Goal: Task Accomplishment & Management: Complete application form

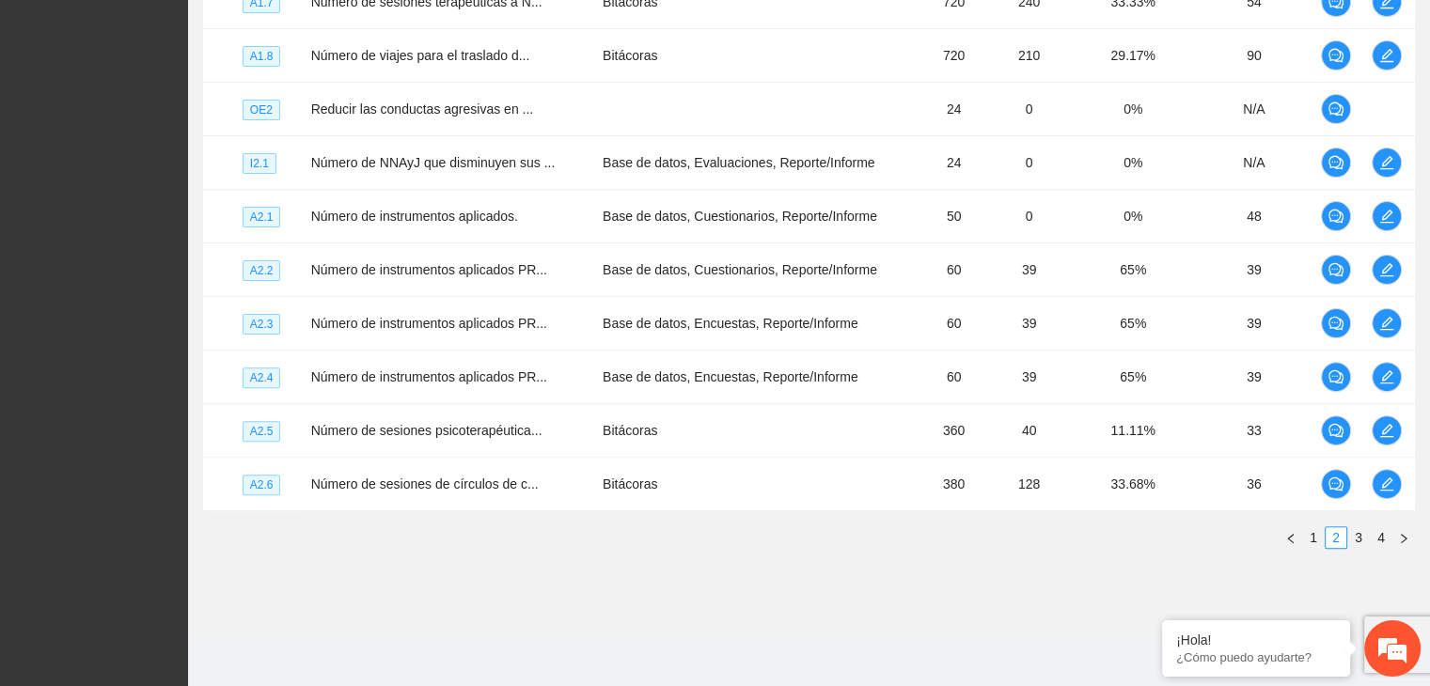
scroll to position [540, 0]
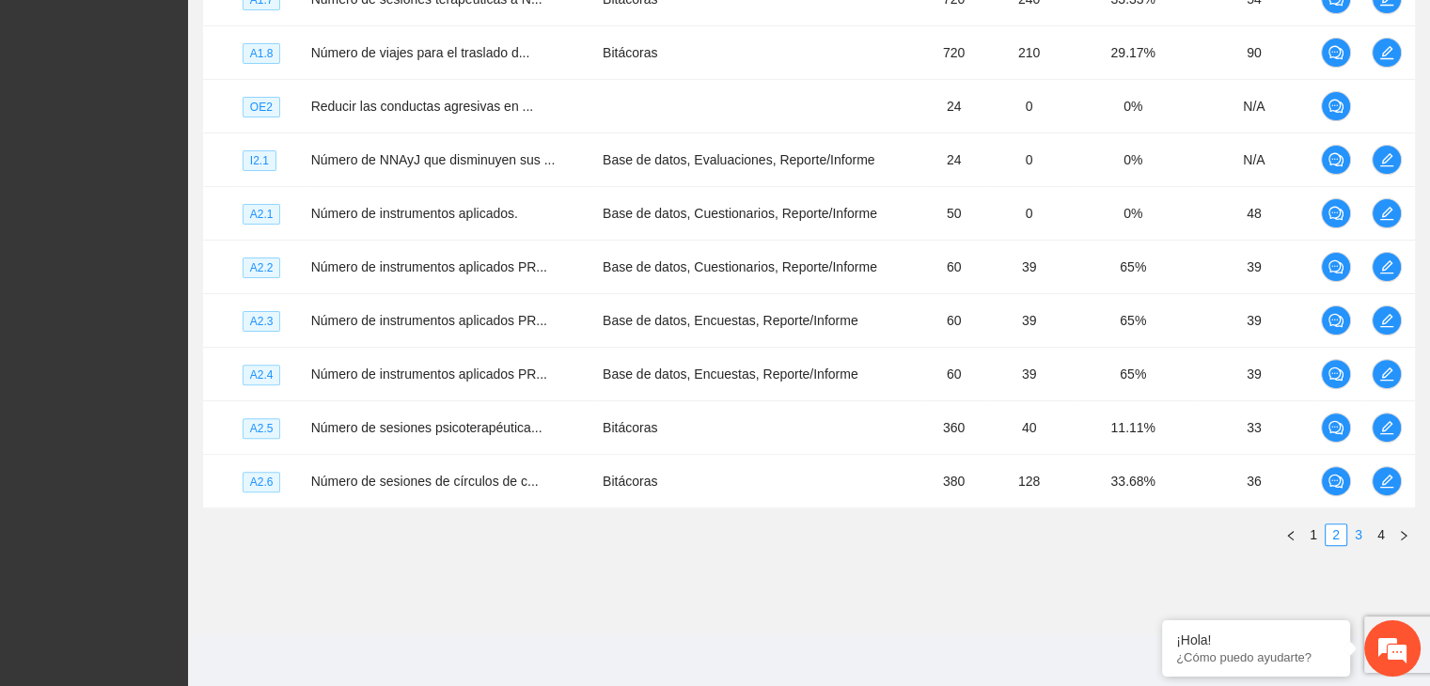
click at [1356, 531] on link "3" at bounding box center [1358, 535] width 21 height 21
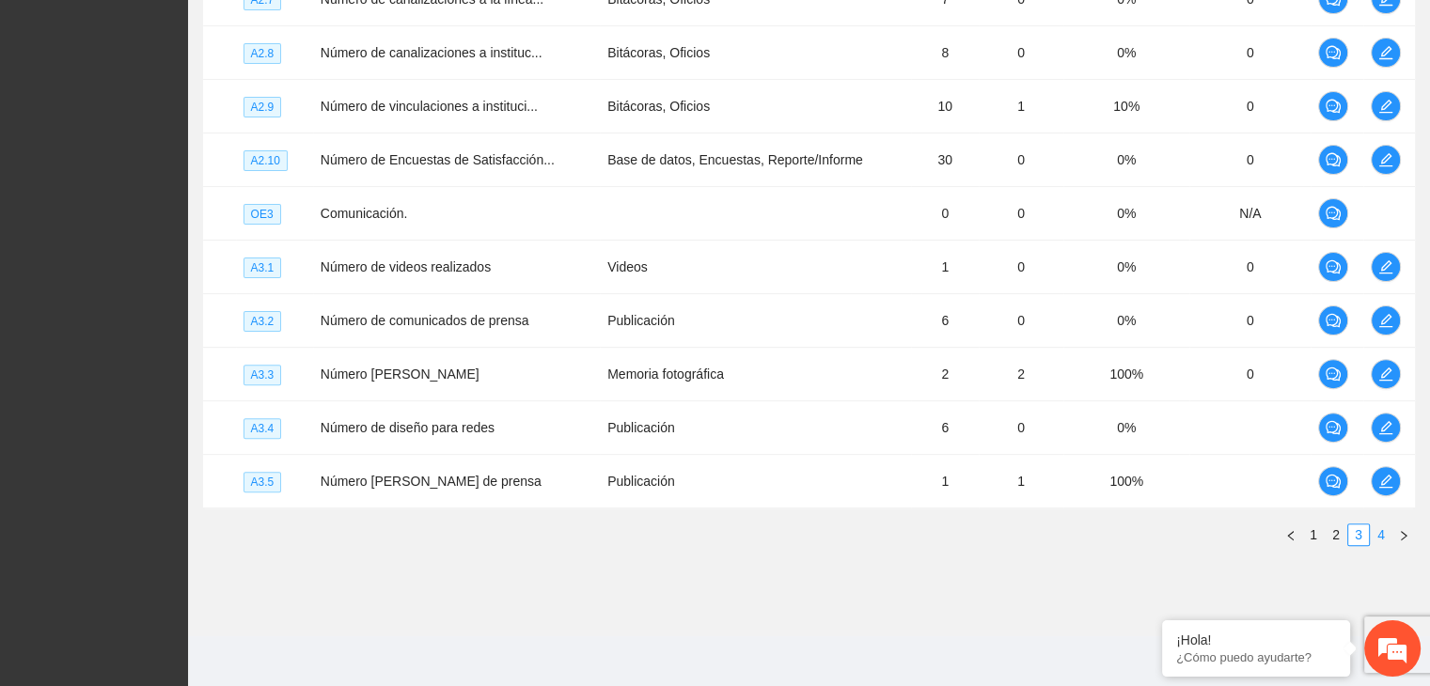
click at [1379, 529] on link "4" at bounding box center [1381, 535] width 21 height 21
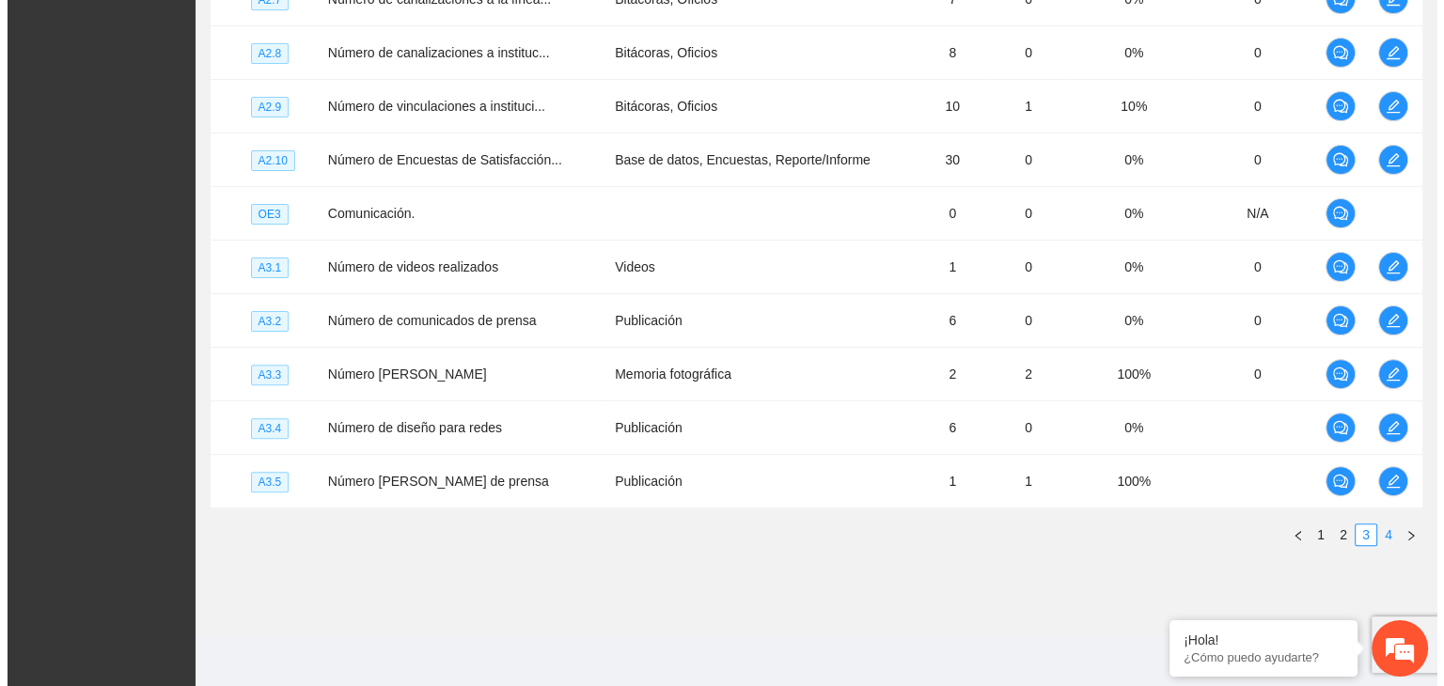
scroll to position [326, 0]
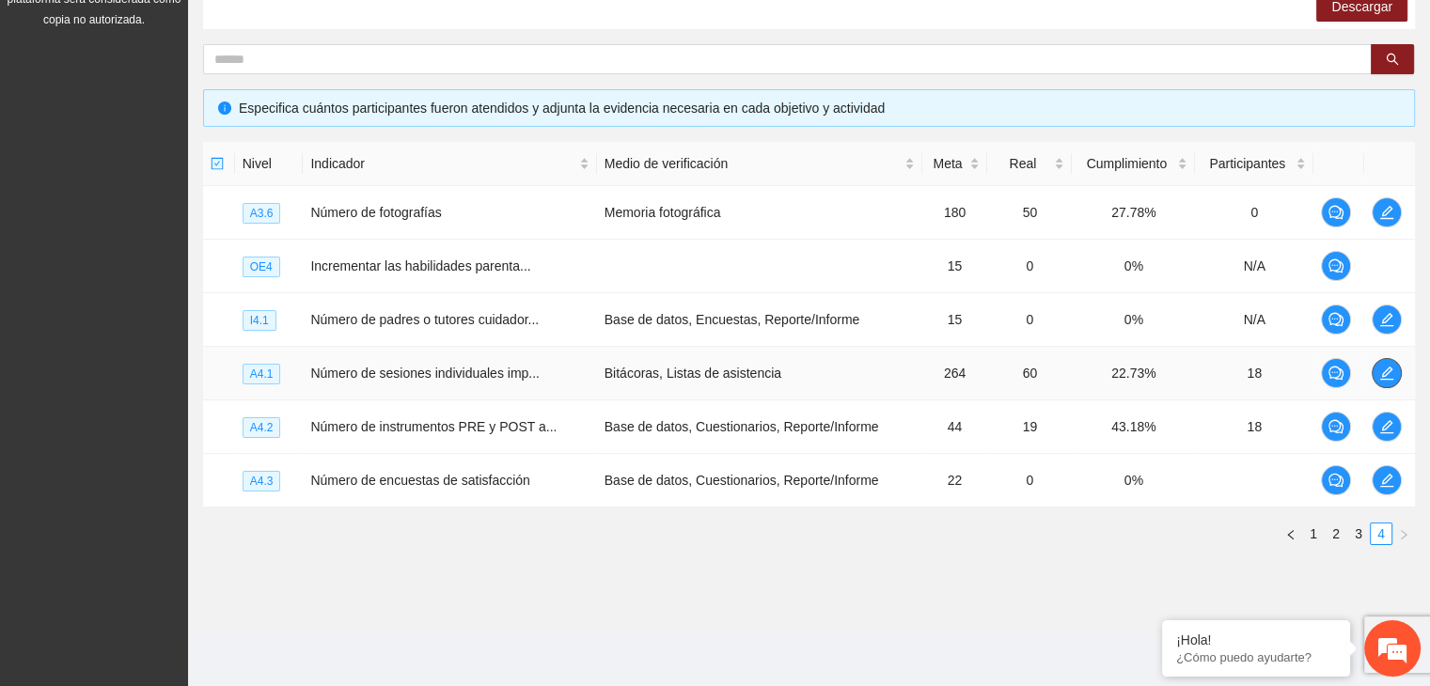
click at [1389, 375] on icon "edit" at bounding box center [1386, 373] width 15 height 15
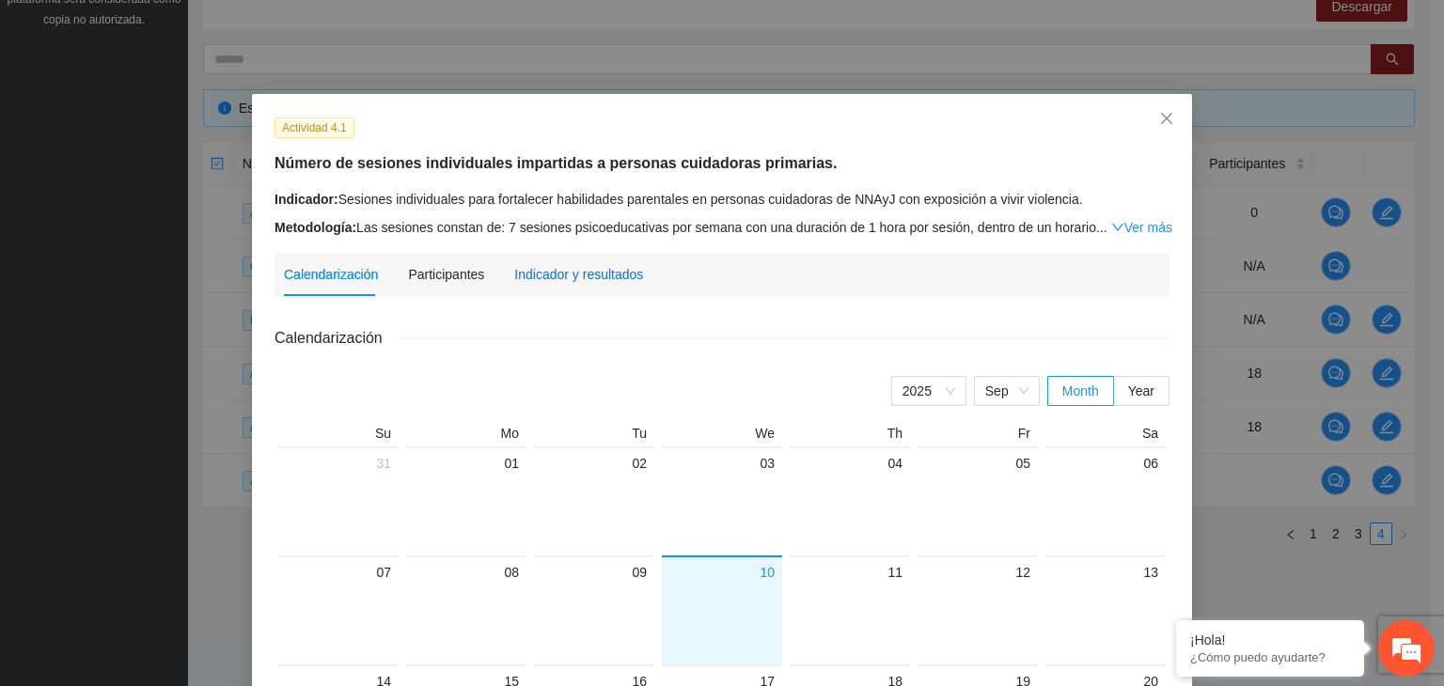
click at [594, 274] on div "Indicador y resultados" at bounding box center [578, 274] width 129 height 21
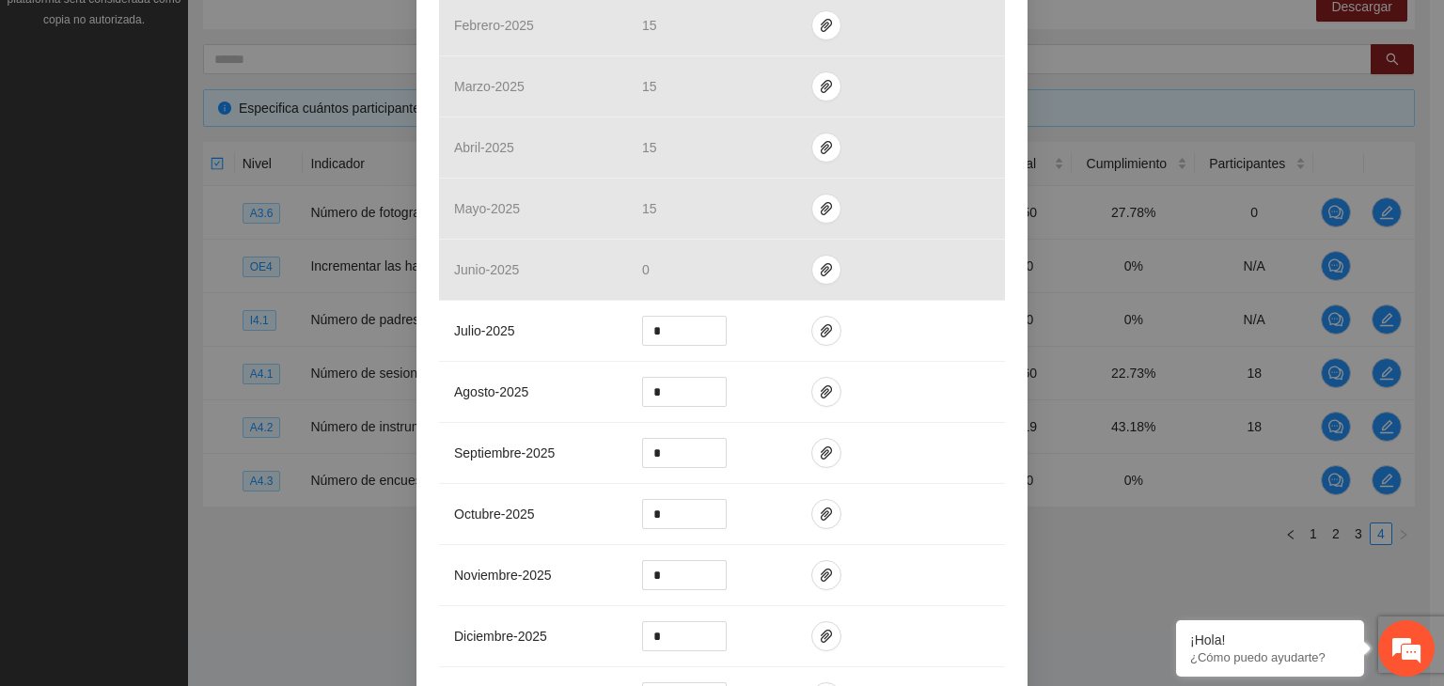
scroll to position [545, 0]
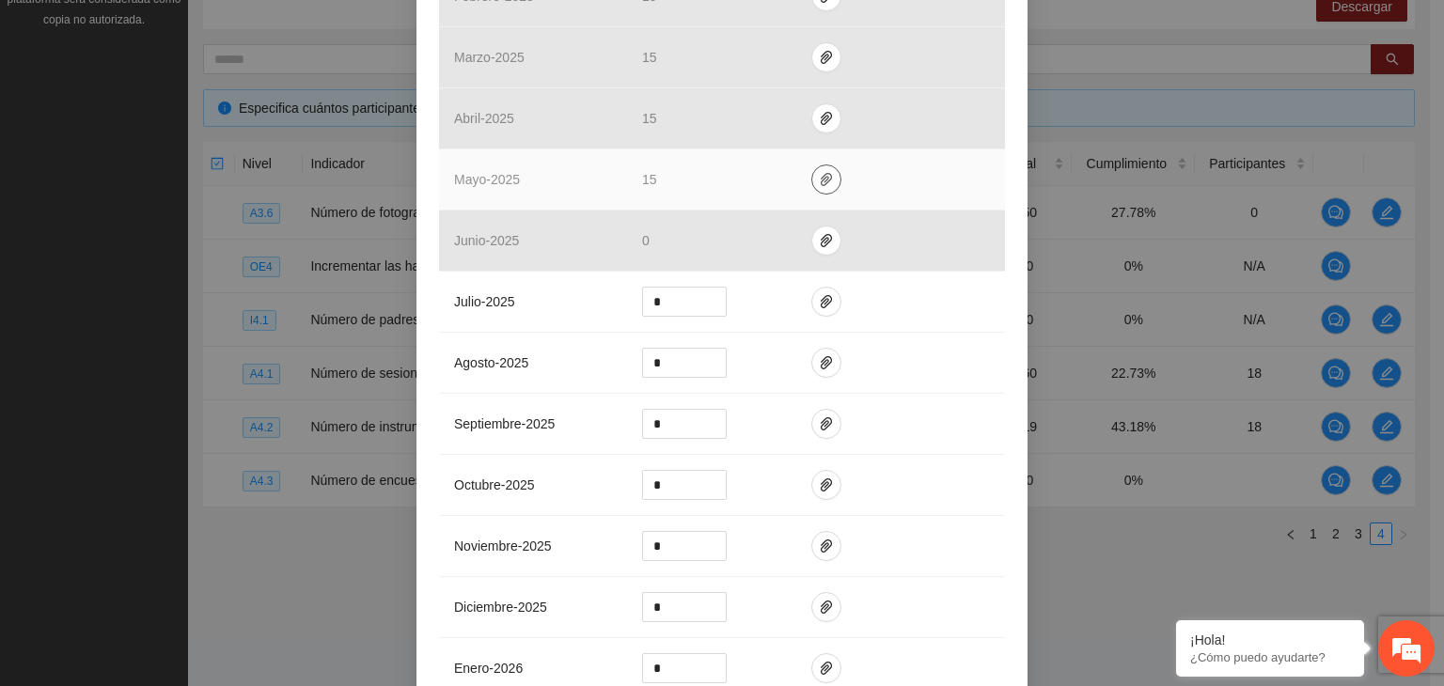
click at [821, 177] on icon "paper-clip" at bounding box center [826, 179] width 11 height 13
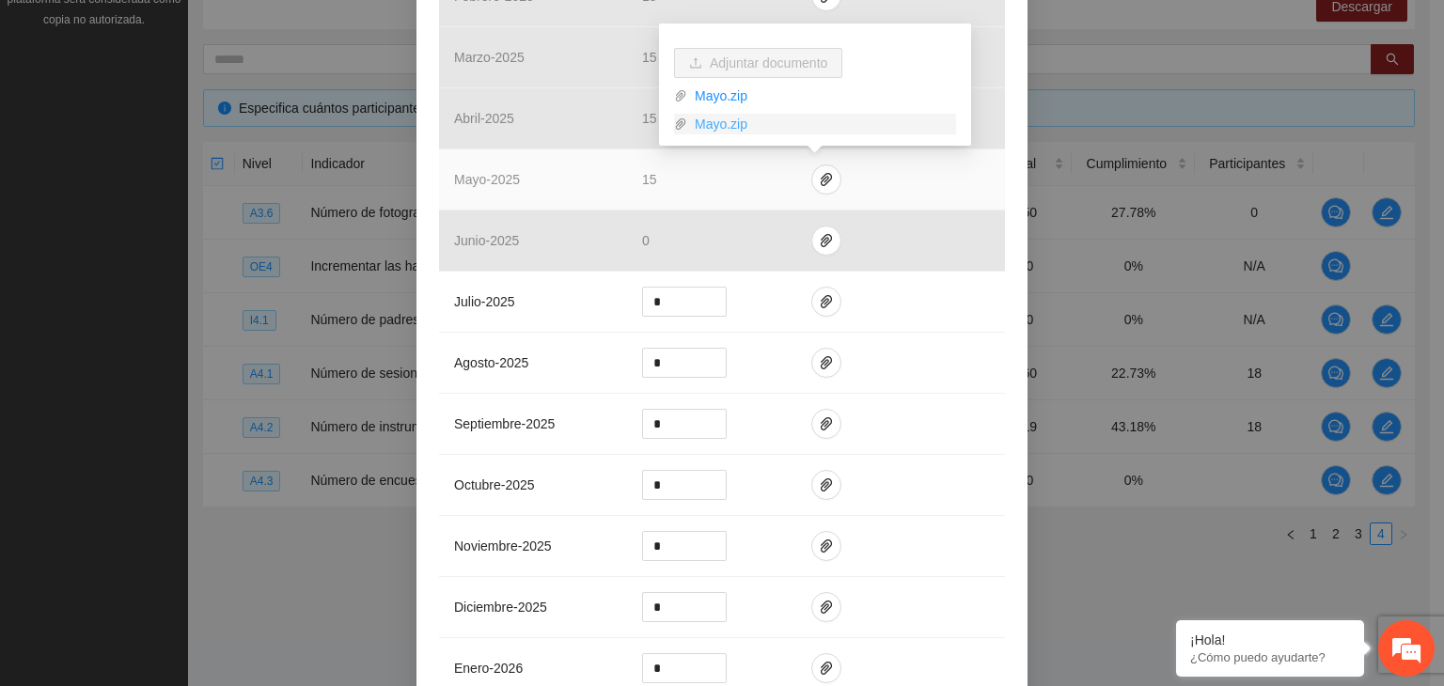
click at [703, 127] on link "Mayo.zip" at bounding box center [821, 124] width 269 height 21
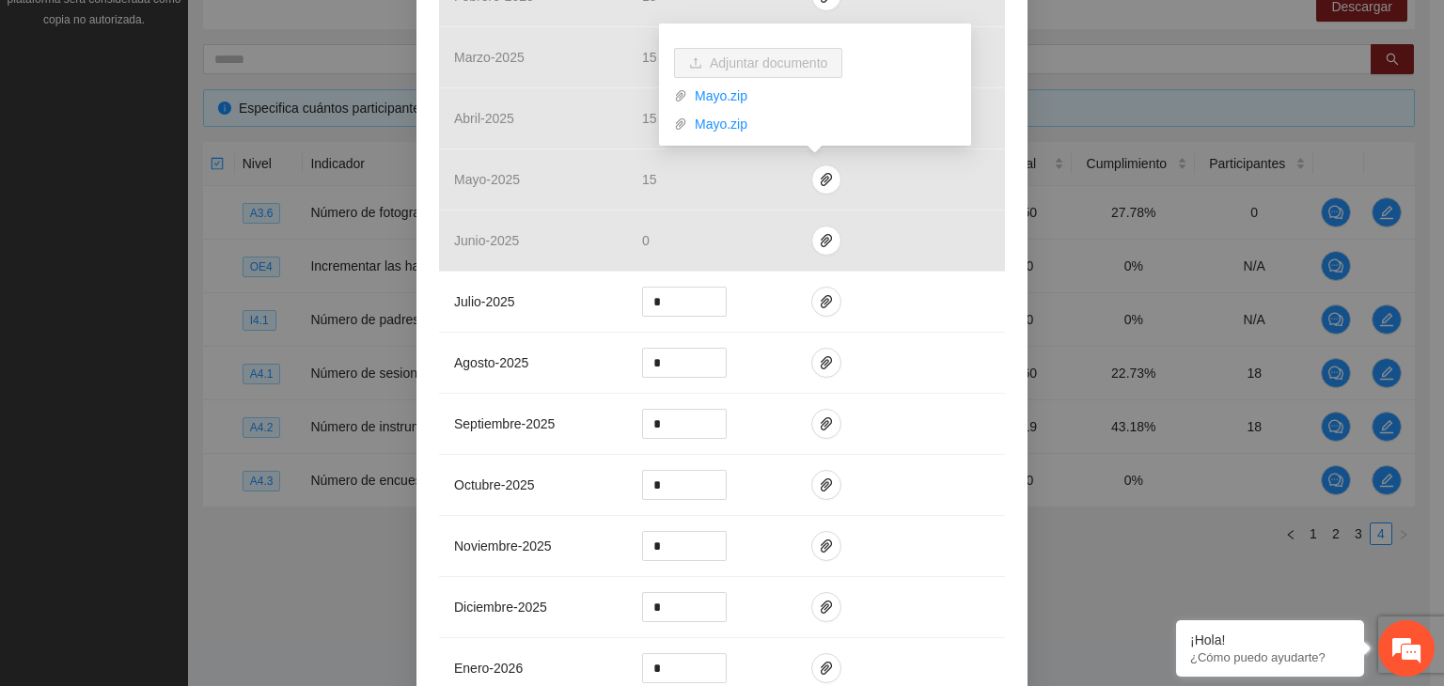
click at [1124, 196] on div "Actividad 4.1 Número de sesiones individuales impartidas a personas cuidadoras …" at bounding box center [722, 343] width 1444 height 686
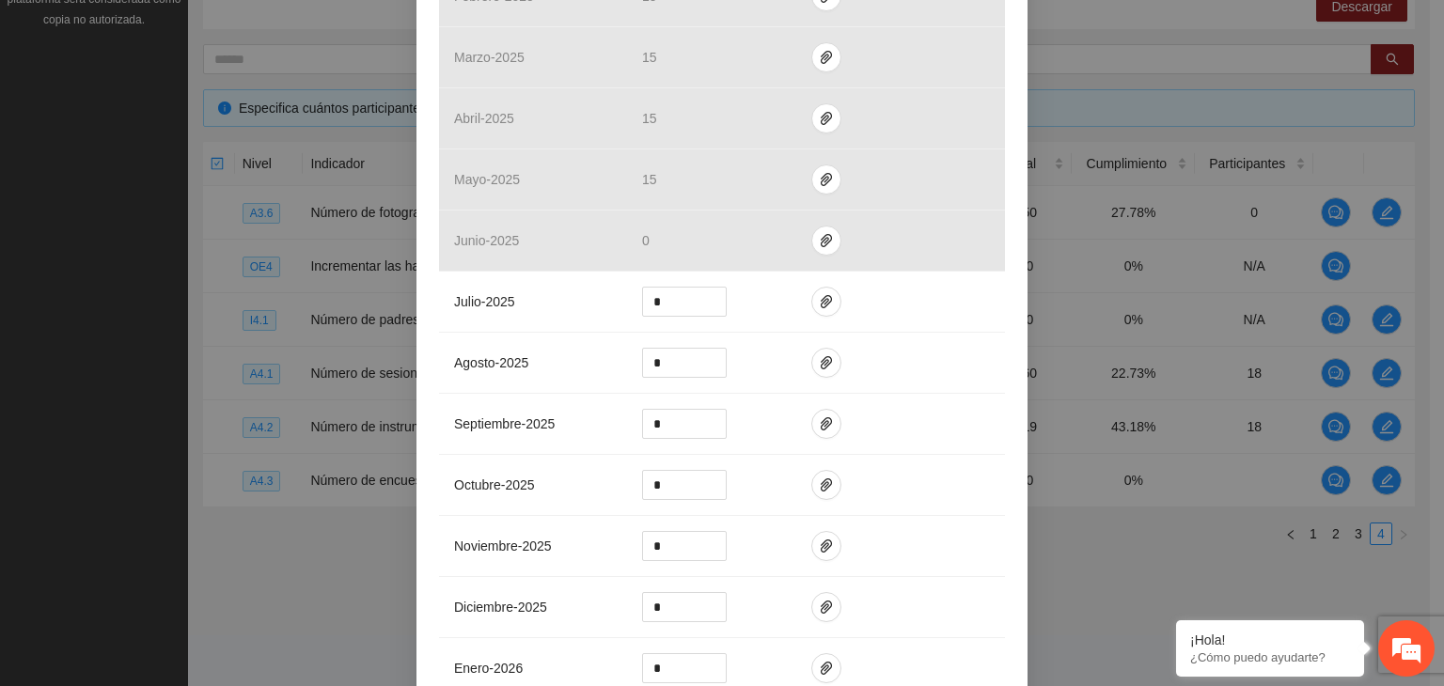
scroll to position [0, 0]
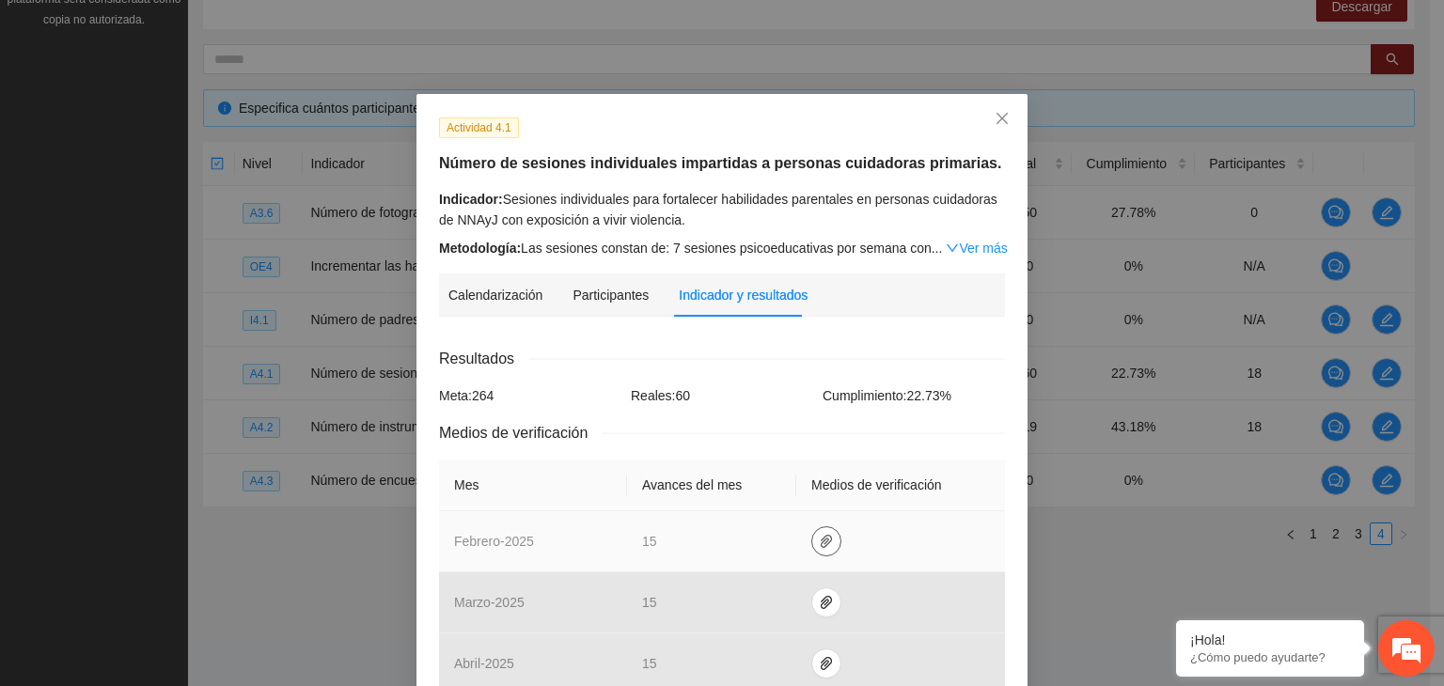
click at [819, 541] on icon "paper-clip" at bounding box center [826, 541] width 15 height 15
click at [746, 482] on link "[DATE].zip" at bounding box center [821, 488] width 269 height 21
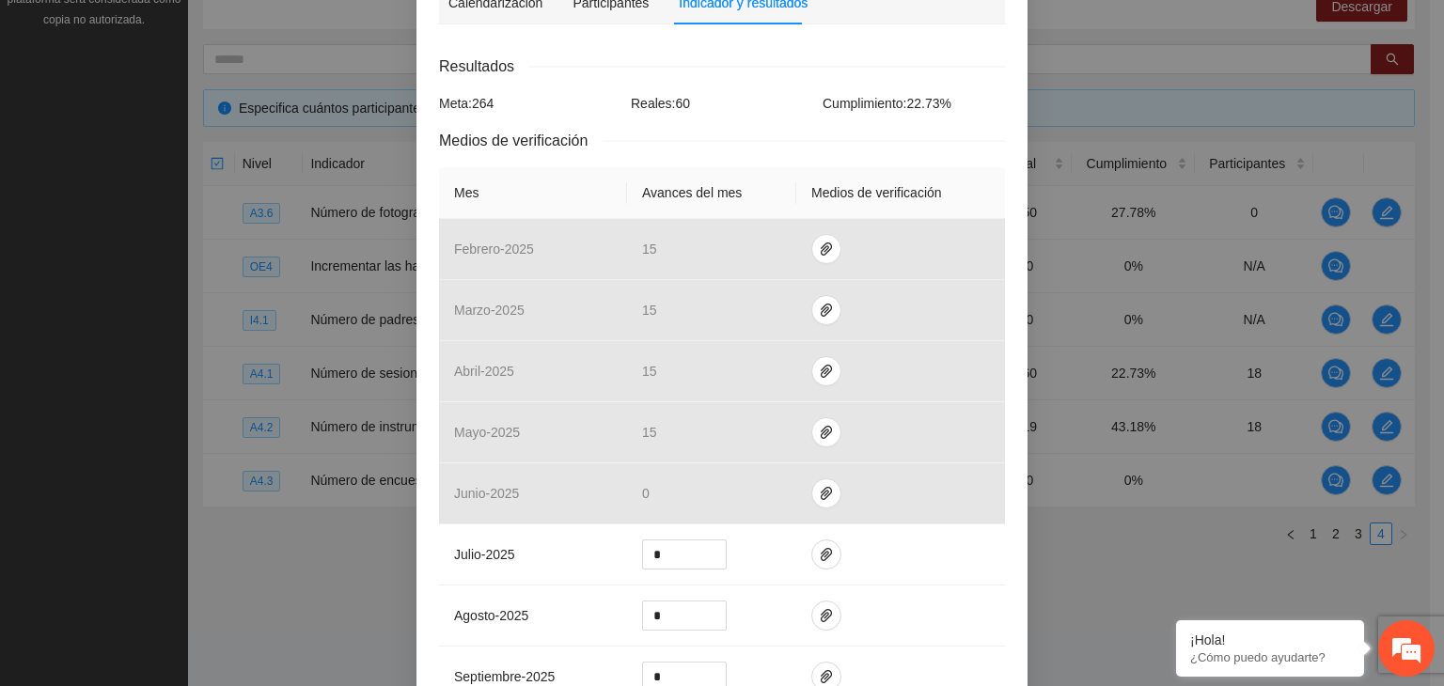
scroll to position [317, 0]
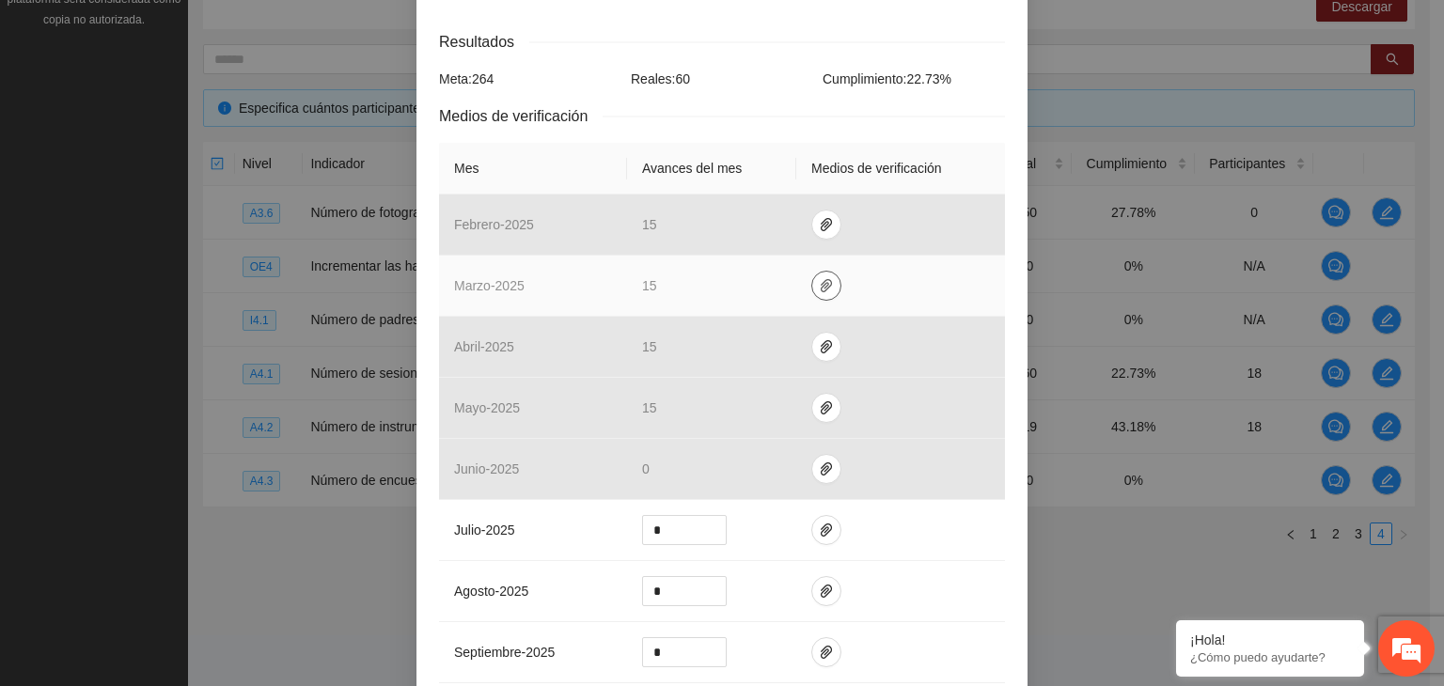
click at [819, 288] on icon "paper-clip" at bounding box center [826, 285] width 15 height 15
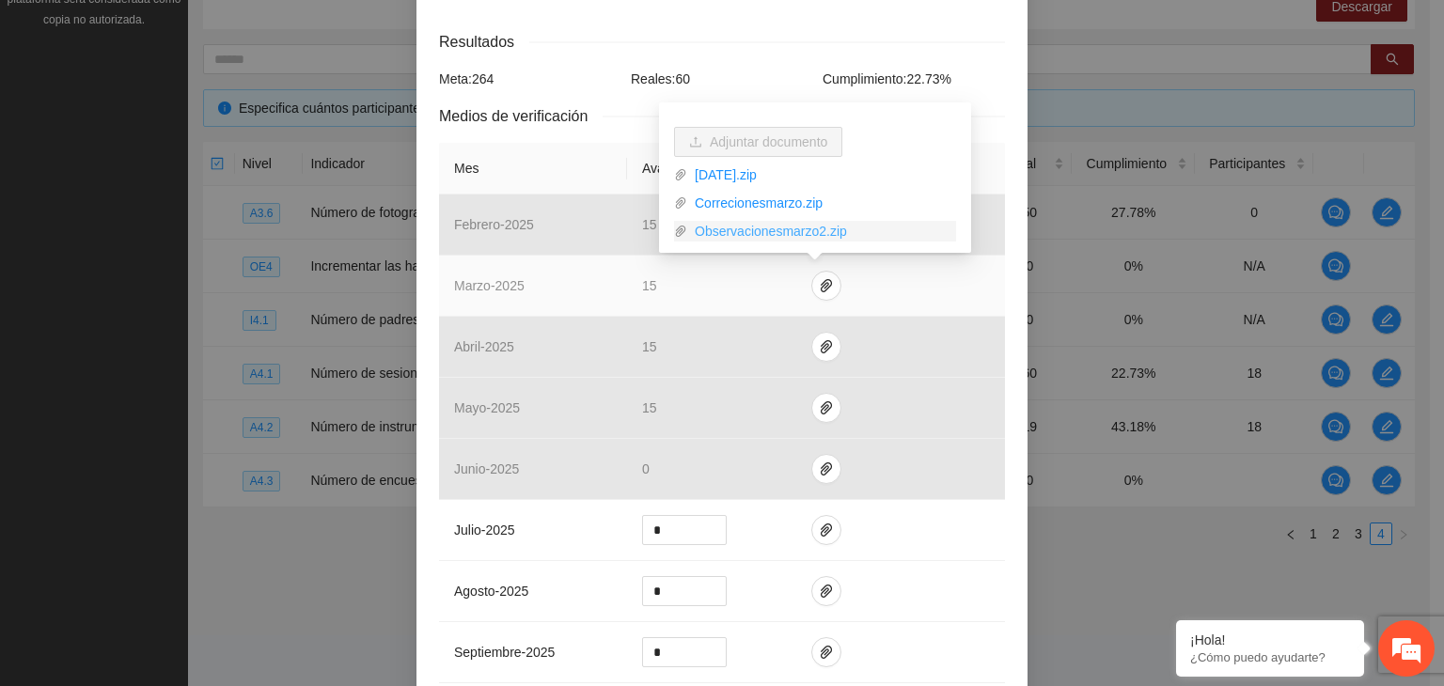
click at [761, 225] on link "Observacionesmarzo2.zip" at bounding box center [821, 231] width 269 height 21
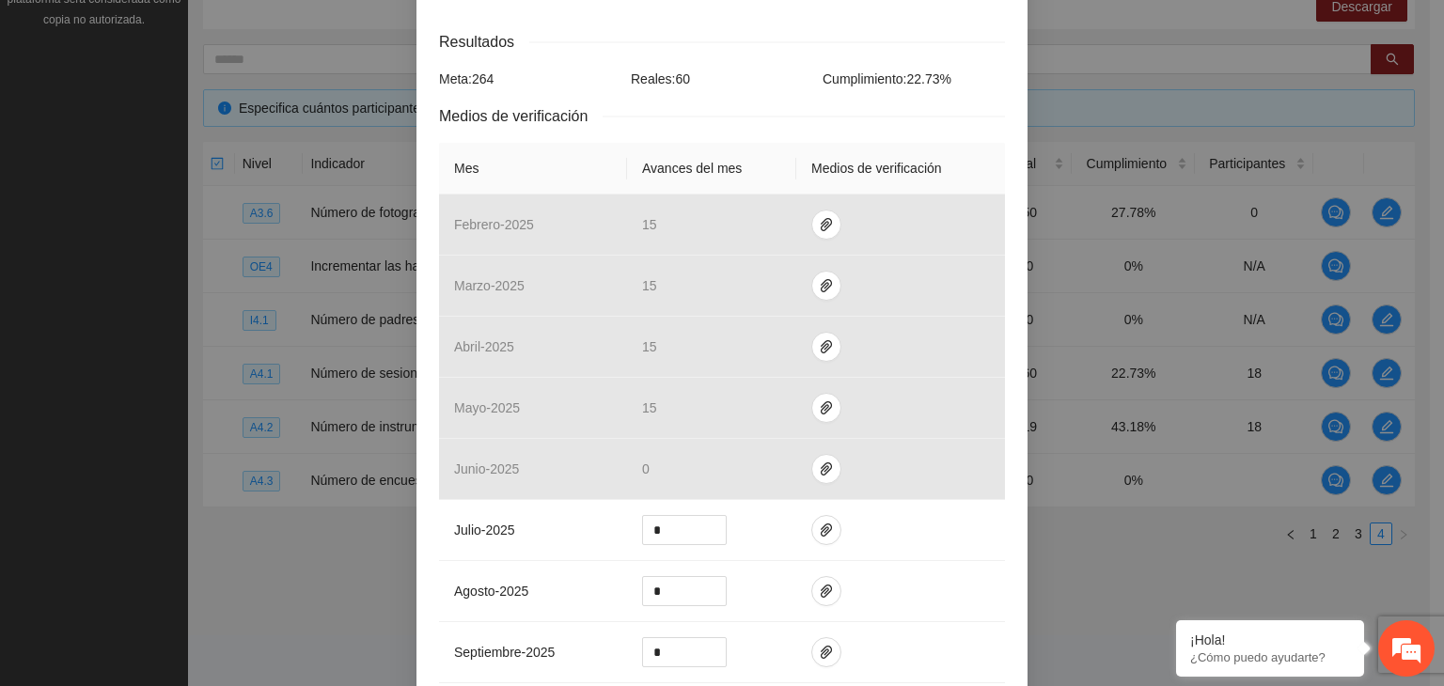
click at [995, 47] on div "Resultados" at bounding box center [722, 42] width 566 height 24
click at [1107, 41] on div "Actividad 4.1 Número de sesiones individuales impartidas a personas cuidadoras …" at bounding box center [722, 343] width 1444 height 686
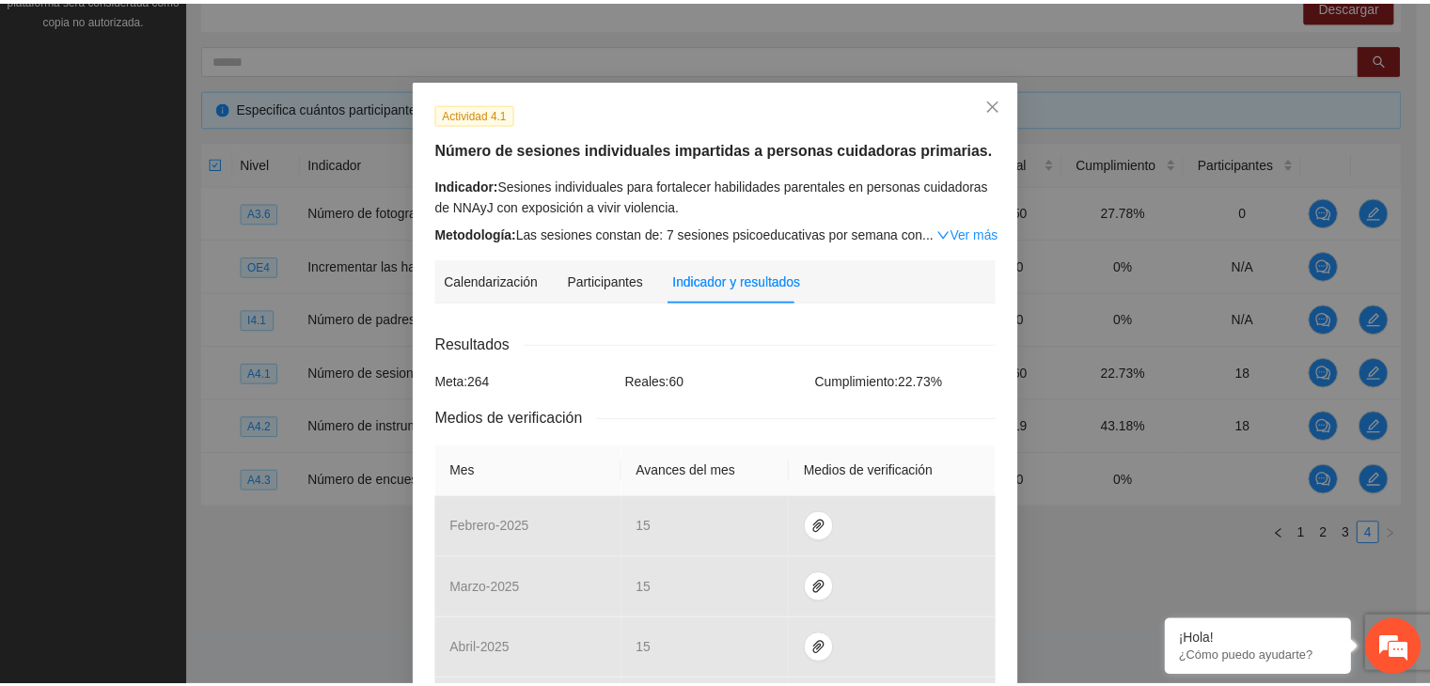
scroll to position [0, 0]
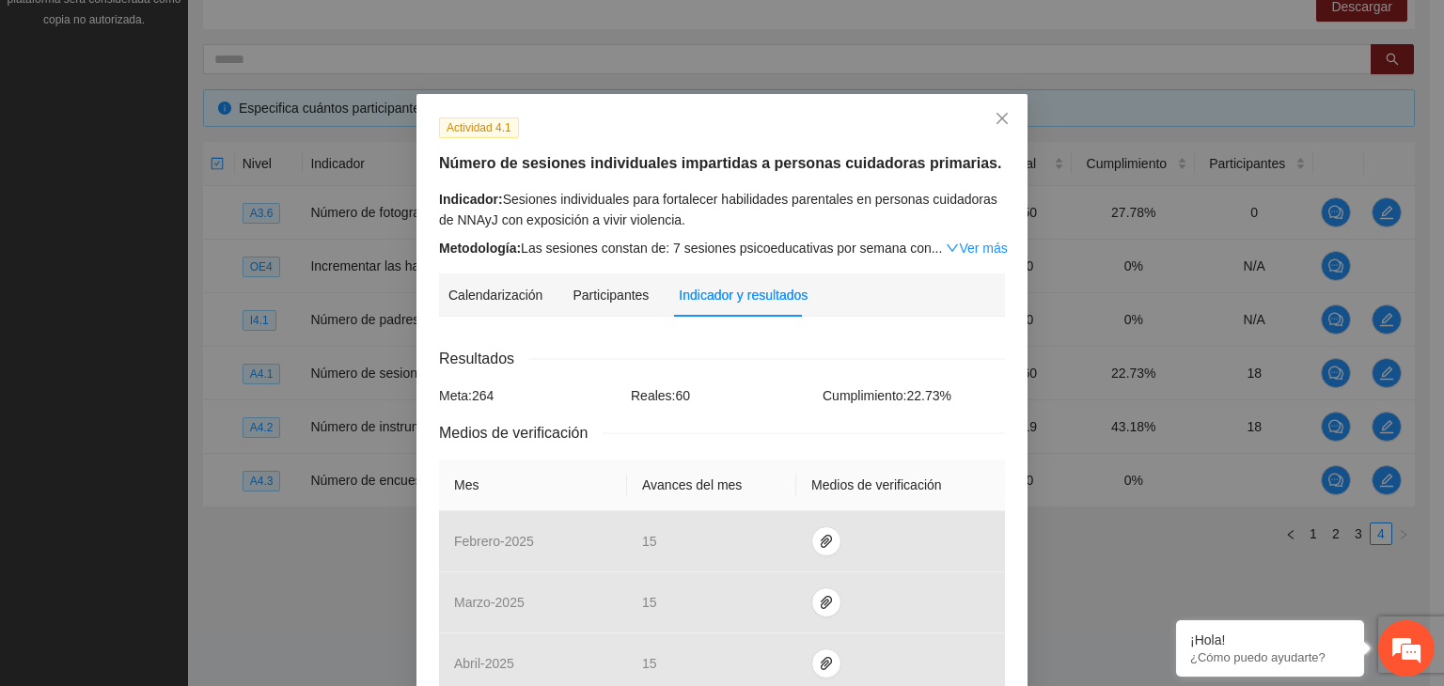
click at [849, 128] on div "Actividad 4.1" at bounding box center [722, 128] width 580 height 22
click at [995, 129] on span "Close" at bounding box center [1002, 119] width 51 height 51
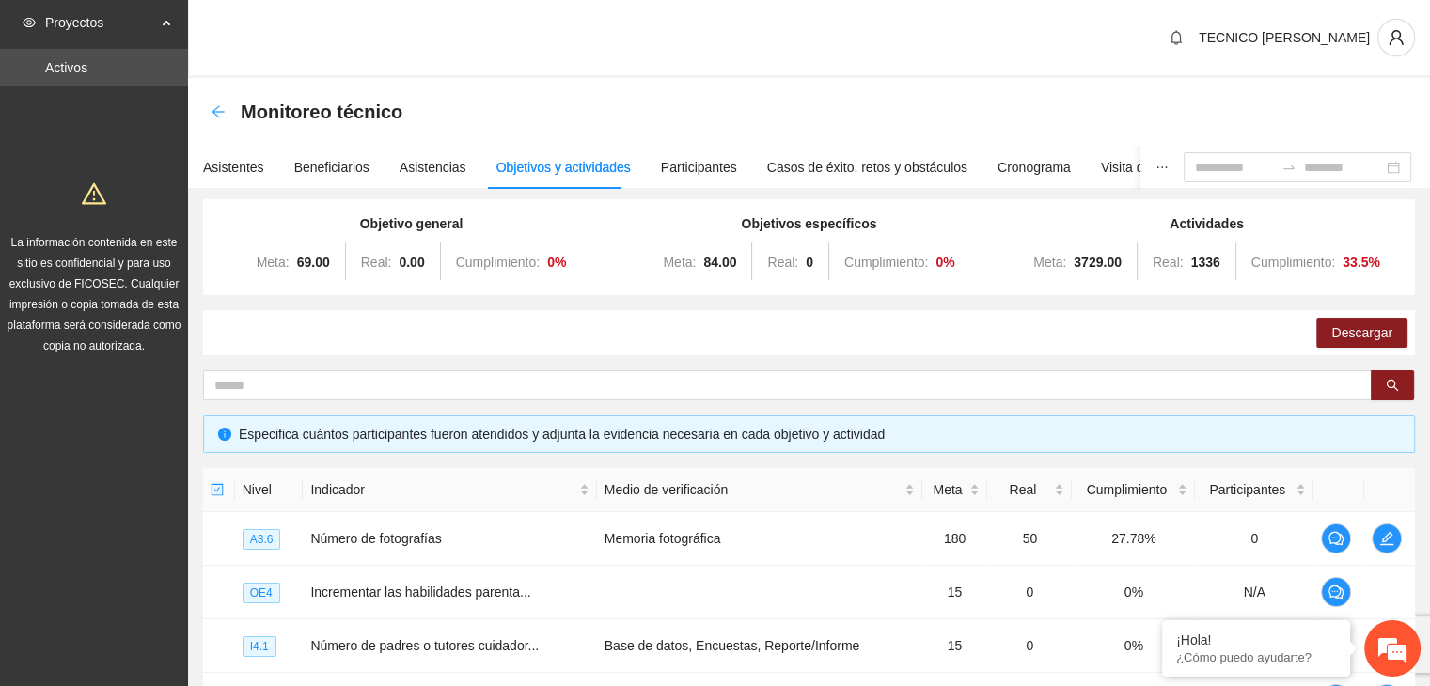
click at [215, 108] on icon "arrow-left" at bounding box center [218, 111] width 12 height 12
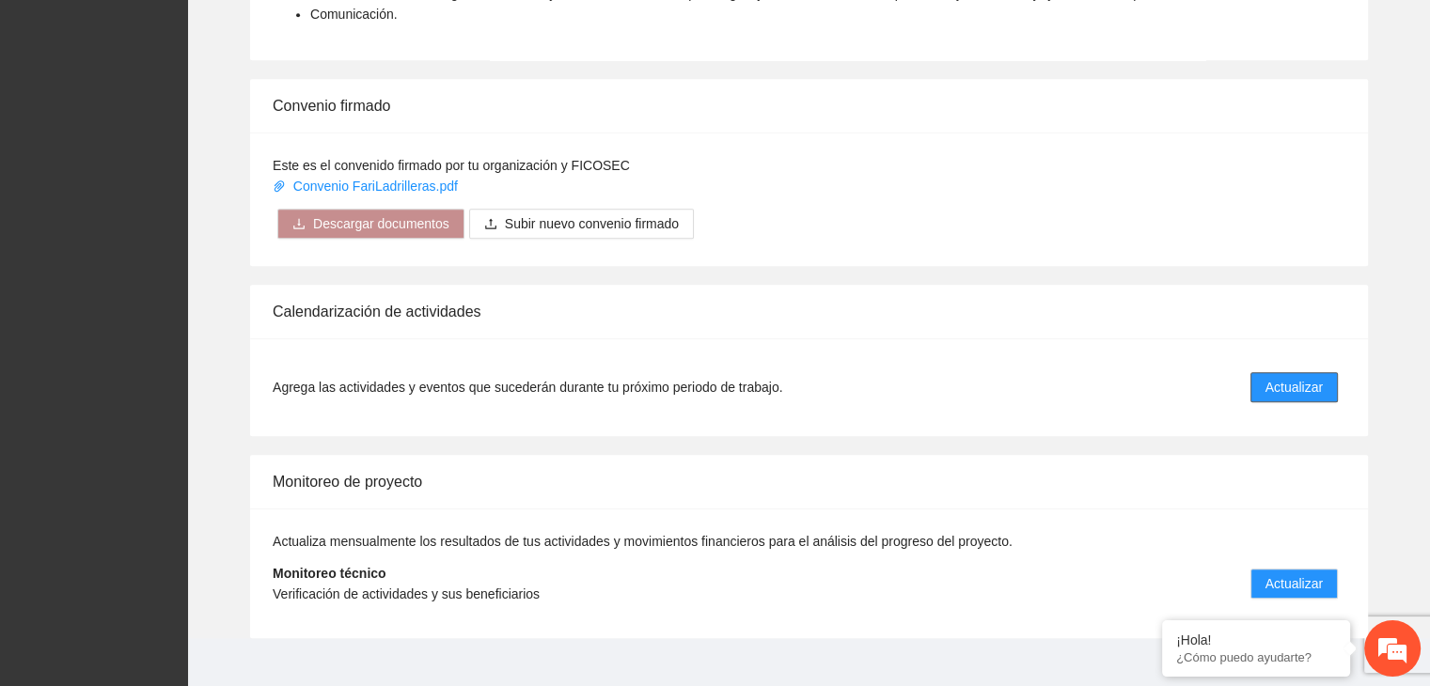
click at [1297, 377] on span "Actualizar" at bounding box center [1293, 387] width 57 height 21
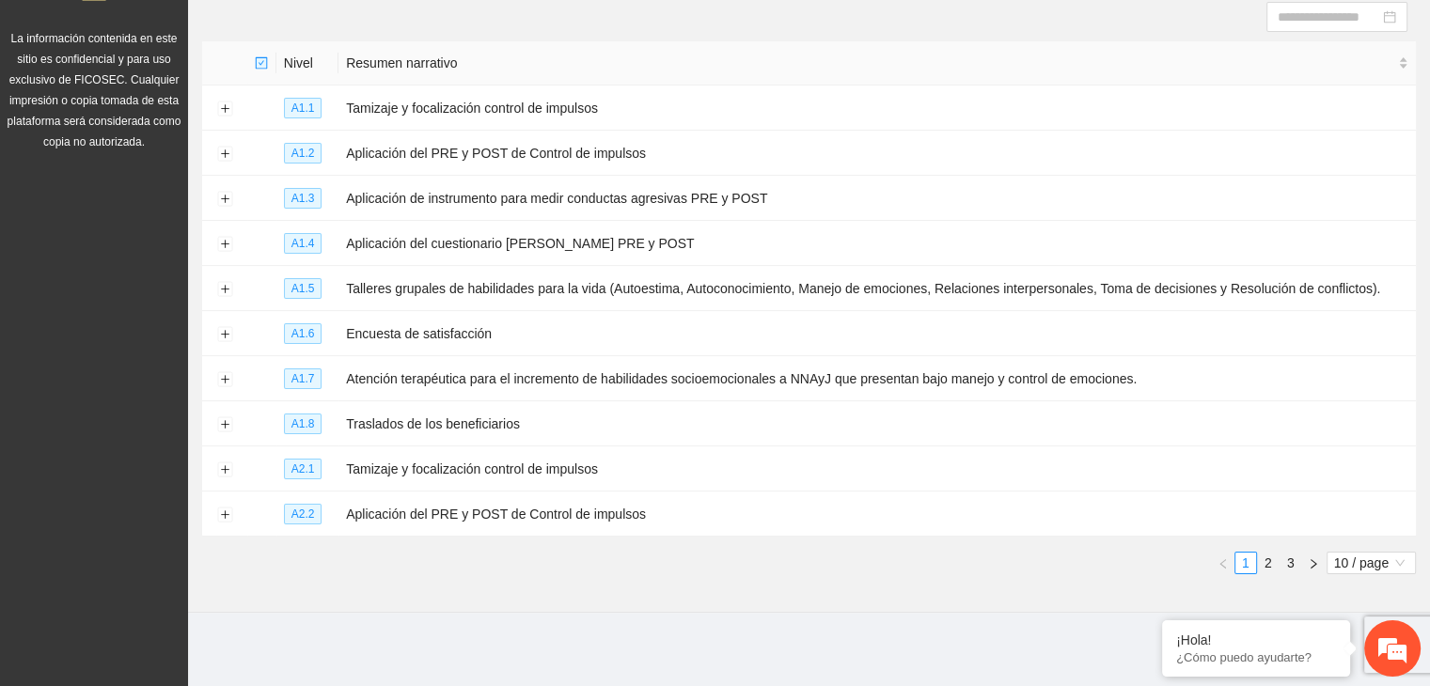
scroll to position [203, 0]
click at [228, 384] on button "Expand row" at bounding box center [224, 380] width 15 height 15
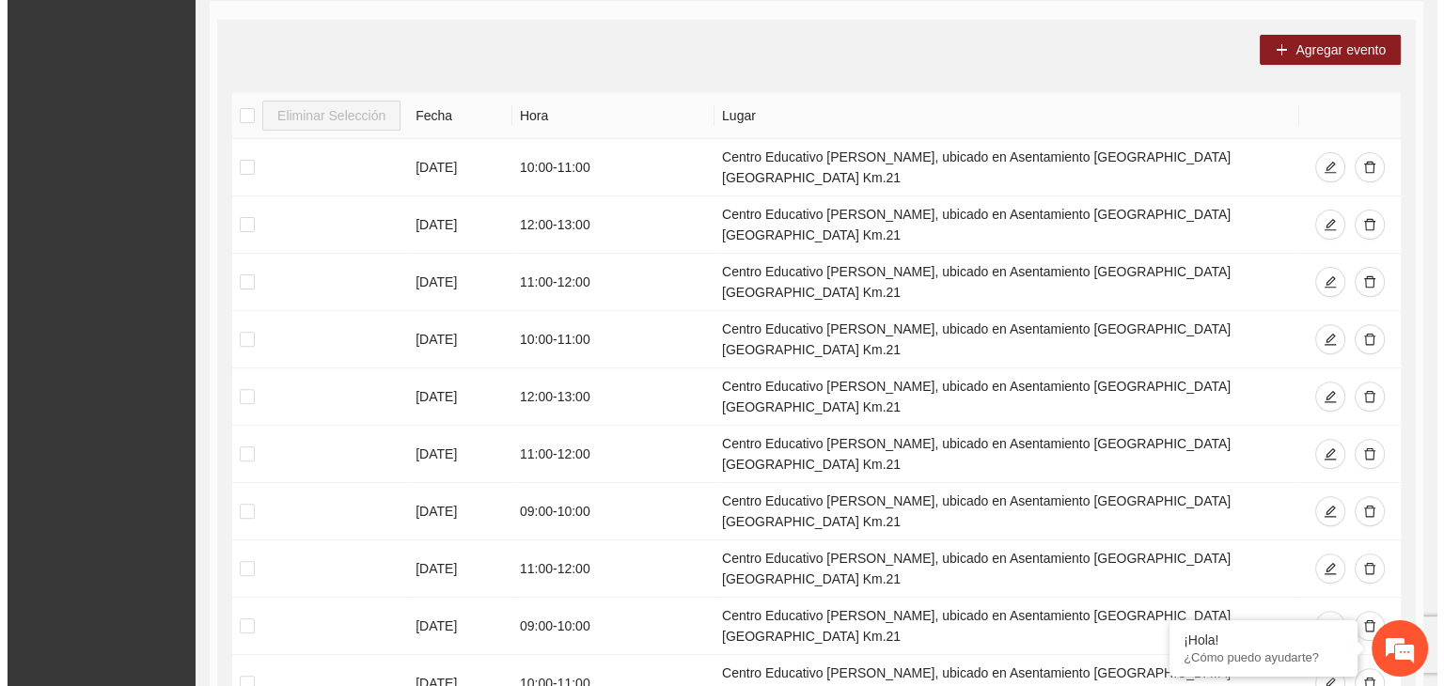
scroll to position [595, 0]
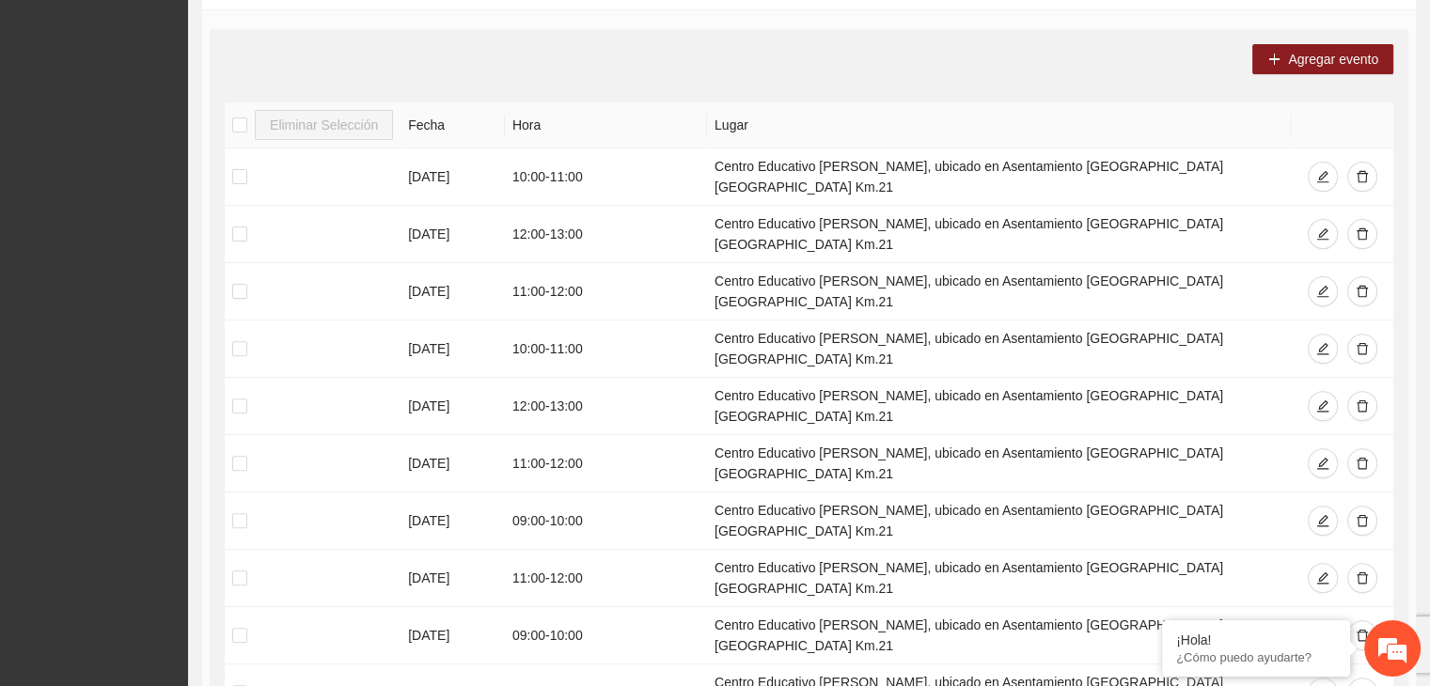
click at [1309, 70] on button "Agregar evento" at bounding box center [1322, 59] width 141 height 30
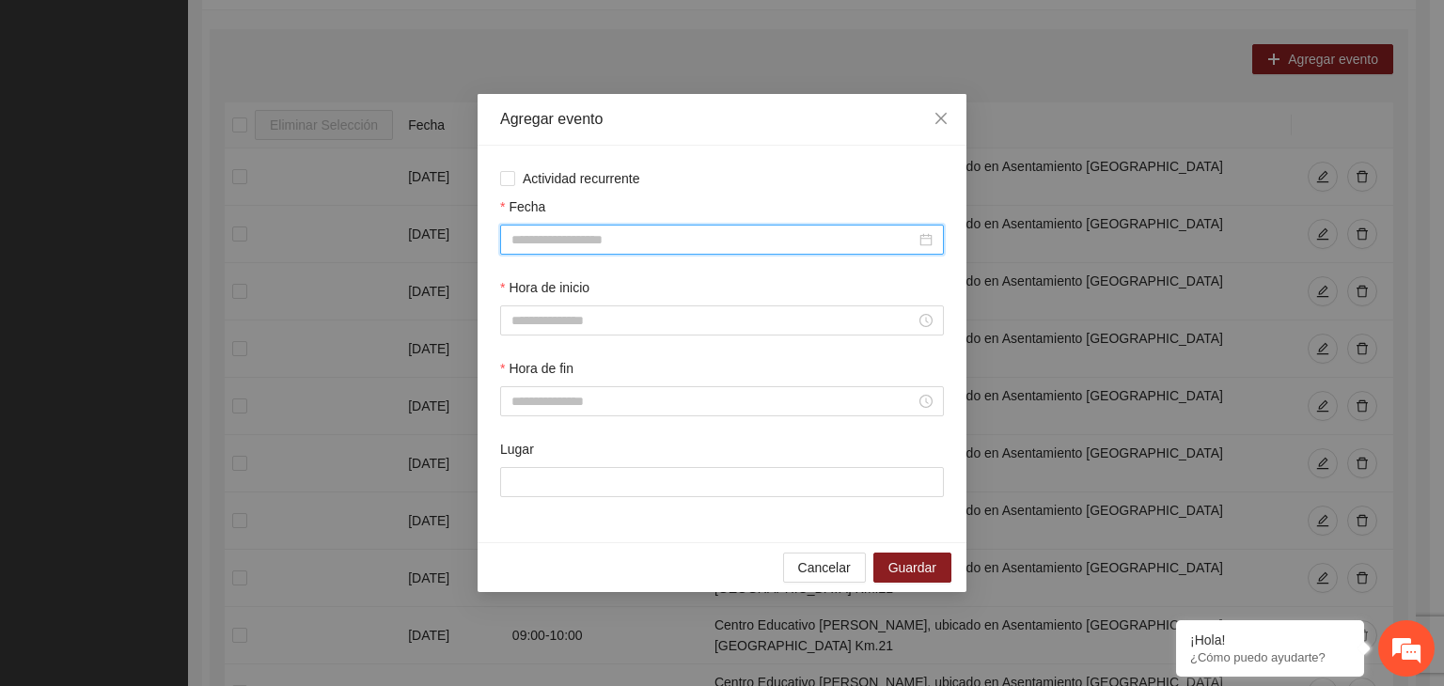
click at [660, 247] on input "Fecha" at bounding box center [713, 239] width 404 height 21
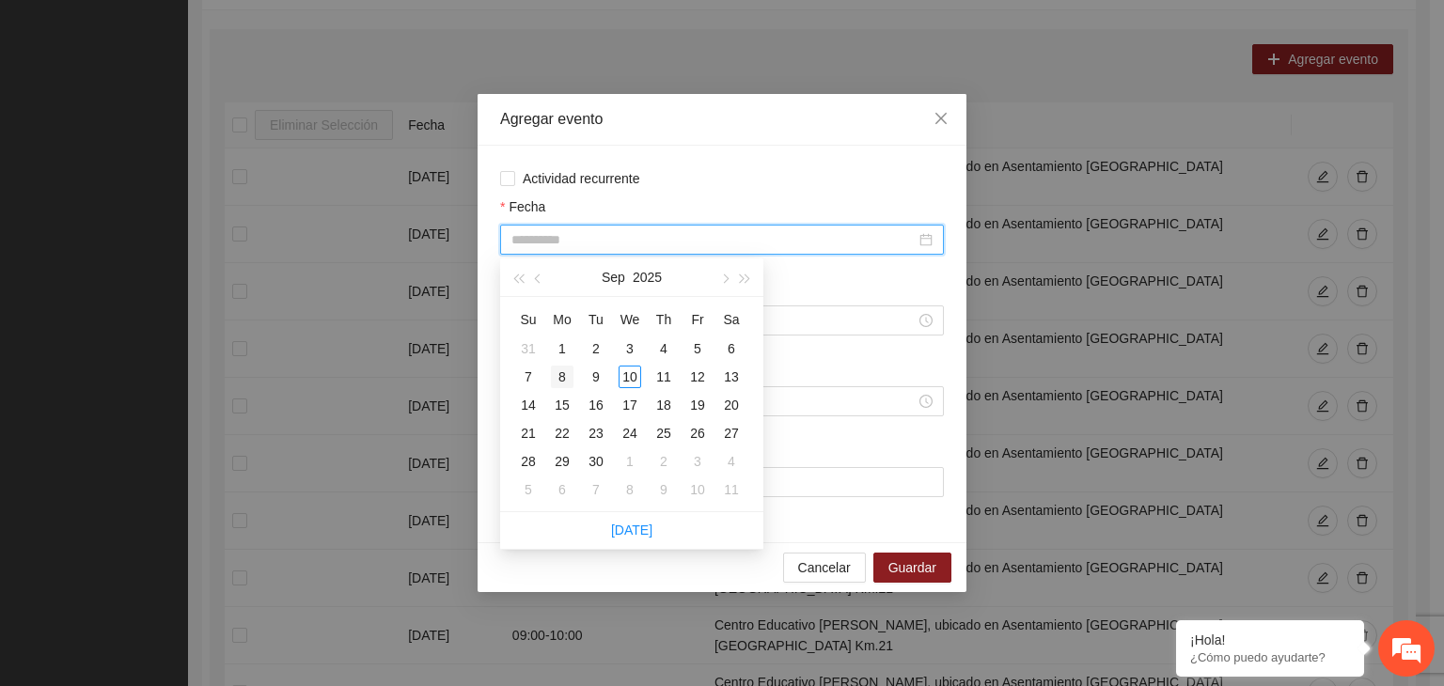
type input "**********"
click at [555, 373] on div "8" at bounding box center [562, 377] width 23 height 23
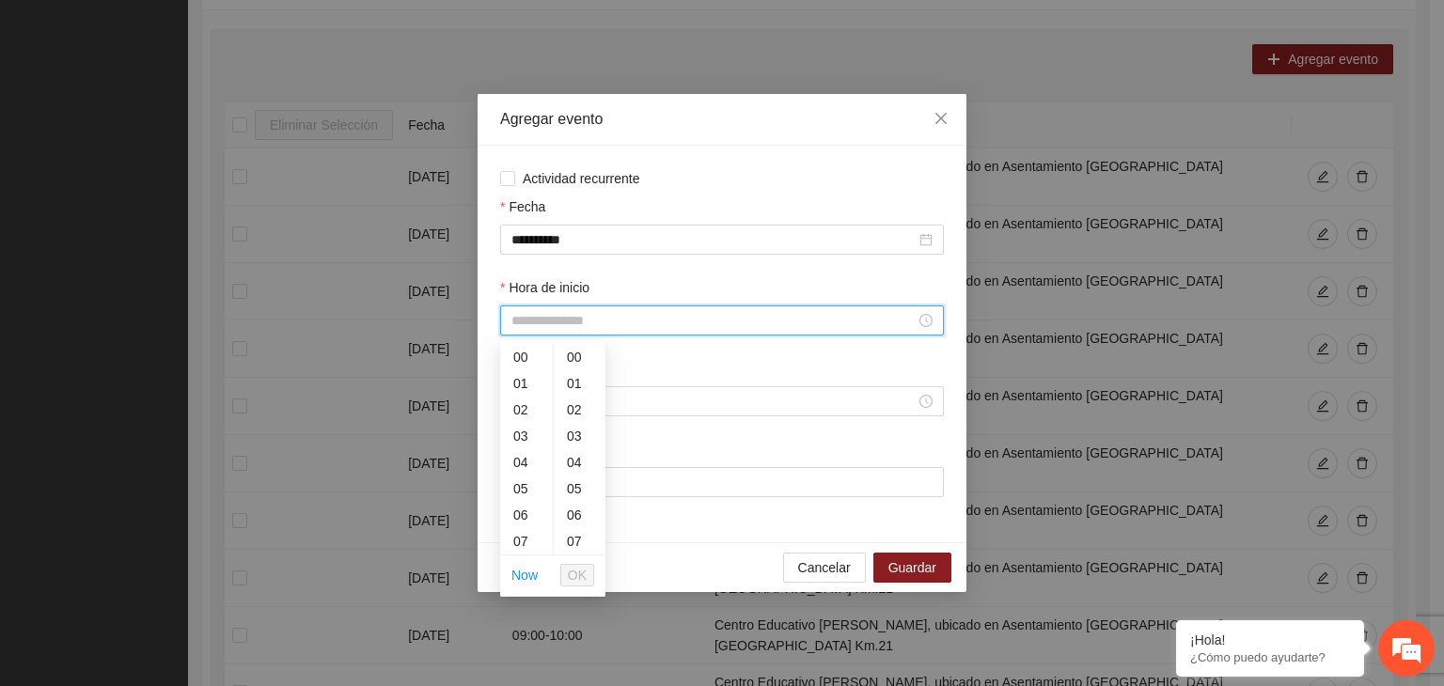
click at [600, 326] on input "Hora de inicio" at bounding box center [713, 320] width 404 height 21
click at [519, 455] on div "12" at bounding box center [526, 455] width 53 height 26
type input "*****"
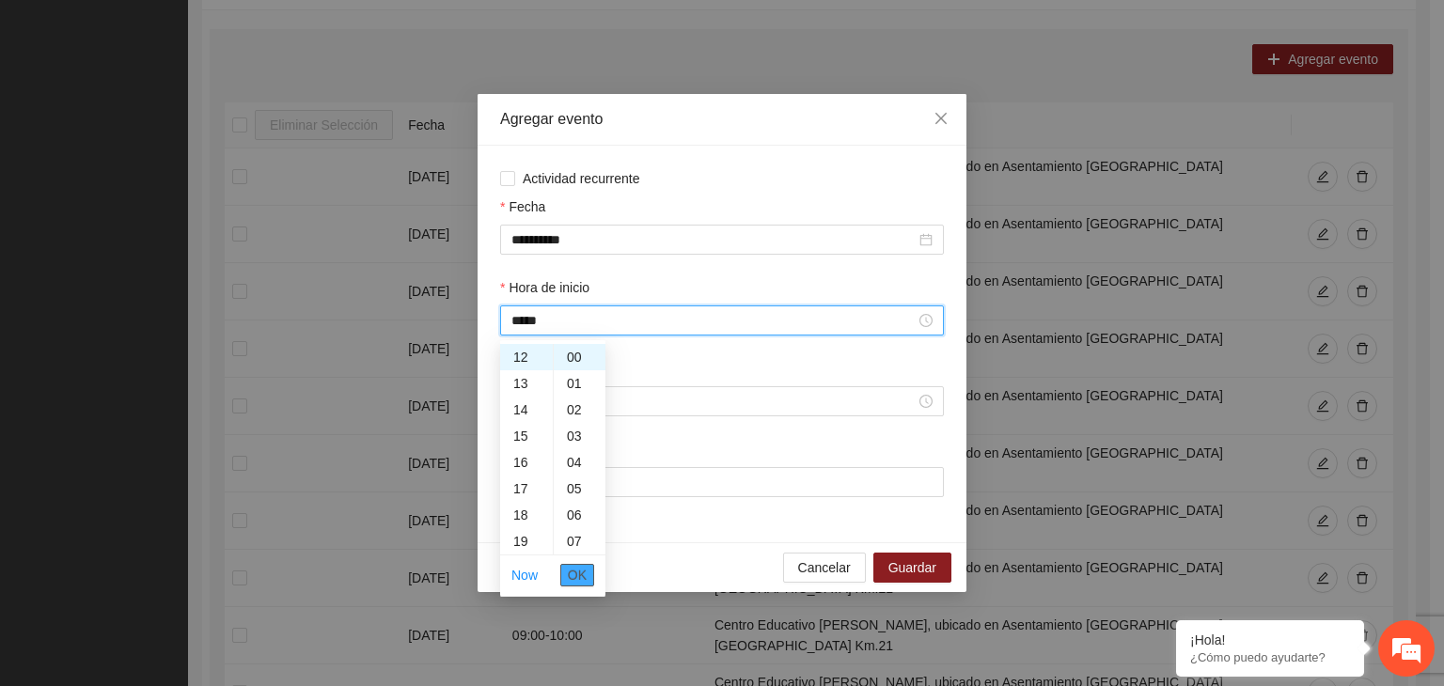
click at [575, 577] on span "OK" at bounding box center [577, 575] width 19 height 21
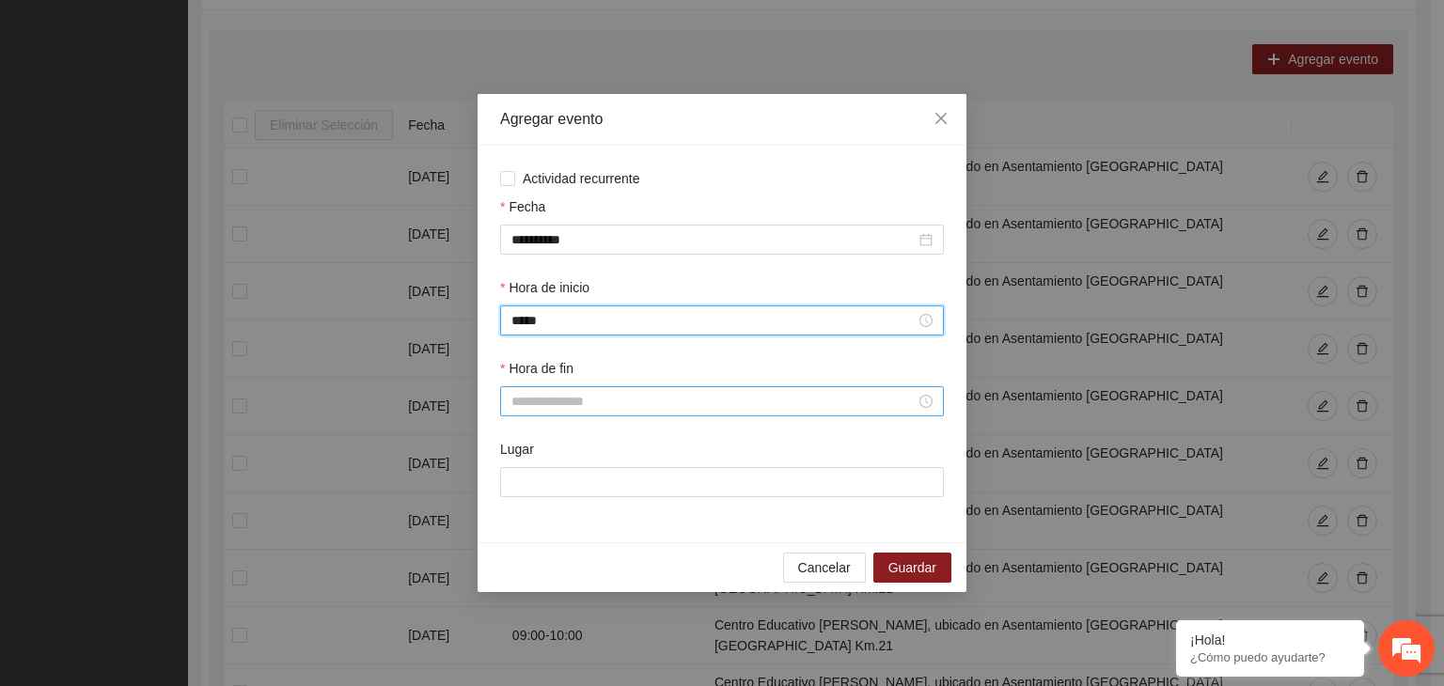
click at [567, 403] on input "Hora de fin" at bounding box center [713, 401] width 404 height 21
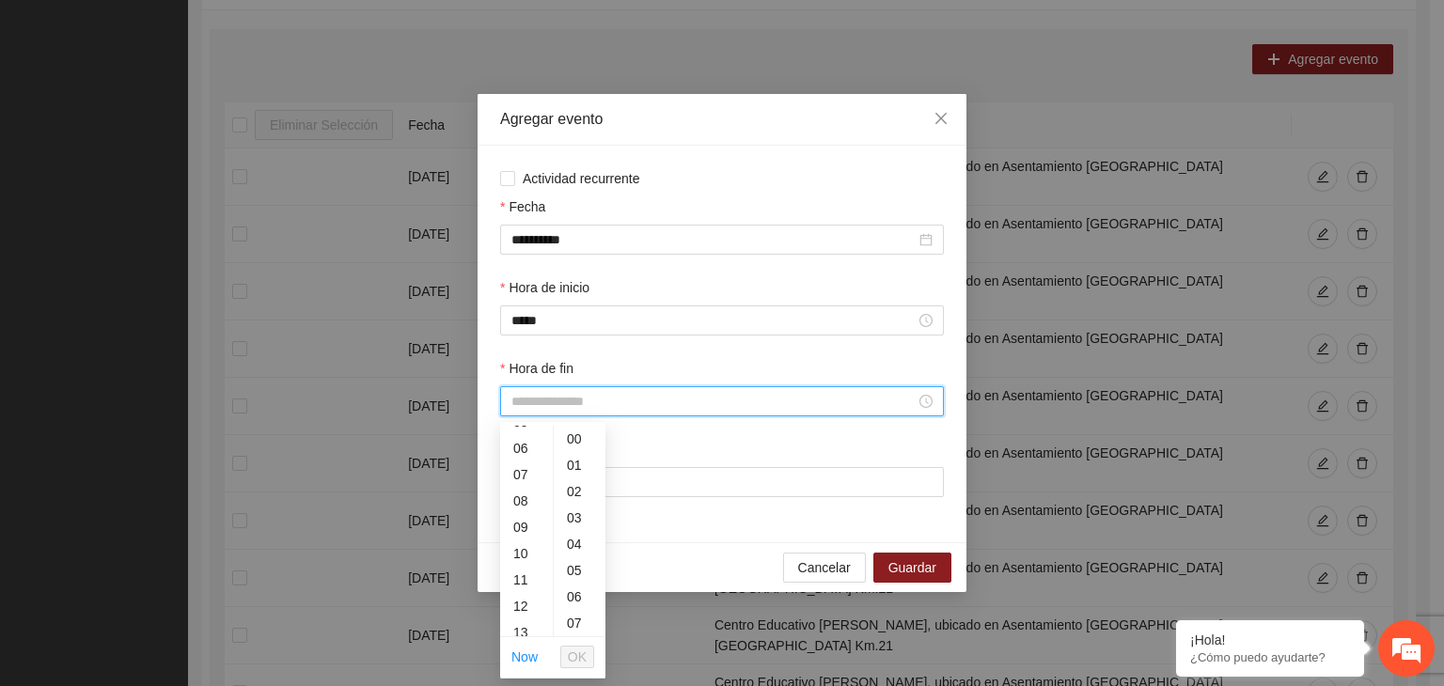
scroll to position [173, 0]
click at [526, 603] on div "13" at bounding box center [526, 608] width 53 height 26
type input "*****"
click at [586, 661] on span "OK" at bounding box center [577, 657] width 19 height 21
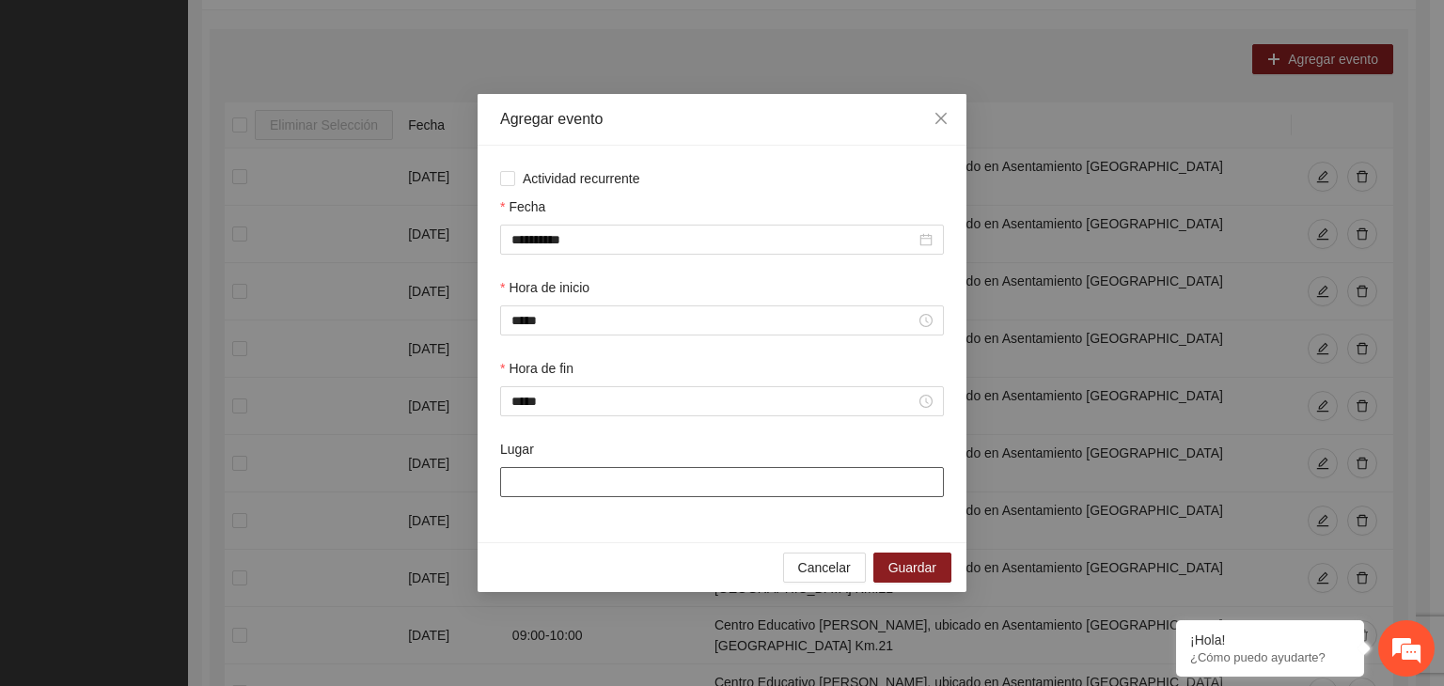
click at [672, 489] on input "Lugar" at bounding box center [722, 482] width 444 height 30
type input "**********"
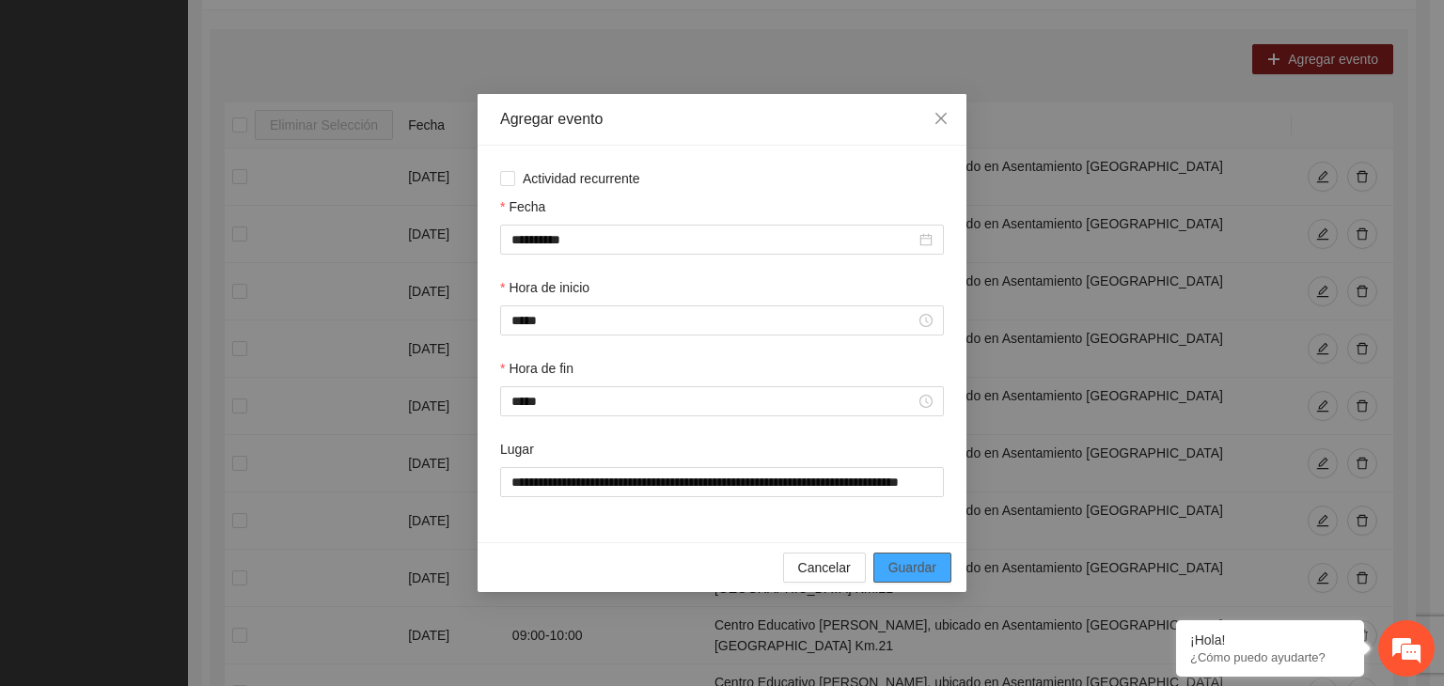
click at [927, 563] on span "Guardar" at bounding box center [912, 567] width 48 height 21
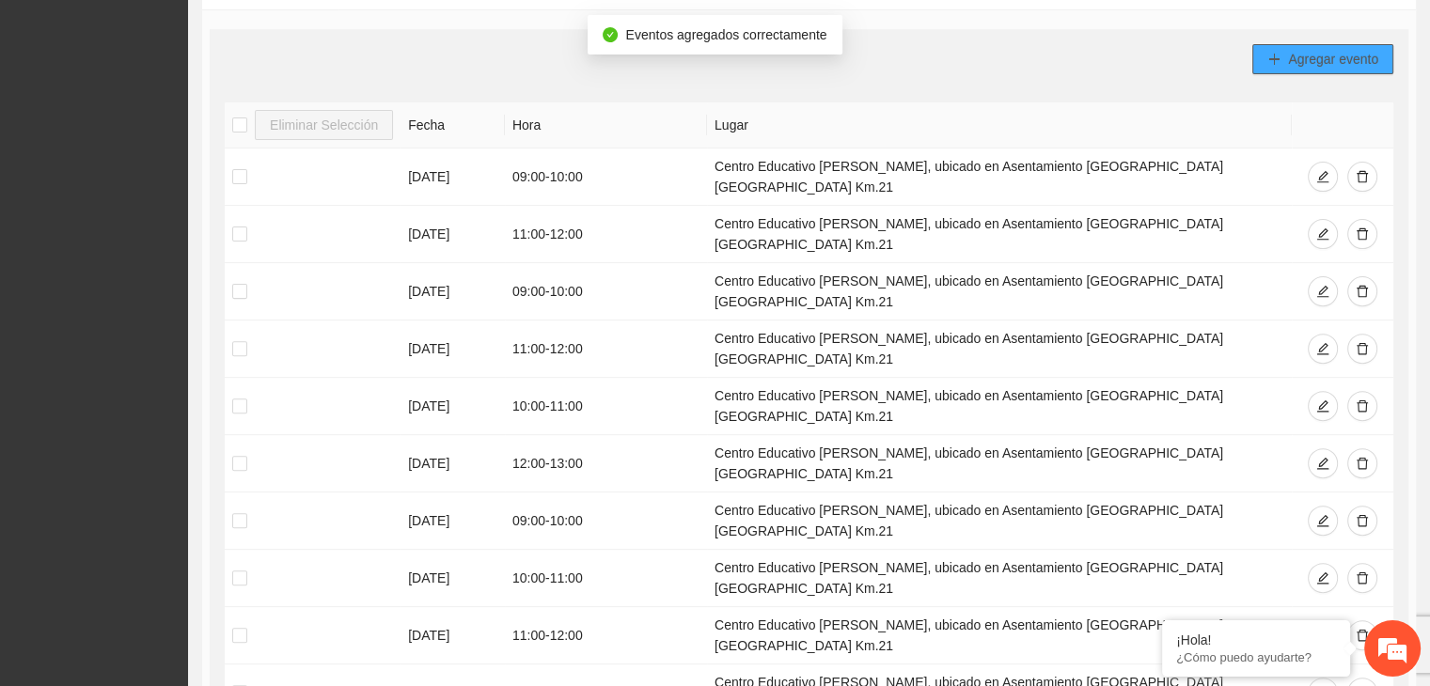
click at [1279, 61] on icon "plus" at bounding box center [1273, 59] width 13 height 13
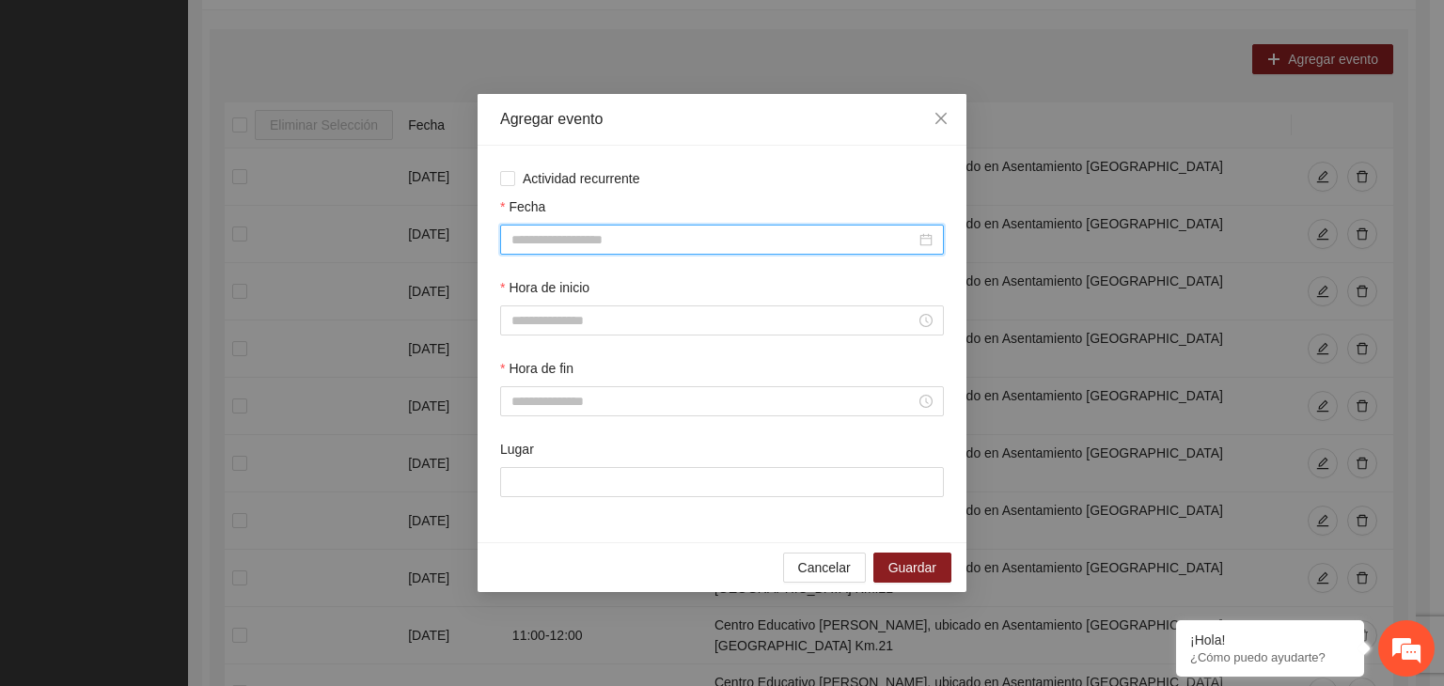
click at [681, 242] on input "Fecha" at bounding box center [713, 239] width 404 height 21
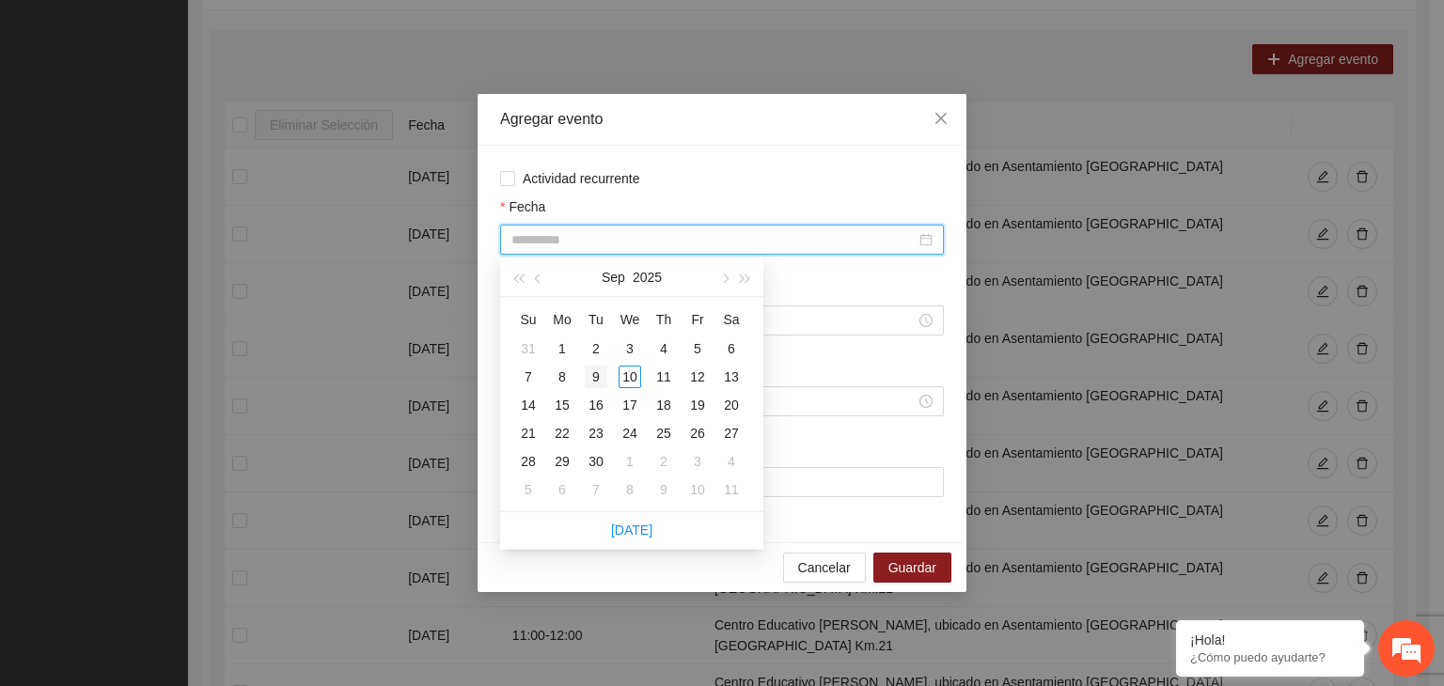
type input "**********"
click at [593, 377] on div "9" at bounding box center [596, 377] width 23 height 23
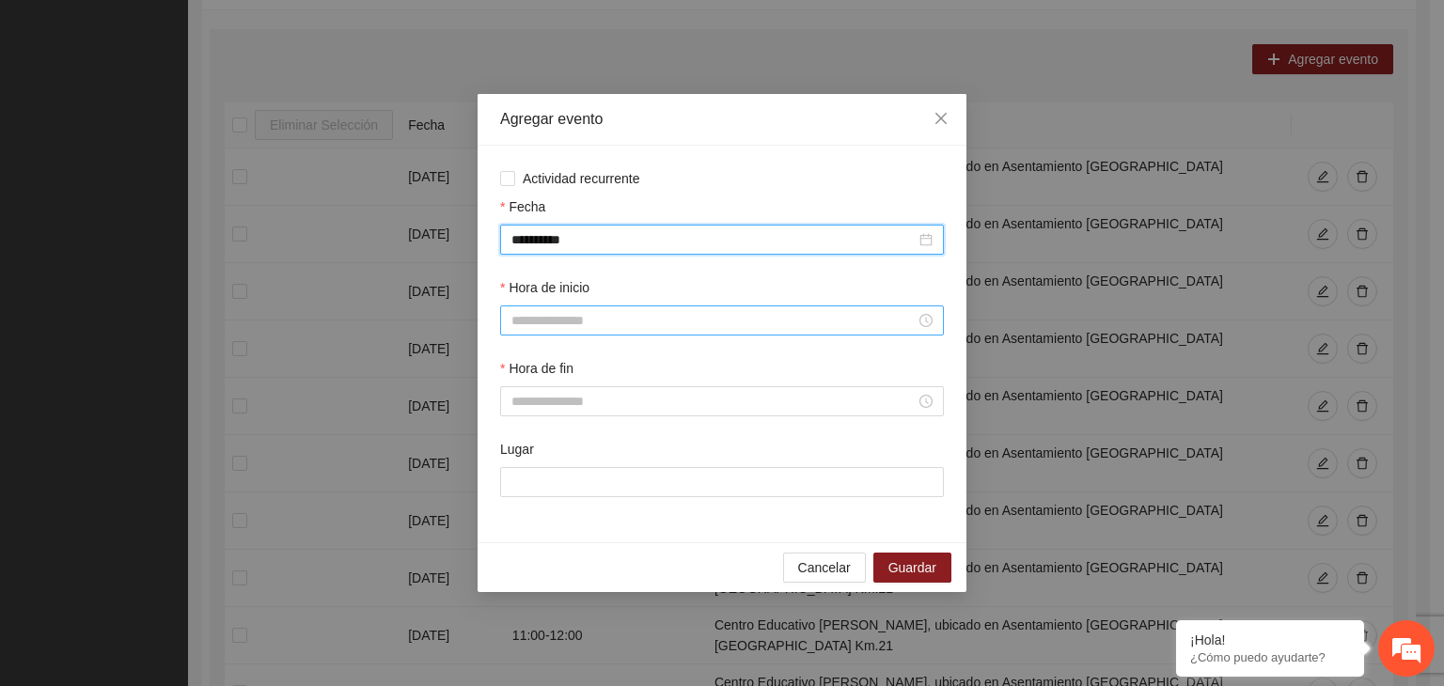
click at [585, 315] on input "Hora de inicio" at bounding box center [713, 320] width 404 height 21
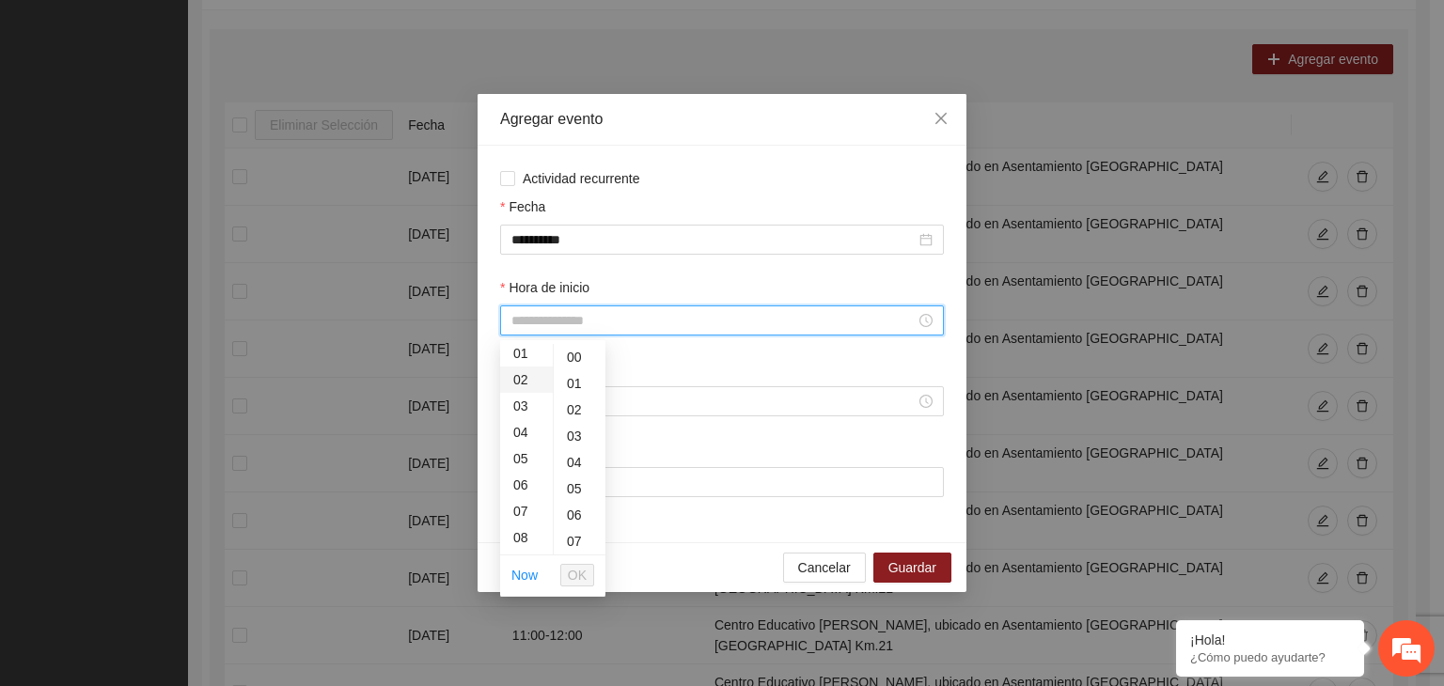
scroll to position [23, 0]
click at [526, 456] on div "09" at bounding box center [526, 454] width 53 height 26
type input "*****"
click at [583, 577] on span "OK" at bounding box center [577, 575] width 19 height 21
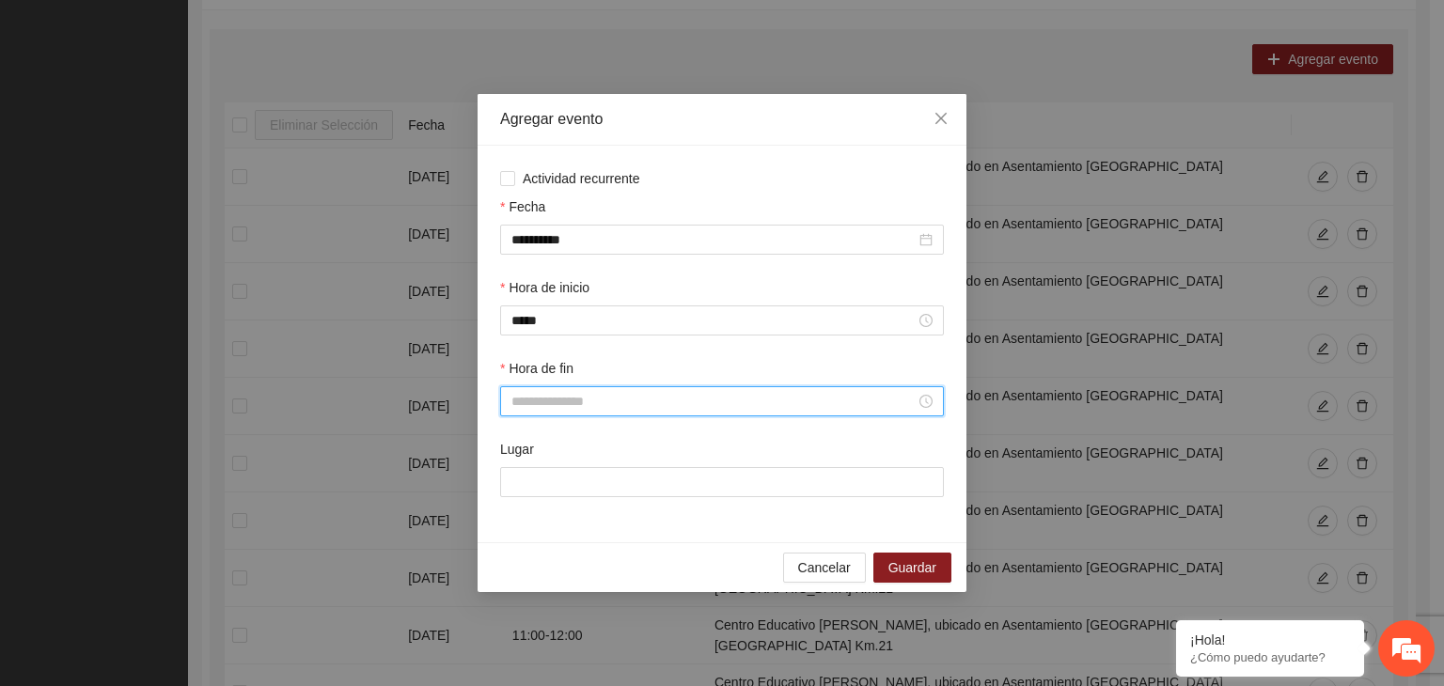
click at [596, 406] on input "Hora de fin" at bounding box center [713, 401] width 404 height 21
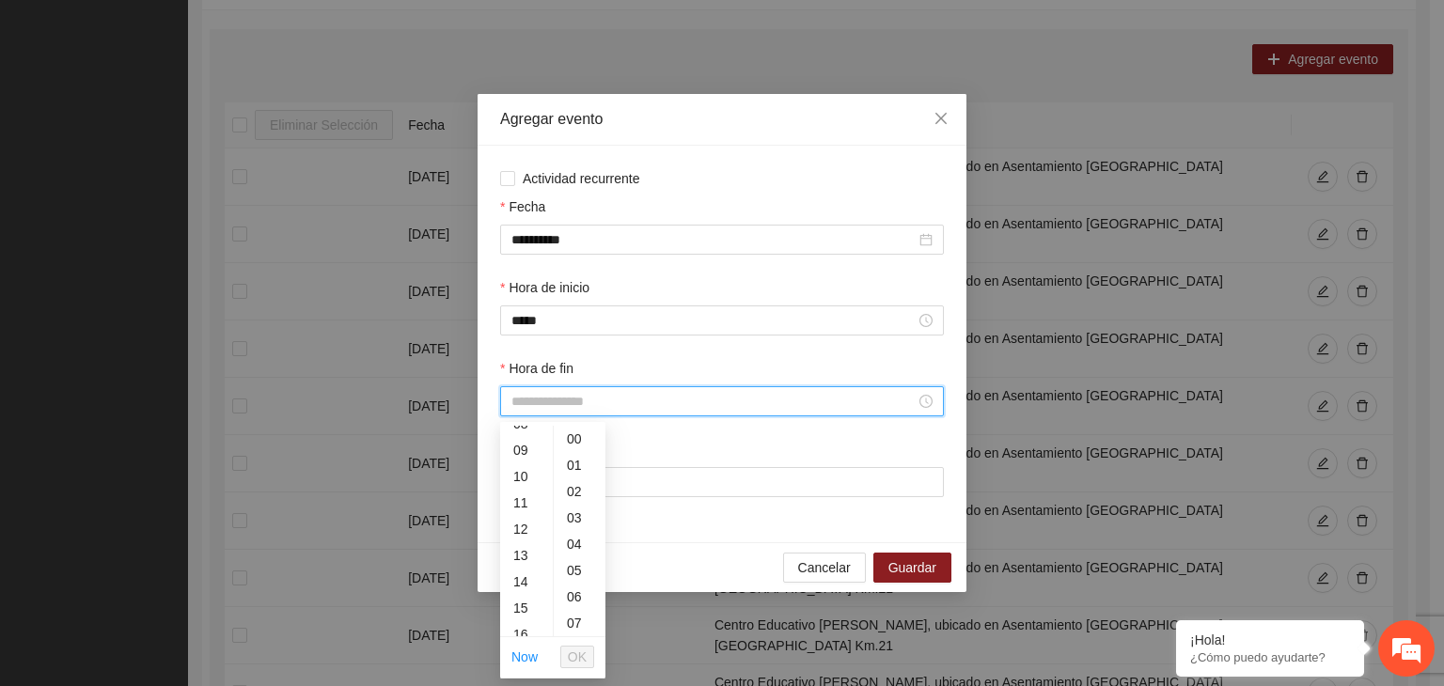
scroll to position [243, 0]
click at [523, 460] on div "10" at bounding box center [526, 460] width 53 height 26
type input "*****"
click at [577, 654] on span "OK" at bounding box center [577, 657] width 19 height 21
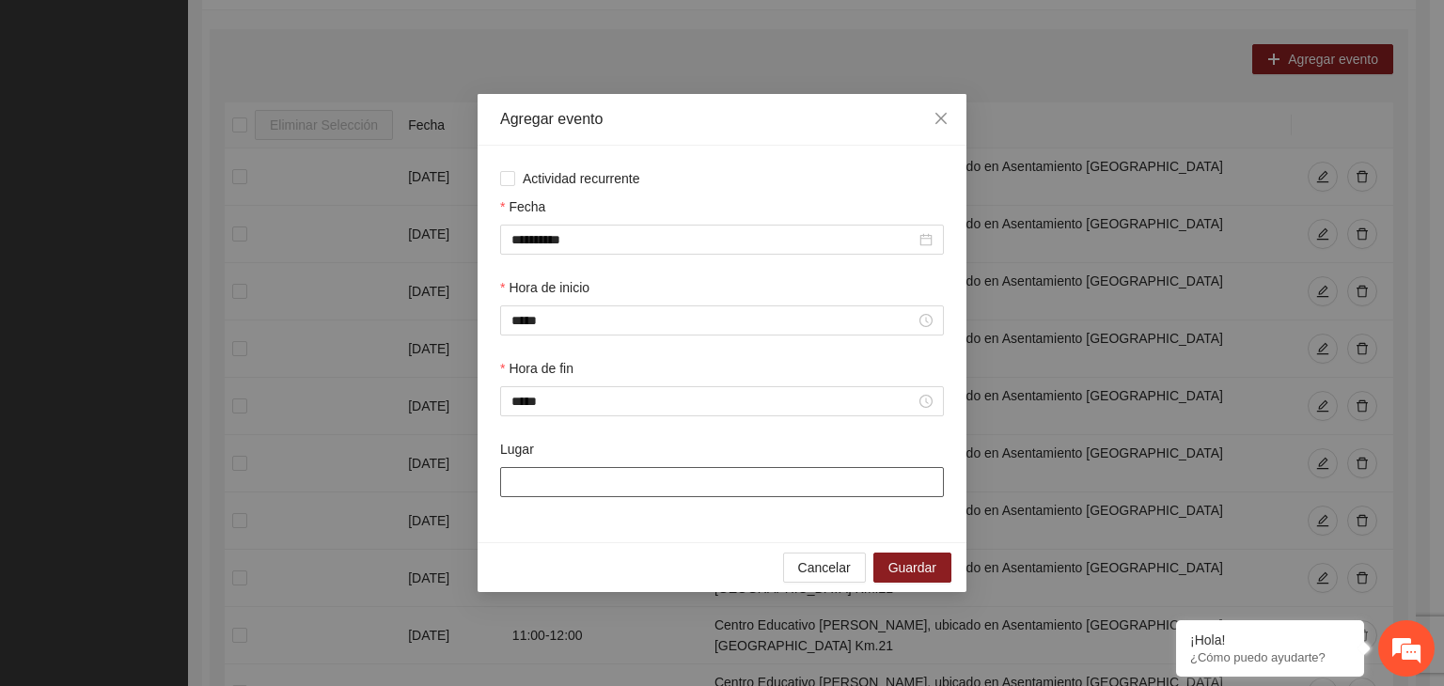
click at [598, 485] on input "Lugar" at bounding box center [722, 482] width 444 height 30
type input "**********"
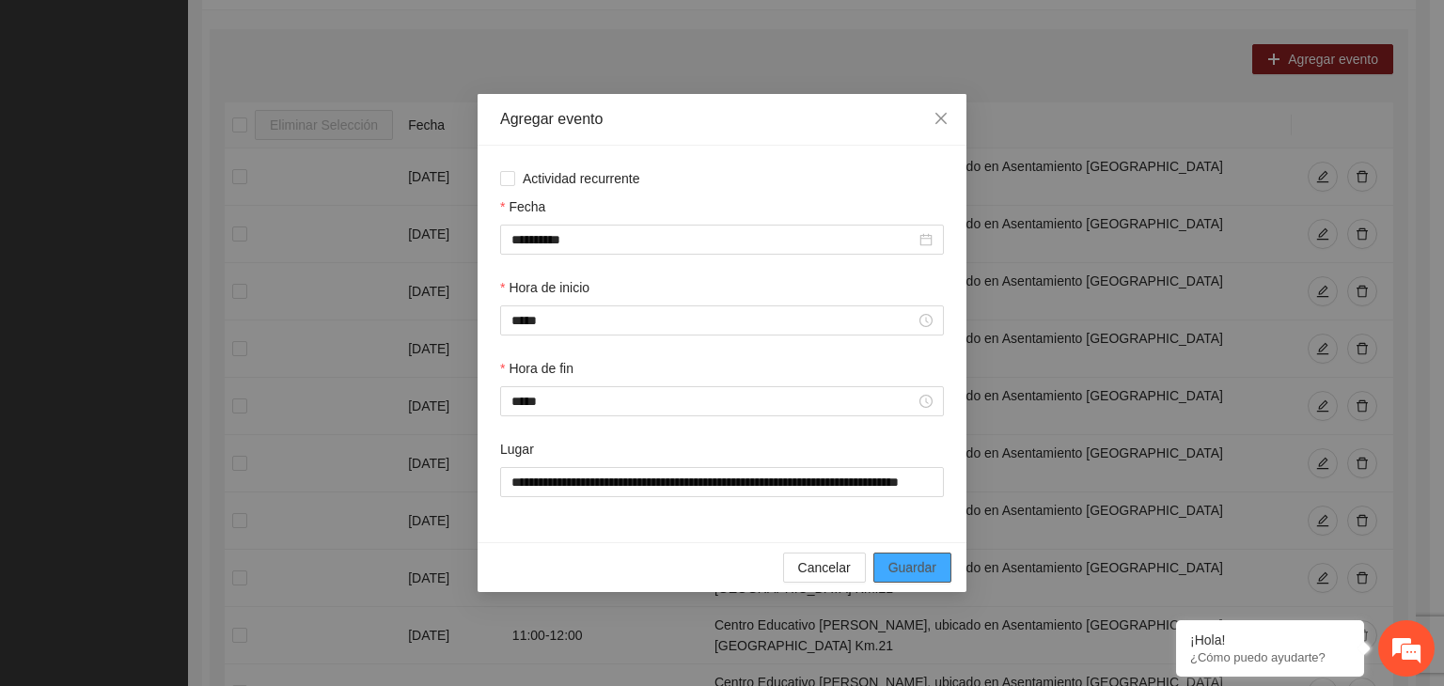
click at [909, 573] on span "Guardar" at bounding box center [912, 567] width 48 height 21
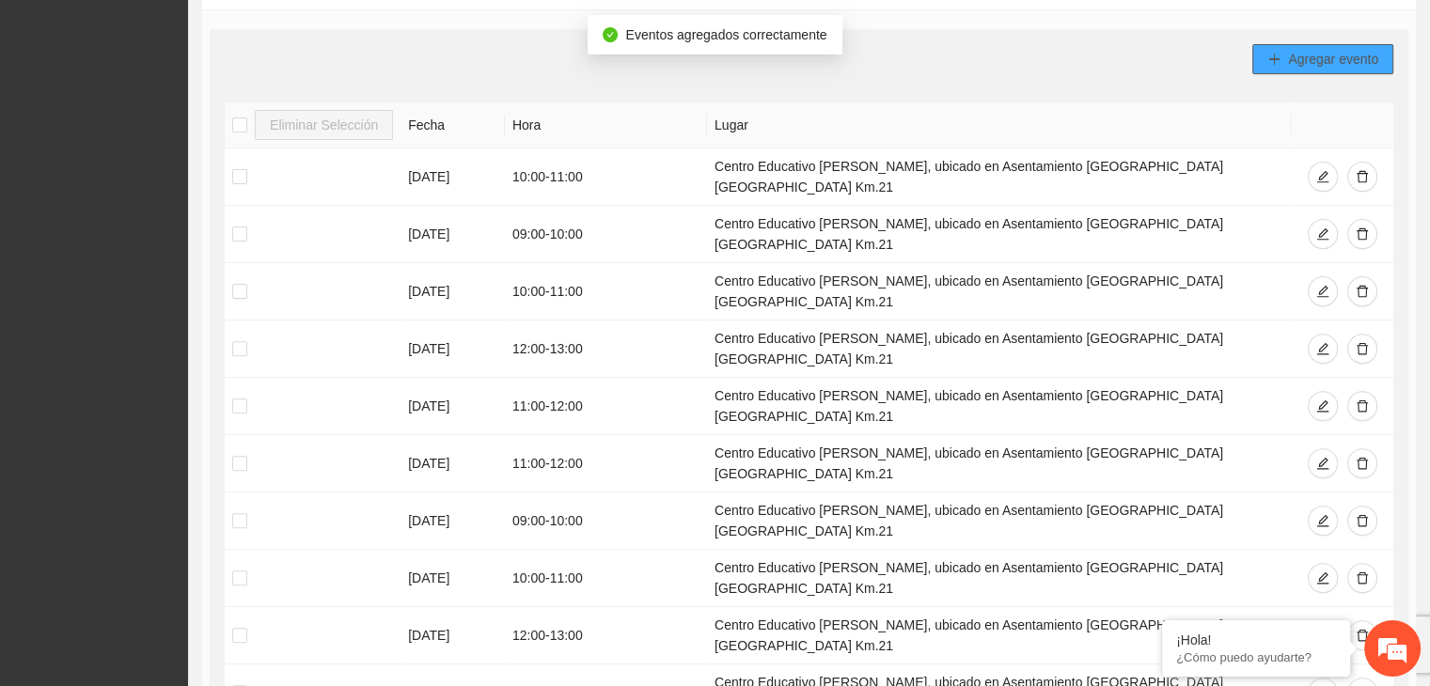
click at [1286, 71] on button "Agregar evento" at bounding box center [1322, 59] width 141 height 30
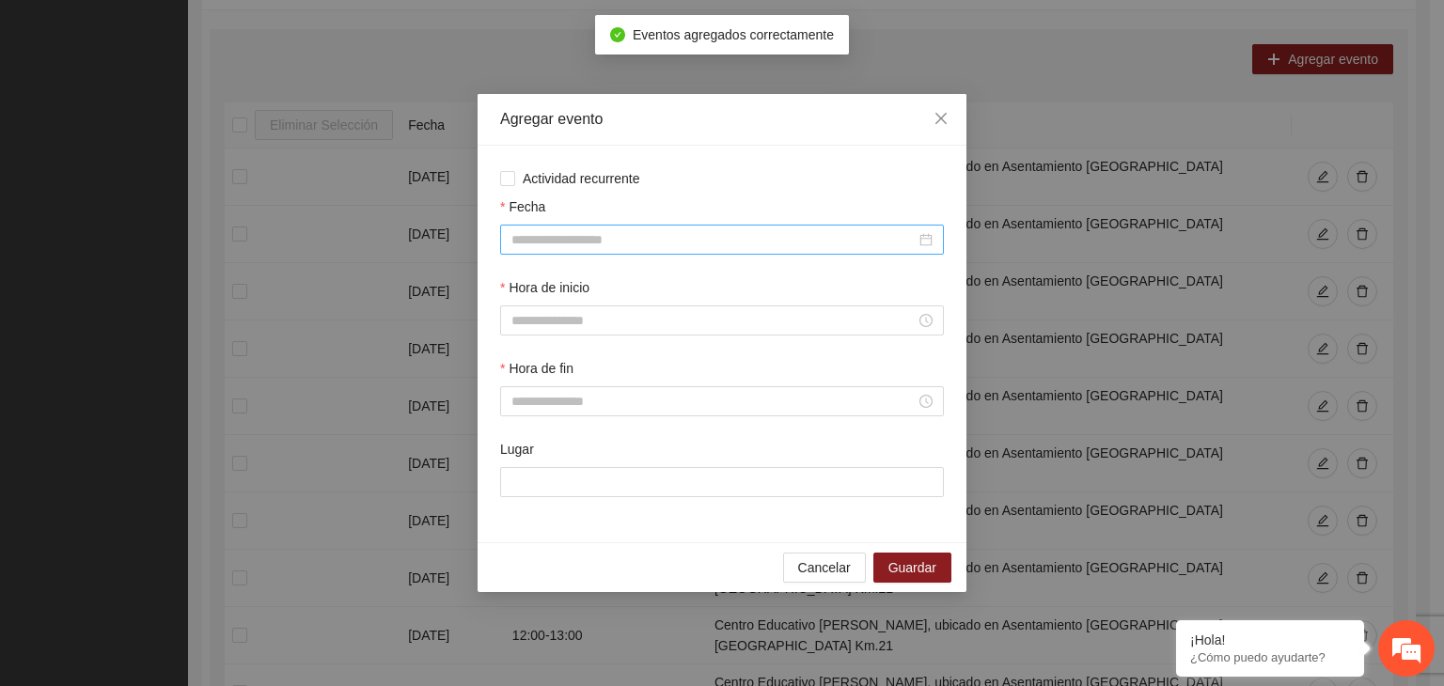
click at [812, 245] on input "Fecha" at bounding box center [713, 239] width 404 height 21
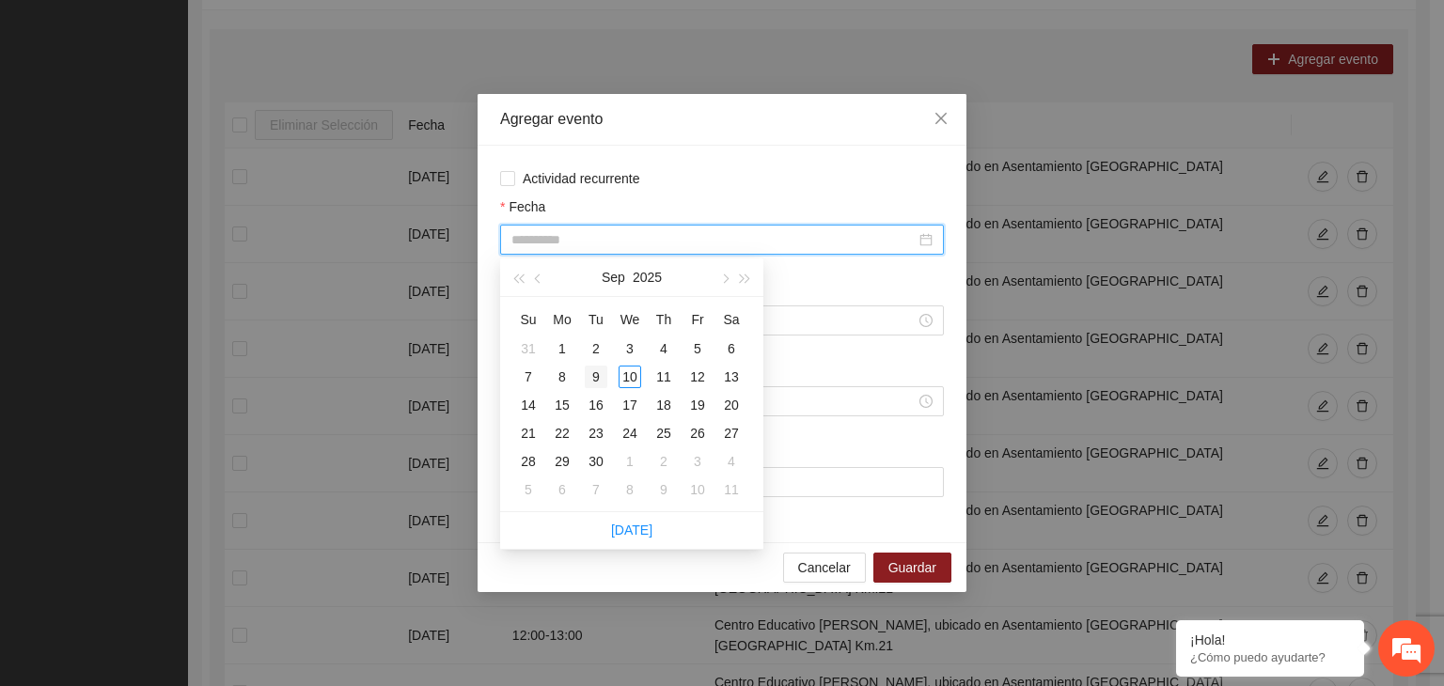
type input "**********"
click at [589, 378] on div "9" at bounding box center [596, 377] width 23 height 23
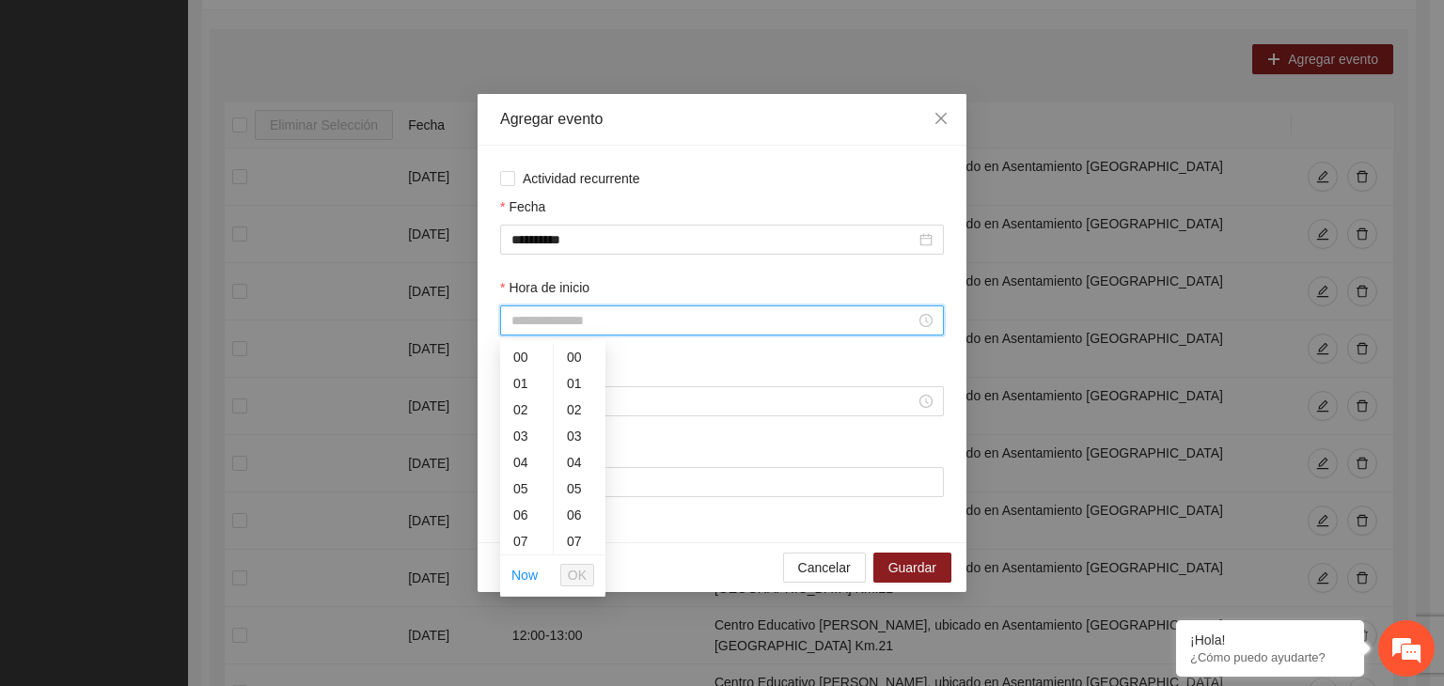
click at [576, 320] on input "Hora de inicio" at bounding box center [713, 320] width 404 height 21
click at [518, 447] on div "10" at bounding box center [526, 447] width 53 height 26
type input "*****"
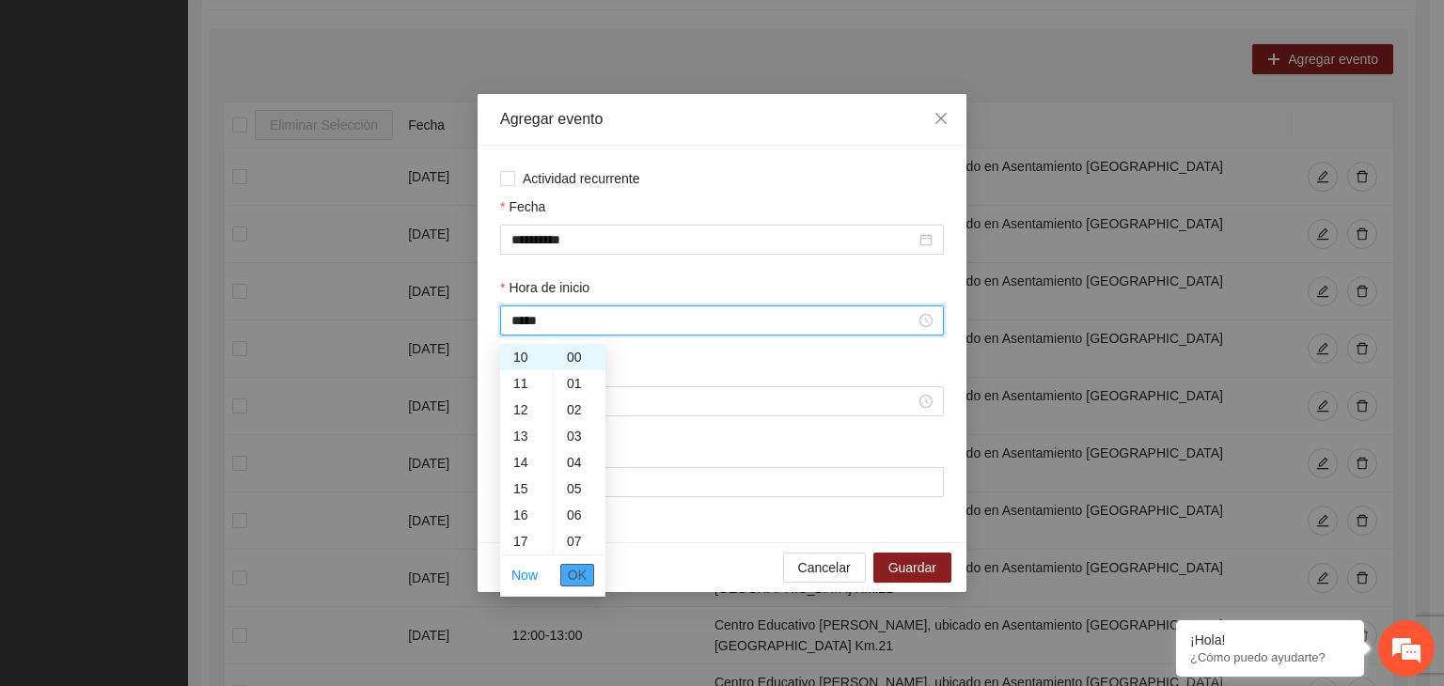
click at [585, 567] on span "OK" at bounding box center [577, 575] width 19 height 21
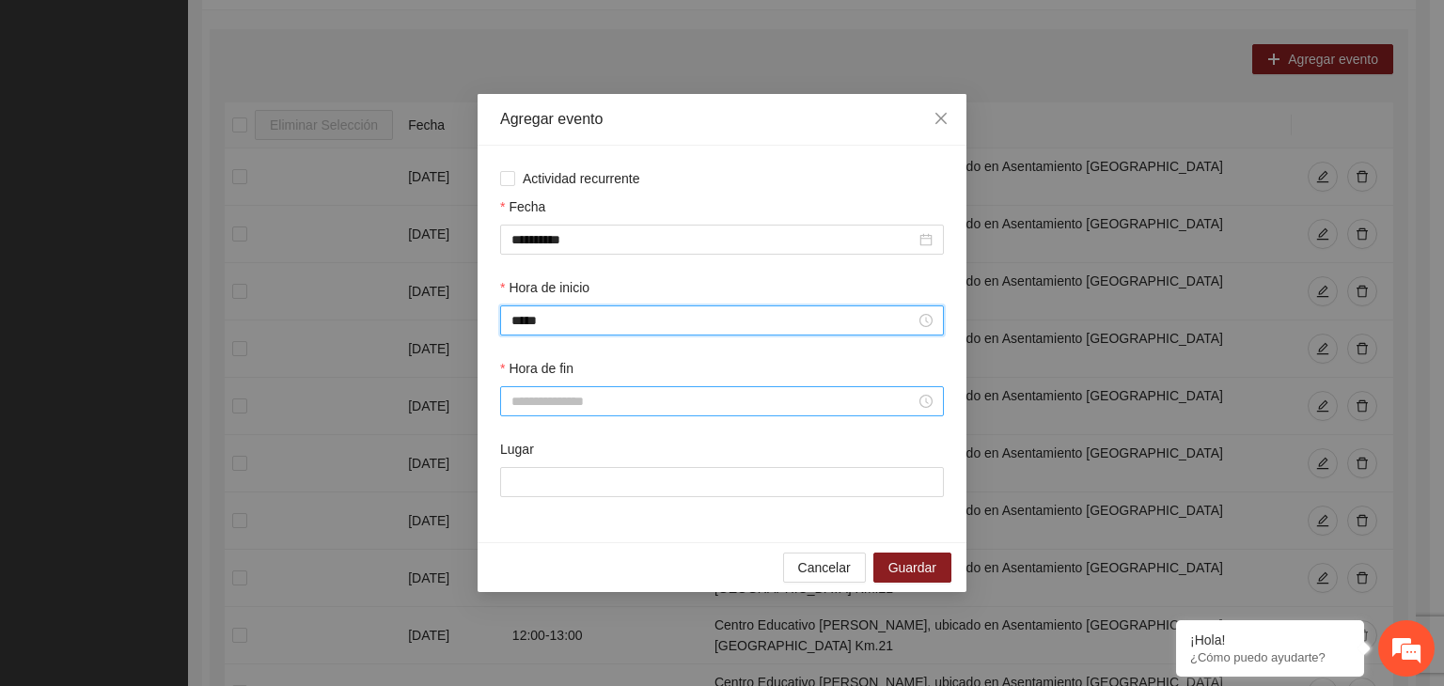
click at [549, 395] on input "Hora de fin" at bounding box center [713, 401] width 404 height 21
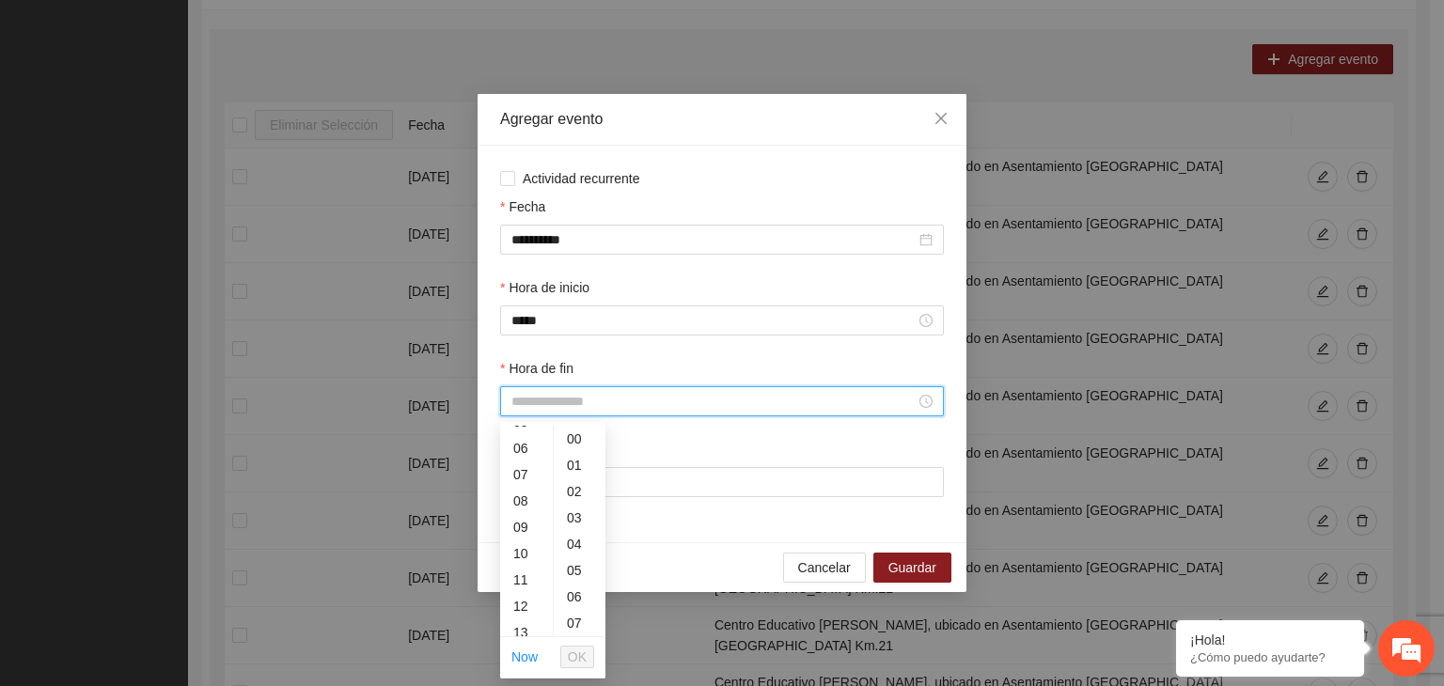
scroll to position [151, 0]
click at [525, 574] on div "11" at bounding box center [526, 577] width 53 height 26
type input "*****"
click at [573, 650] on span "OK" at bounding box center [577, 657] width 19 height 21
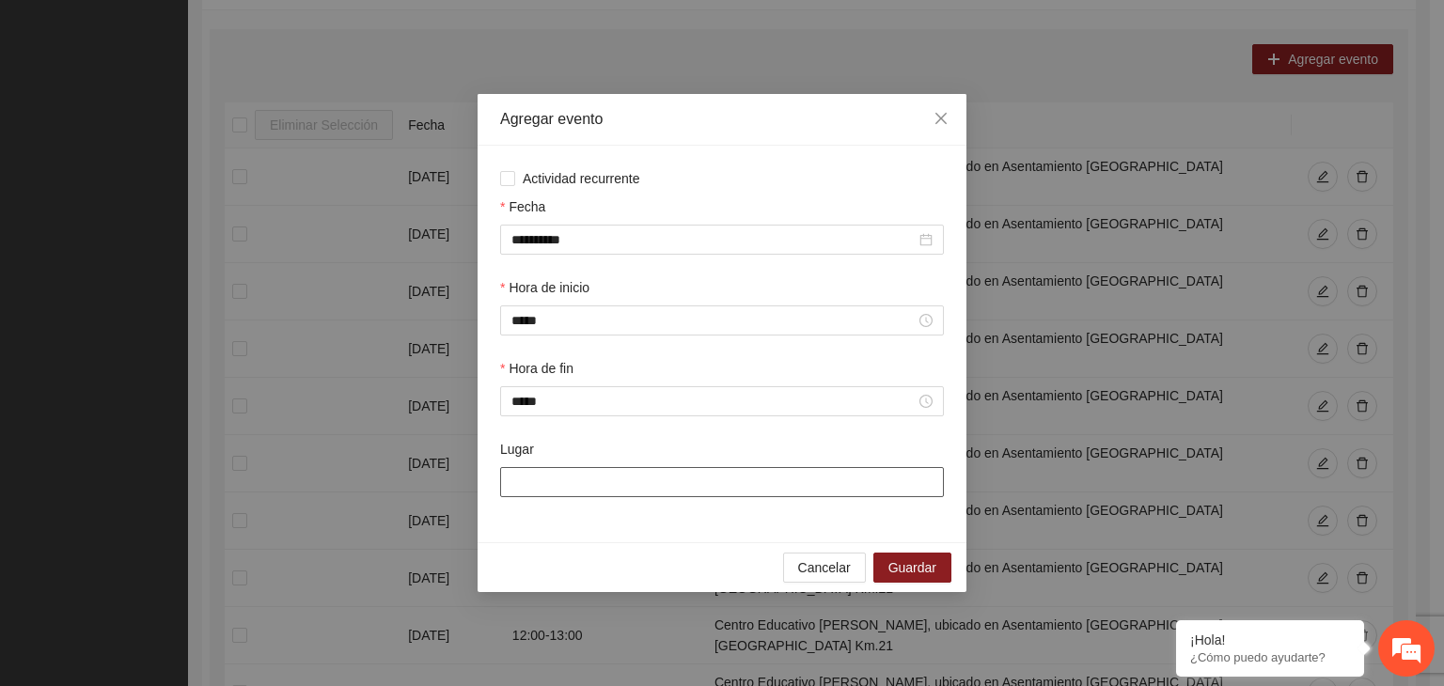
click at [573, 479] on input "Lugar" at bounding box center [722, 482] width 444 height 30
type input "**********"
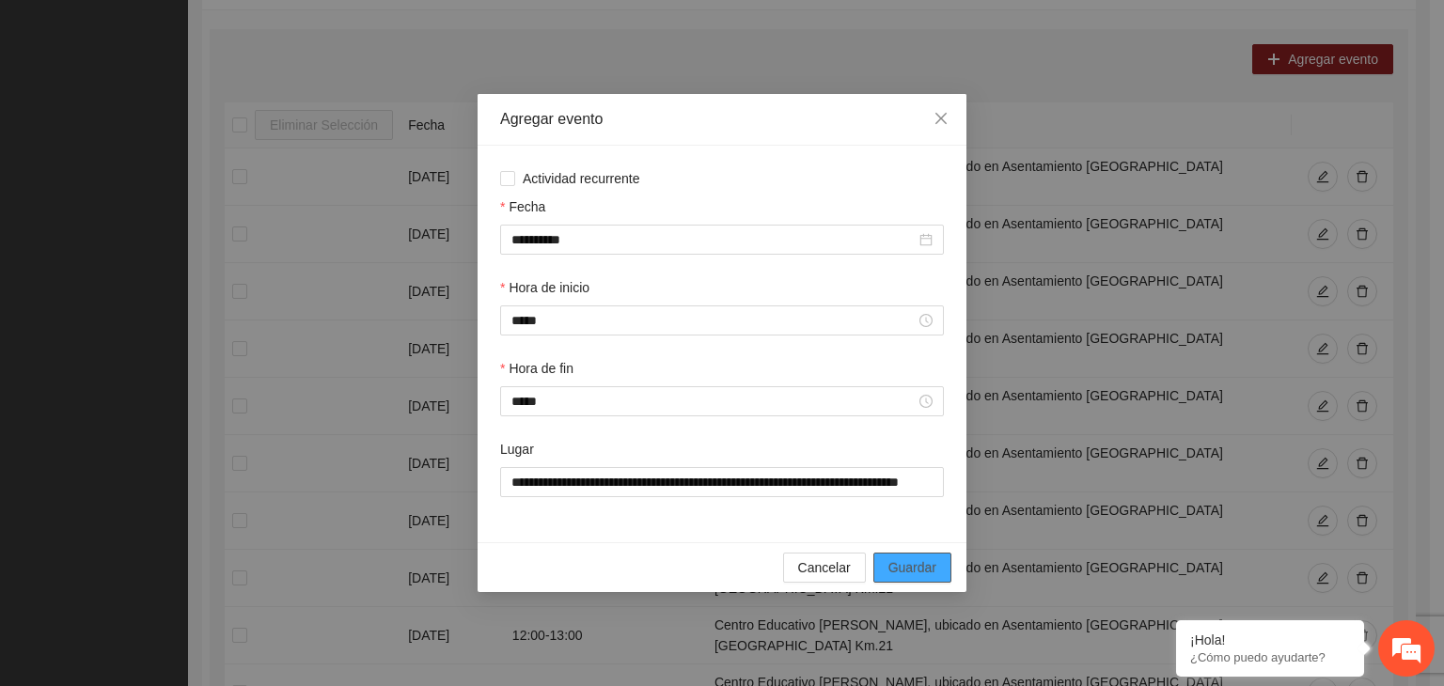
click at [914, 566] on span "Guardar" at bounding box center [912, 567] width 48 height 21
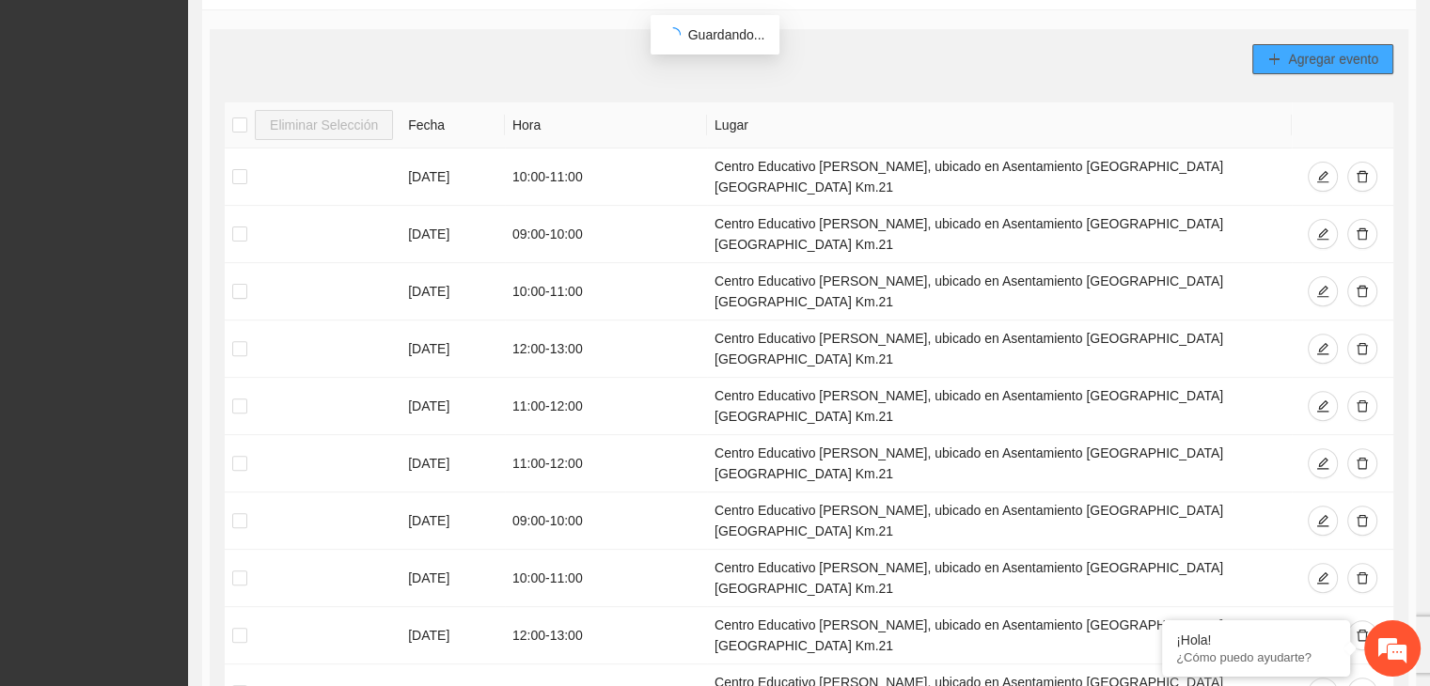
click at [1299, 58] on span "Agregar evento" at bounding box center [1333, 59] width 90 height 21
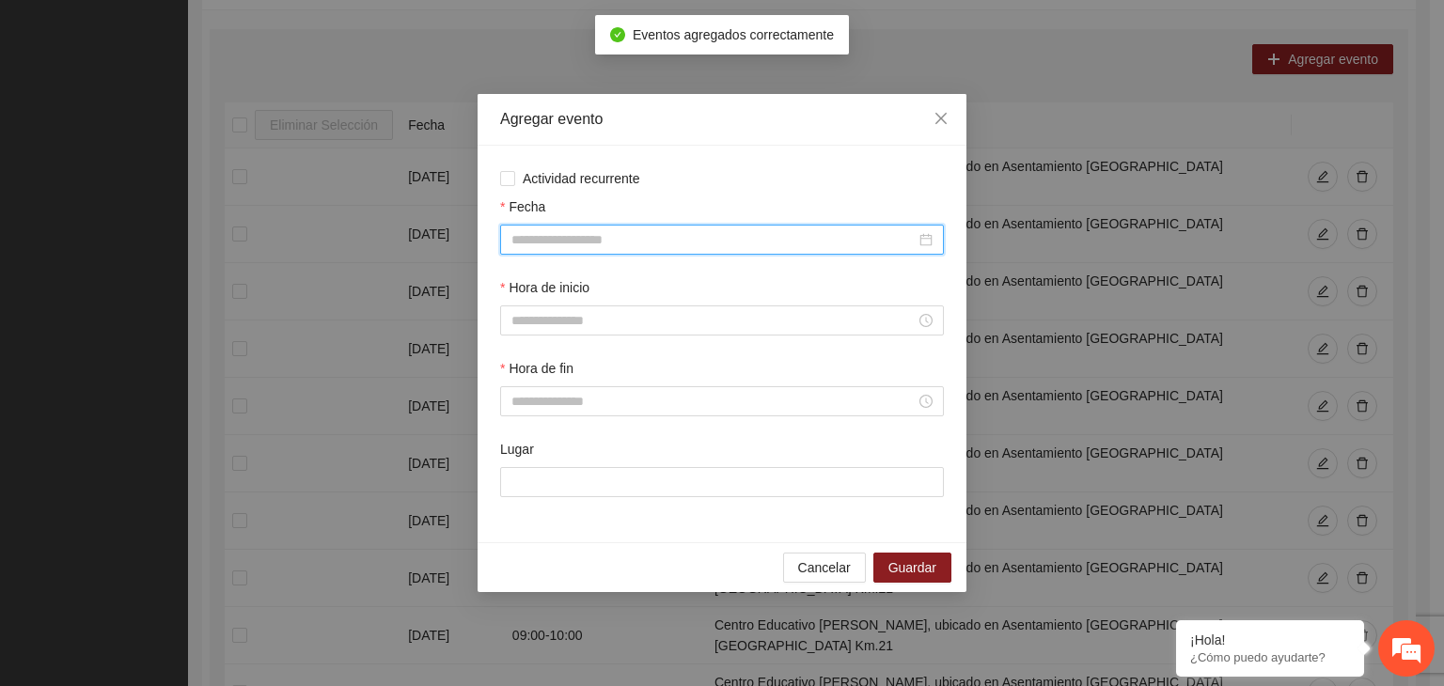
click at [649, 241] on input "Fecha" at bounding box center [713, 239] width 404 height 21
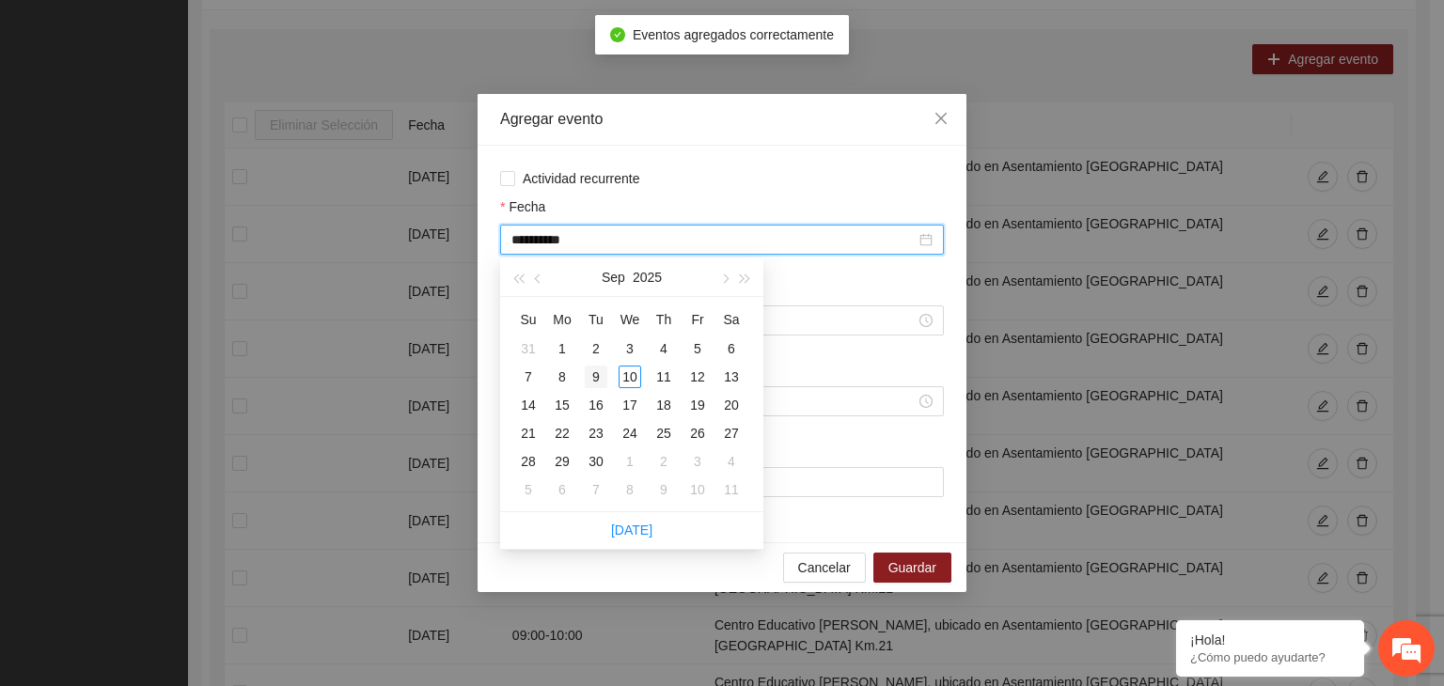
type input "**********"
click at [583, 383] on td "9" at bounding box center [596, 377] width 34 height 28
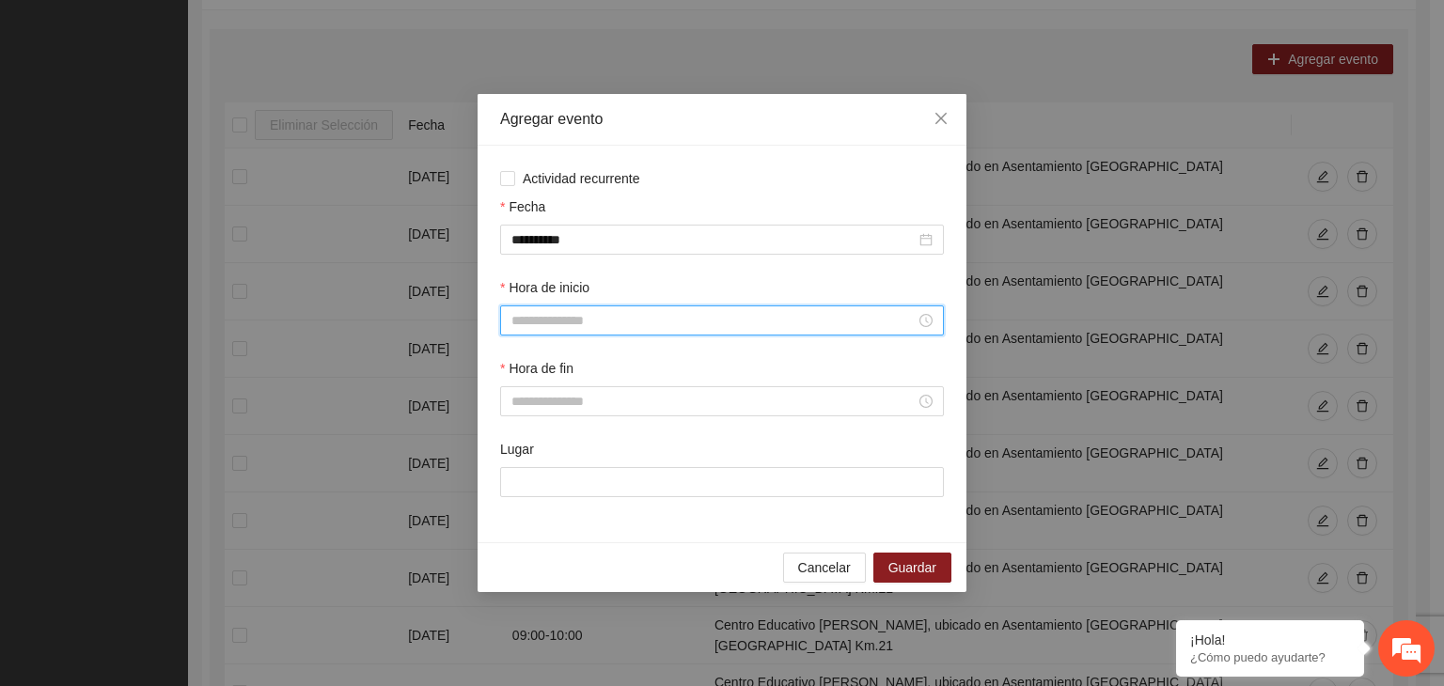
click at [604, 322] on input "Hora de inicio" at bounding box center [713, 320] width 404 height 21
click at [521, 485] on div "11" at bounding box center [526, 485] width 53 height 26
type input "*****"
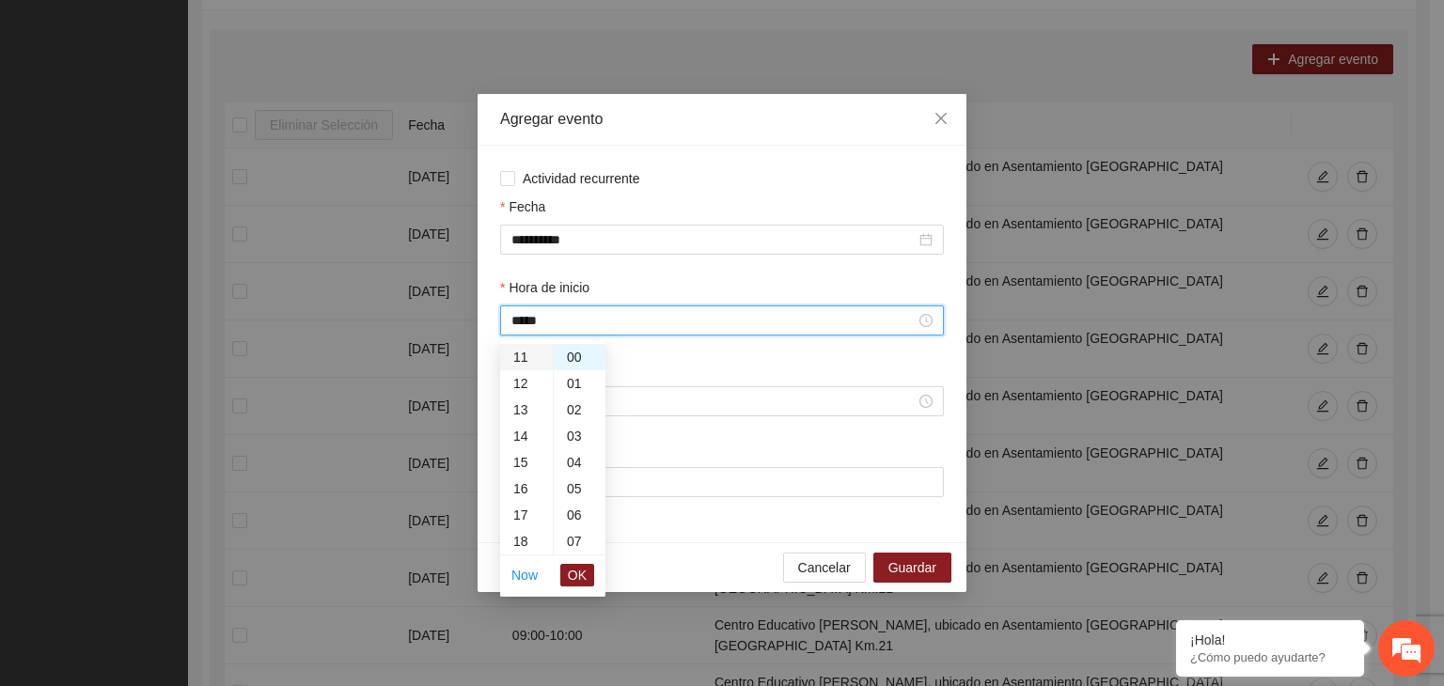
scroll to position [290, 0]
click at [576, 567] on span "OK" at bounding box center [577, 575] width 19 height 21
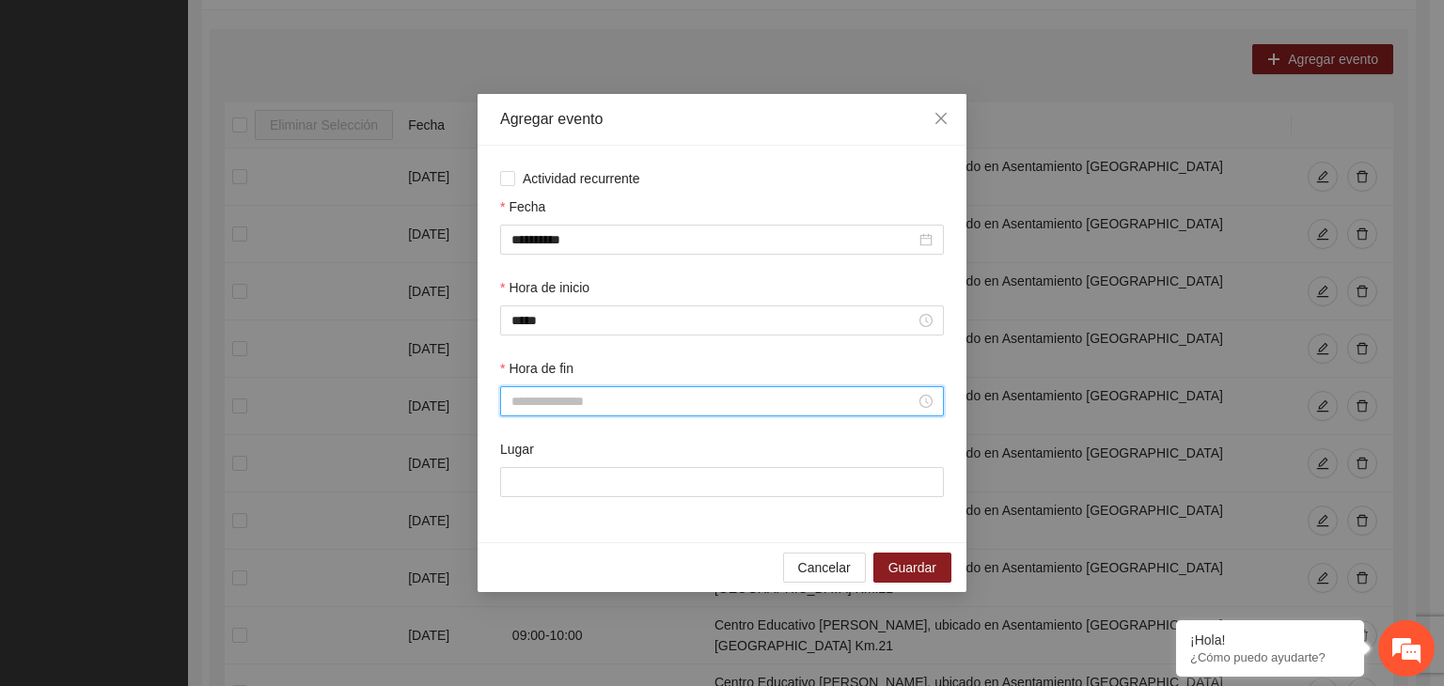
click at [581, 407] on input "Hora de fin" at bounding box center [713, 401] width 404 height 21
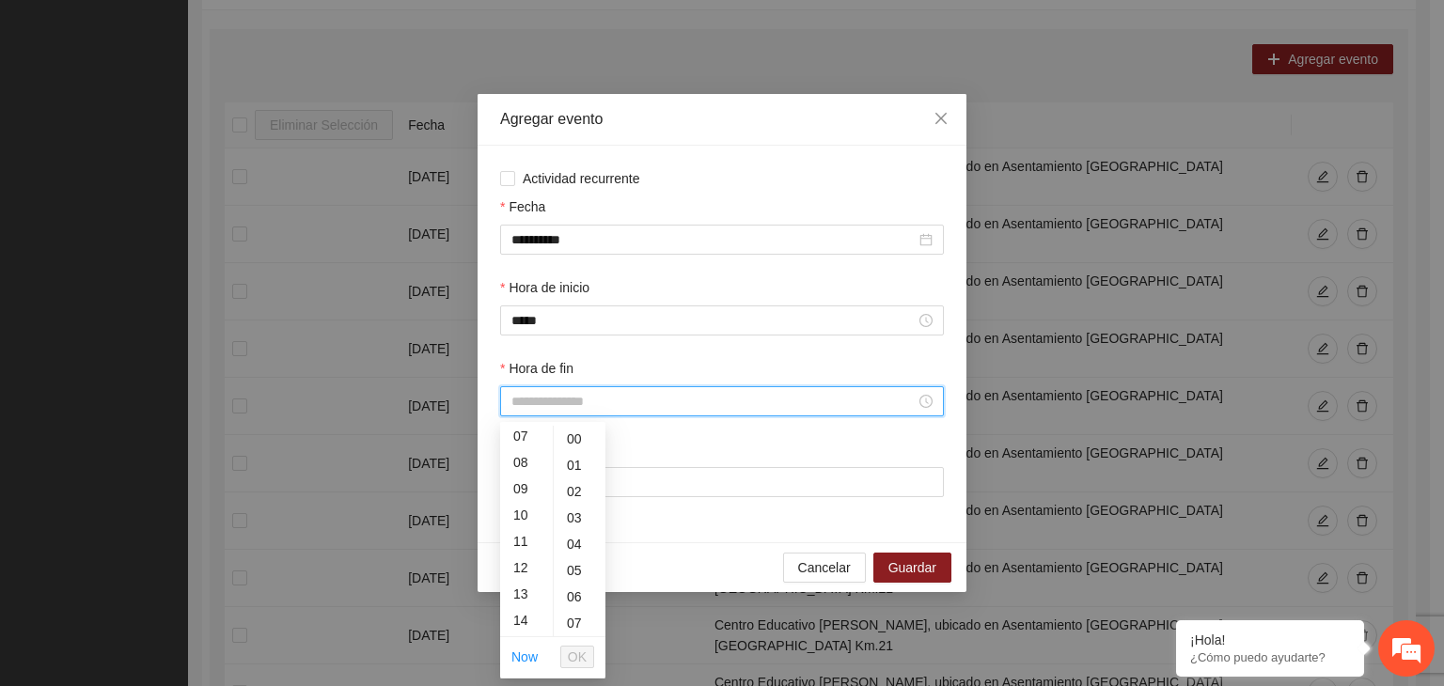
scroll to position [218, 0]
click at [523, 541] on div "12" at bounding box center [526, 537] width 53 height 26
type input "*****"
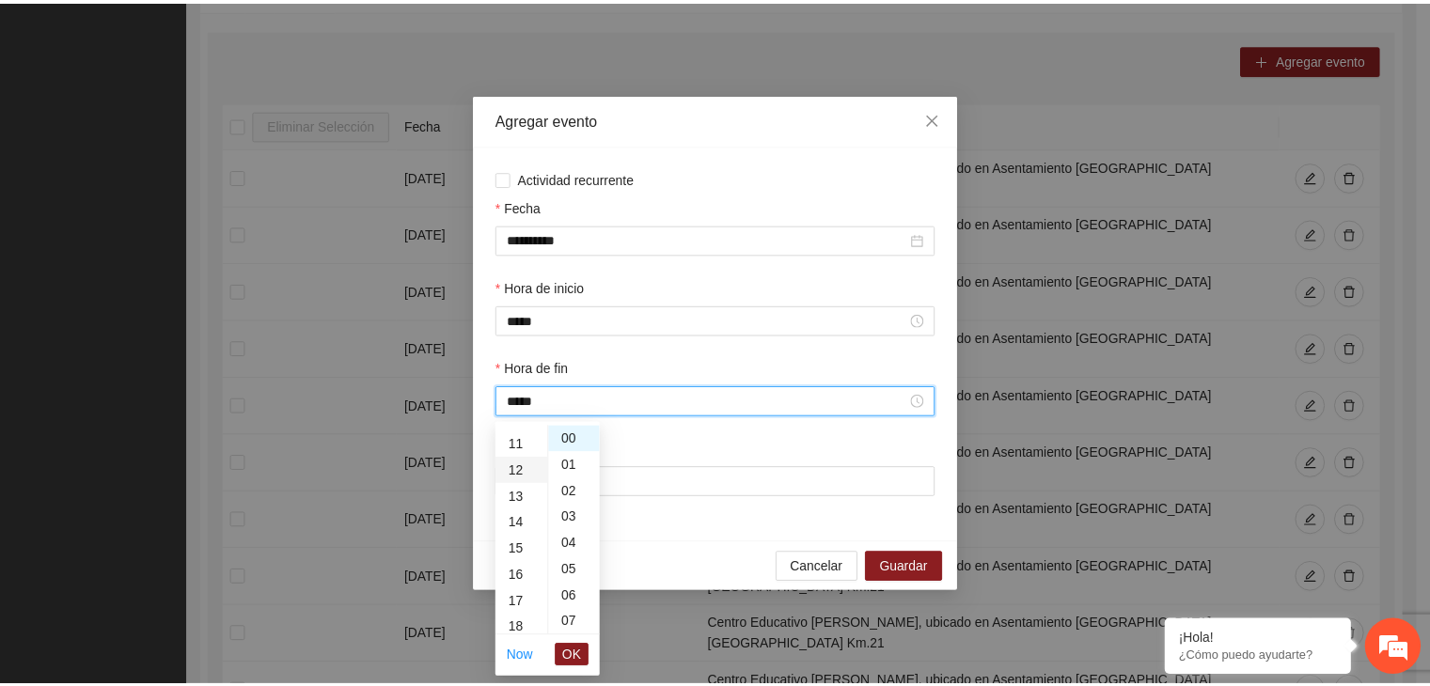
scroll to position [316, 0]
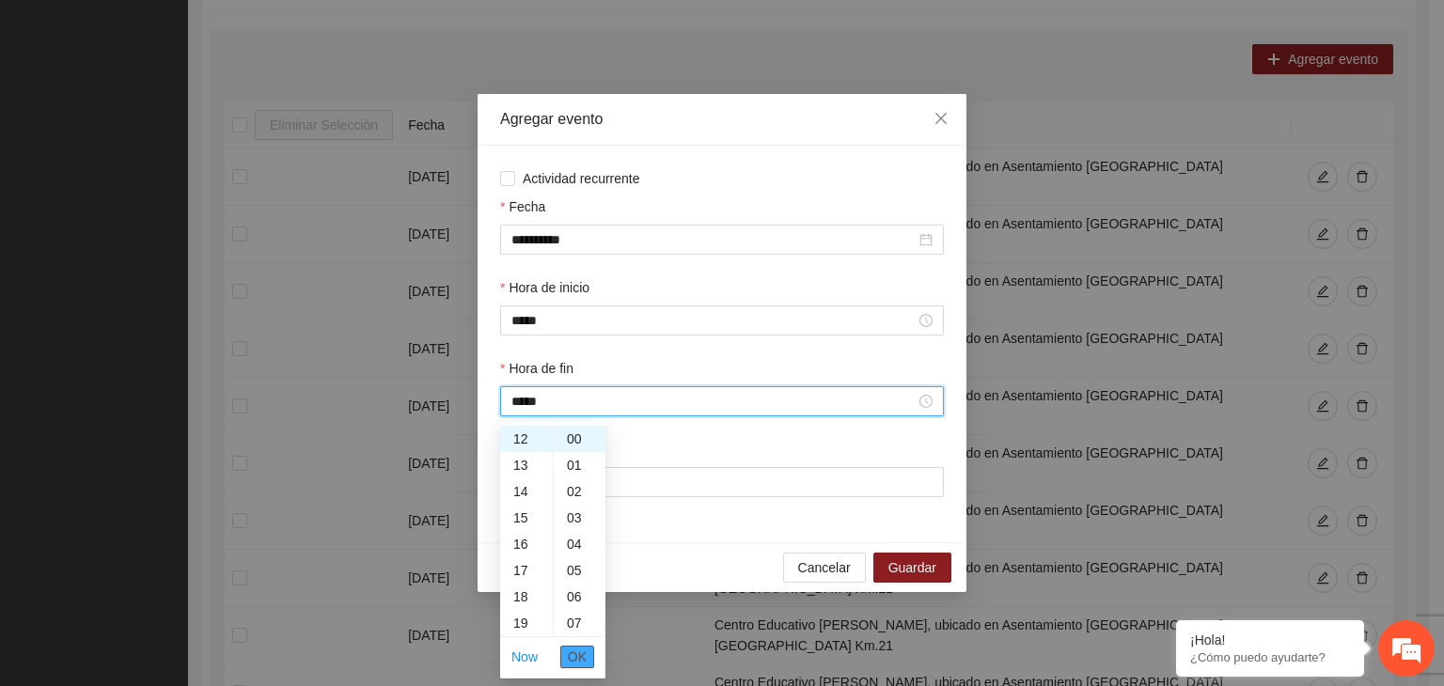
click at [583, 659] on span "OK" at bounding box center [577, 657] width 19 height 21
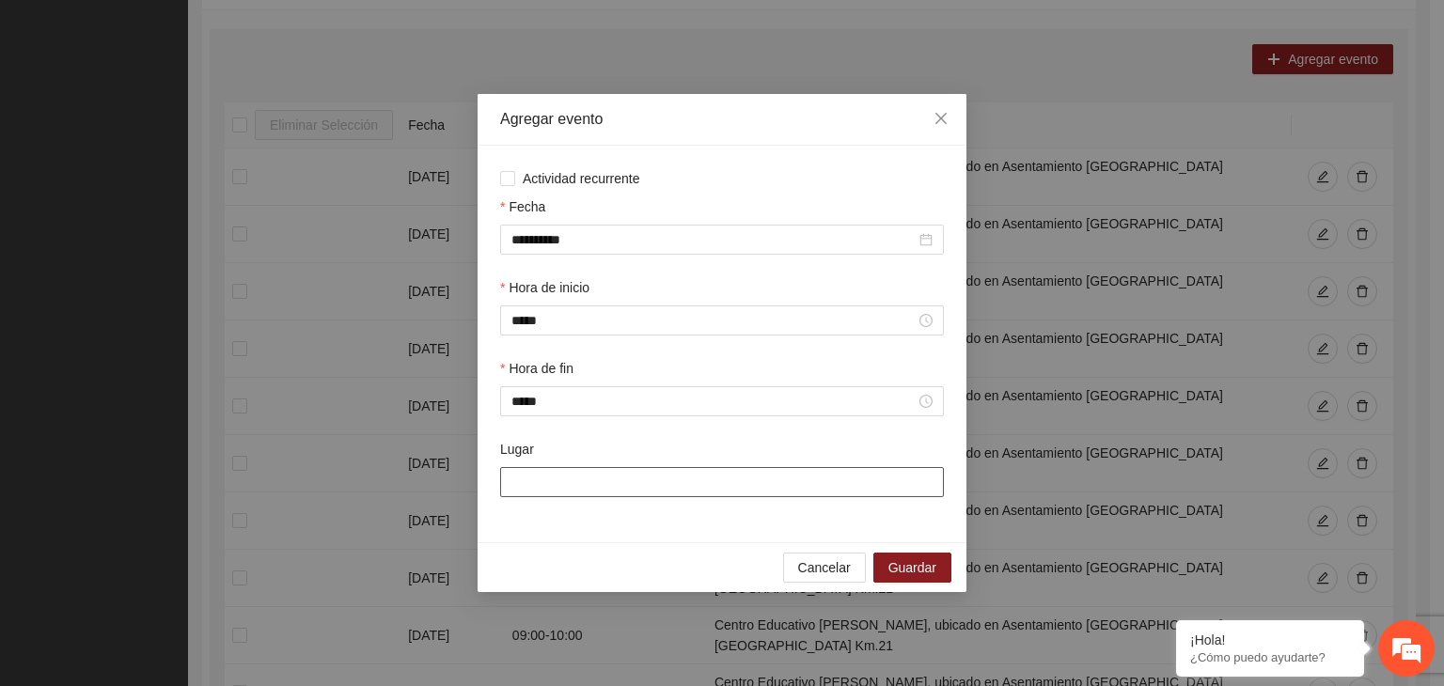
click at [539, 484] on input "Lugar" at bounding box center [722, 482] width 444 height 30
type input "**********"
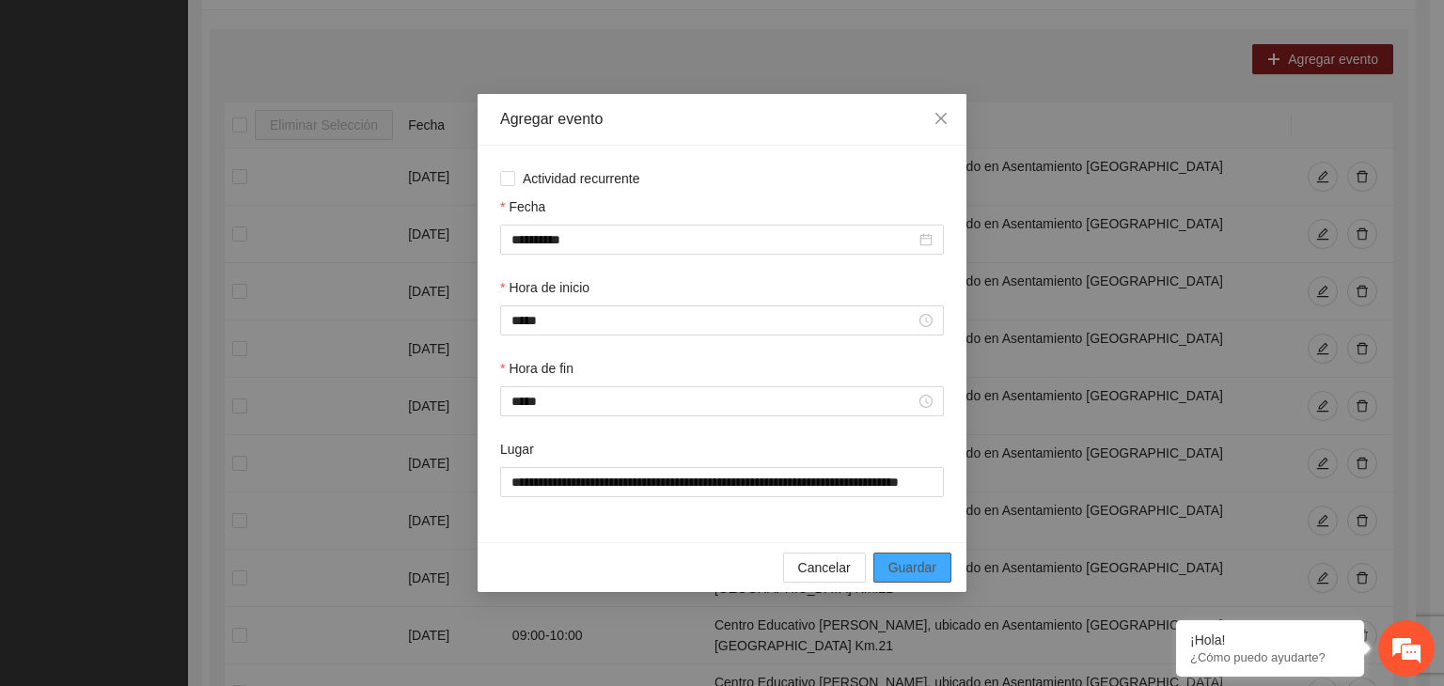
click at [943, 575] on button "Guardar" at bounding box center [912, 568] width 78 height 30
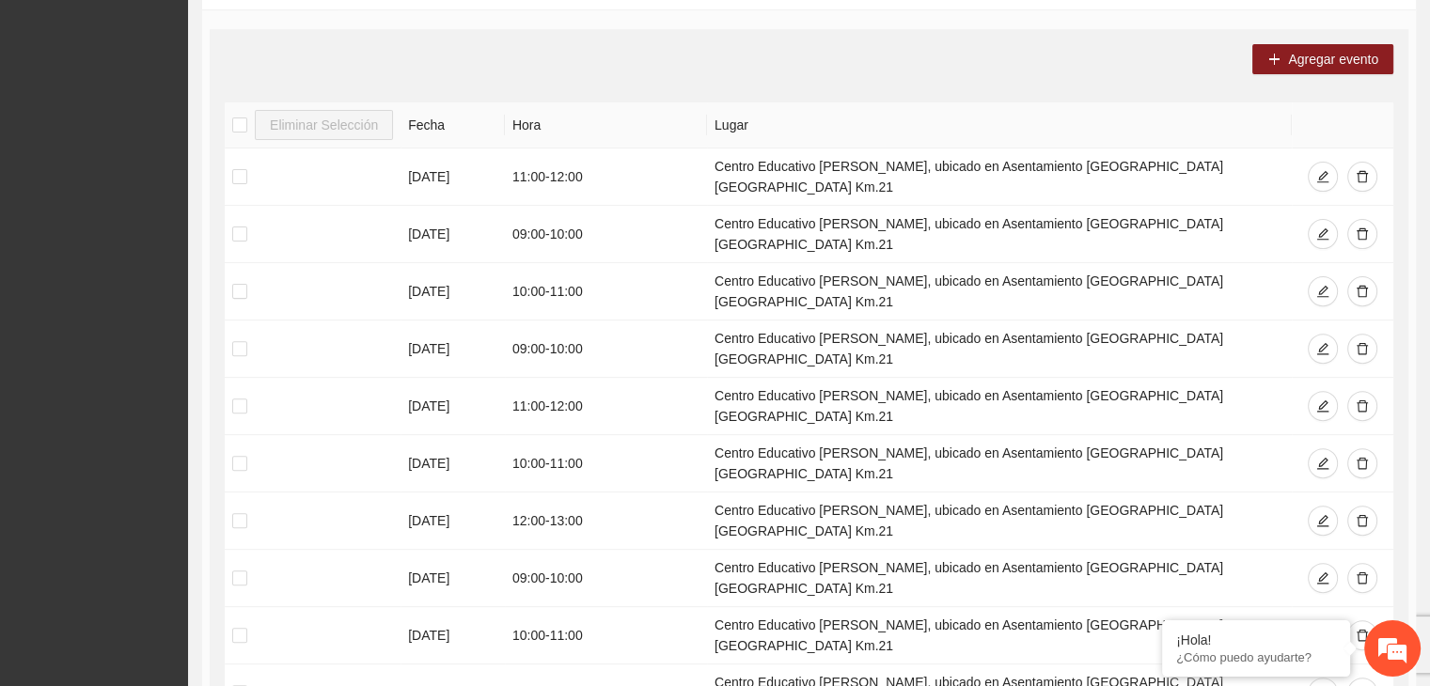
click at [1052, 54] on div "Agregar evento" at bounding box center [809, 59] width 1168 height 30
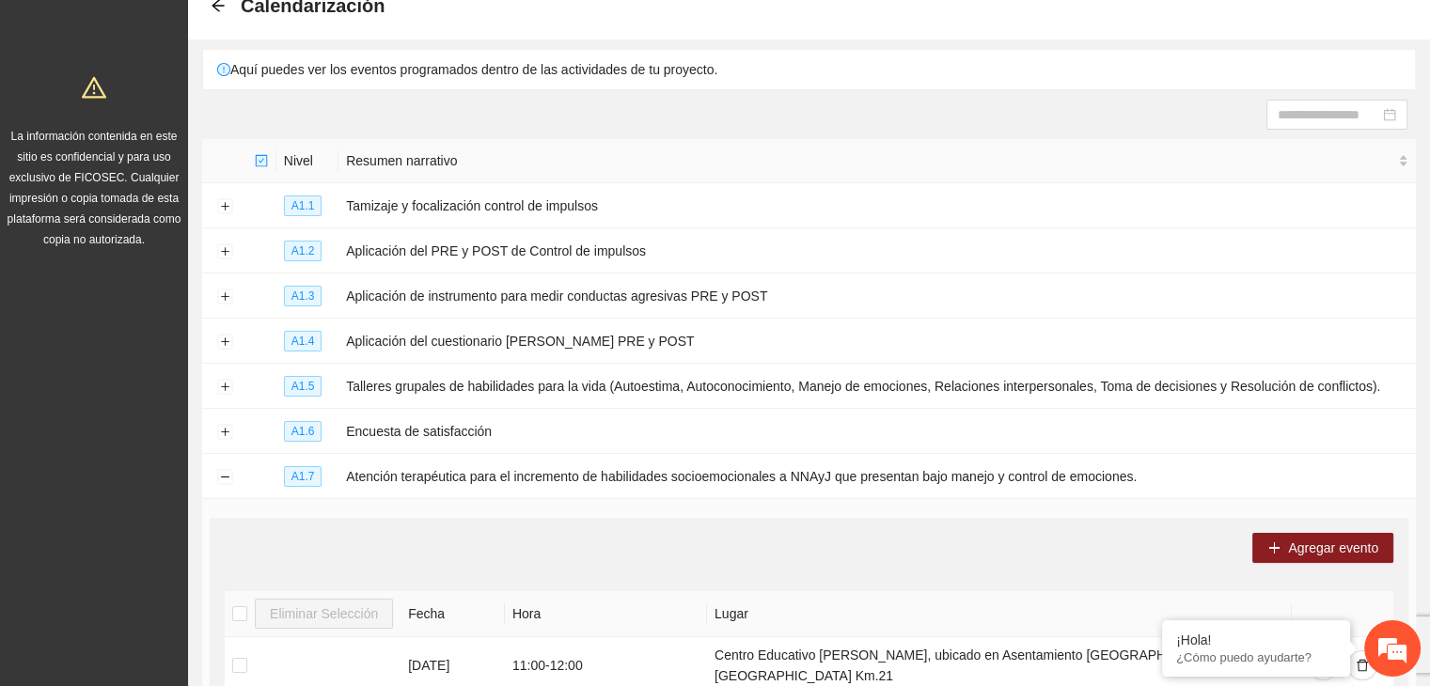
scroll to position [0, 0]
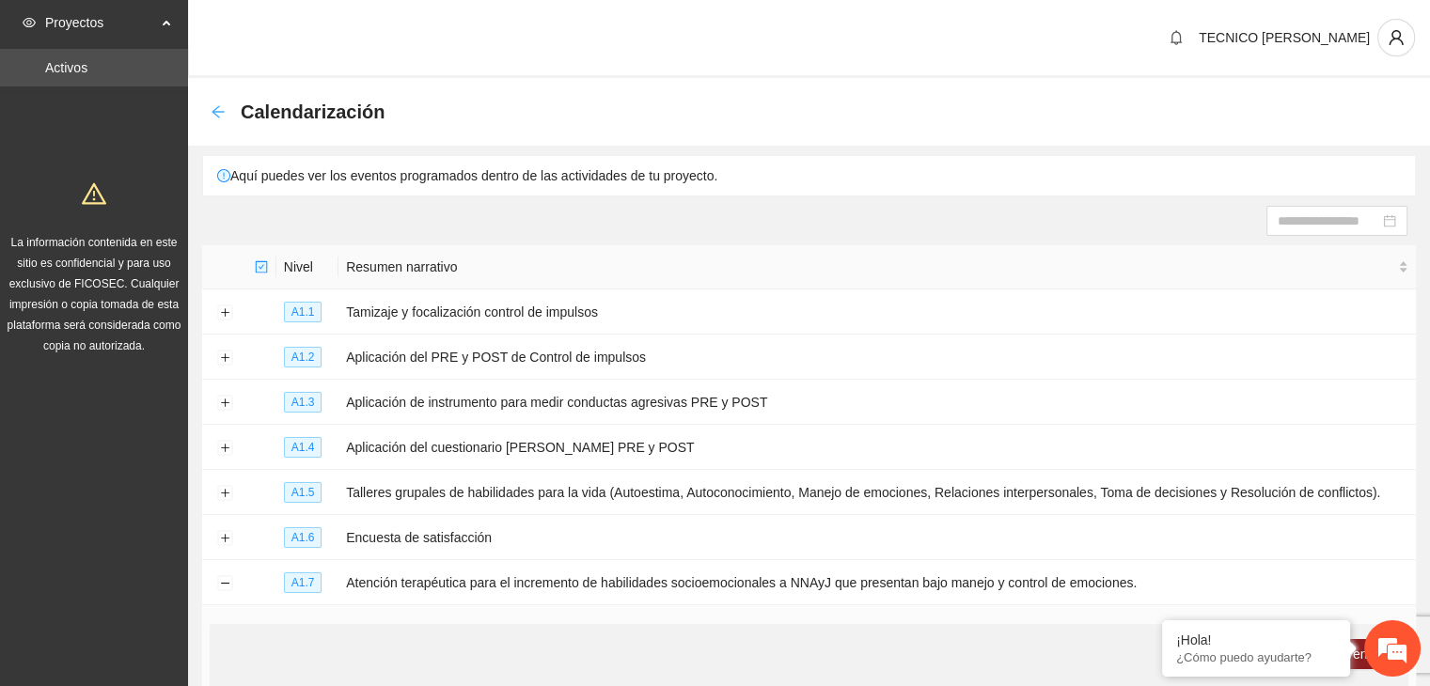
click at [219, 111] on icon "arrow-left" at bounding box center [218, 111] width 12 height 12
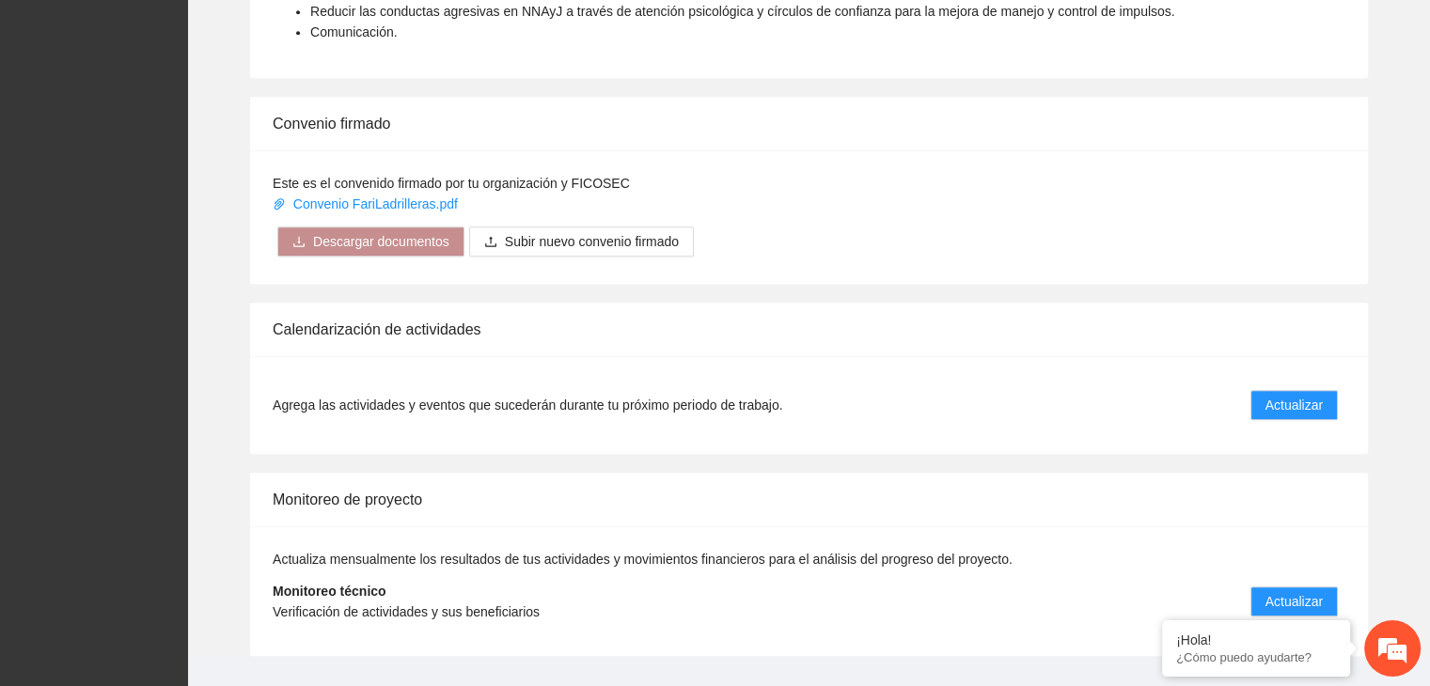
scroll to position [1395, 0]
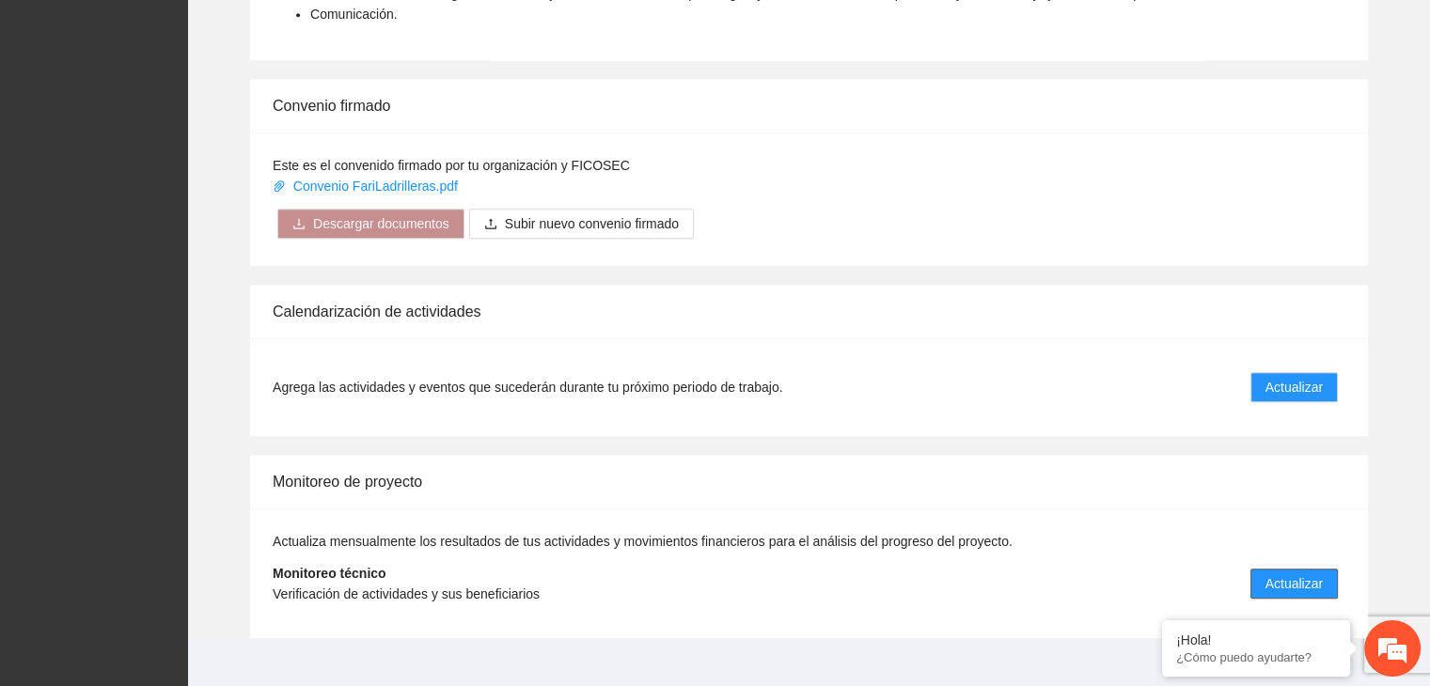
click at [1305, 573] on span "Actualizar" at bounding box center [1293, 583] width 57 height 21
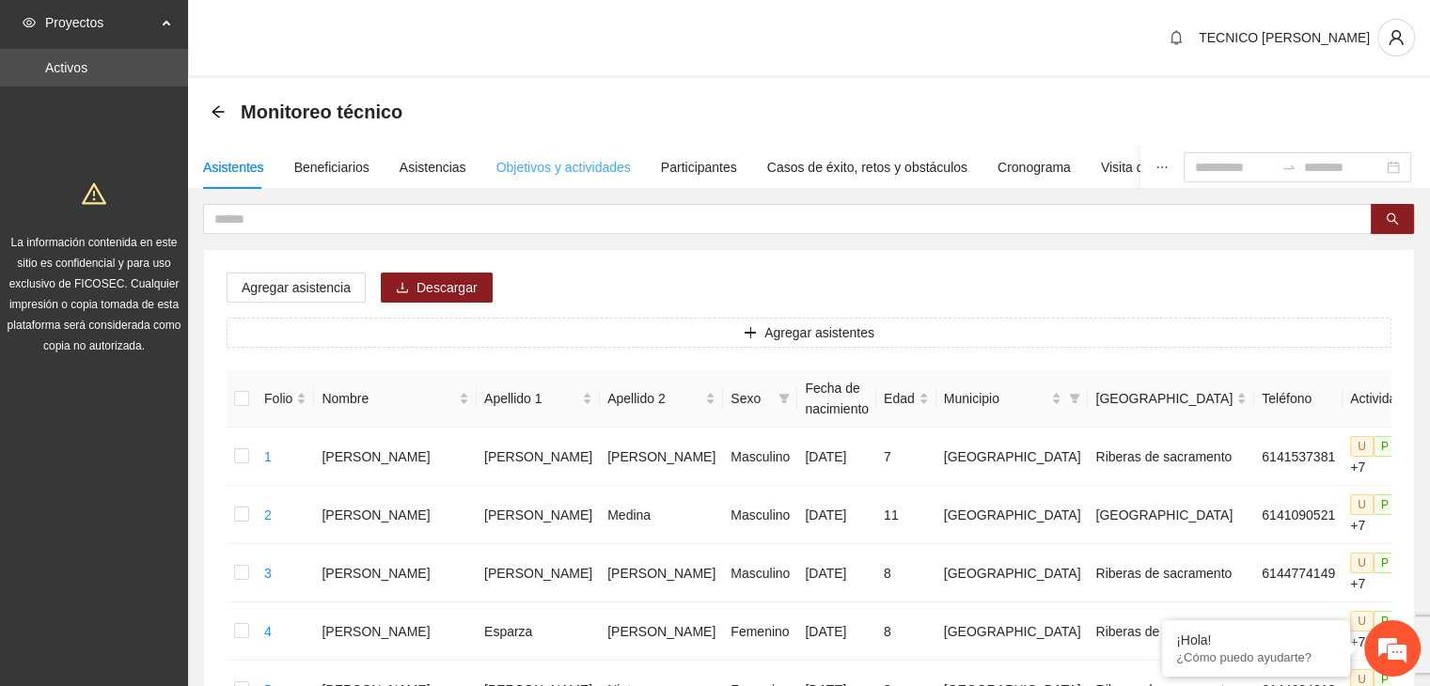
click at [576, 155] on div "Objetivos y actividades" at bounding box center [563, 167] width 134 height 43
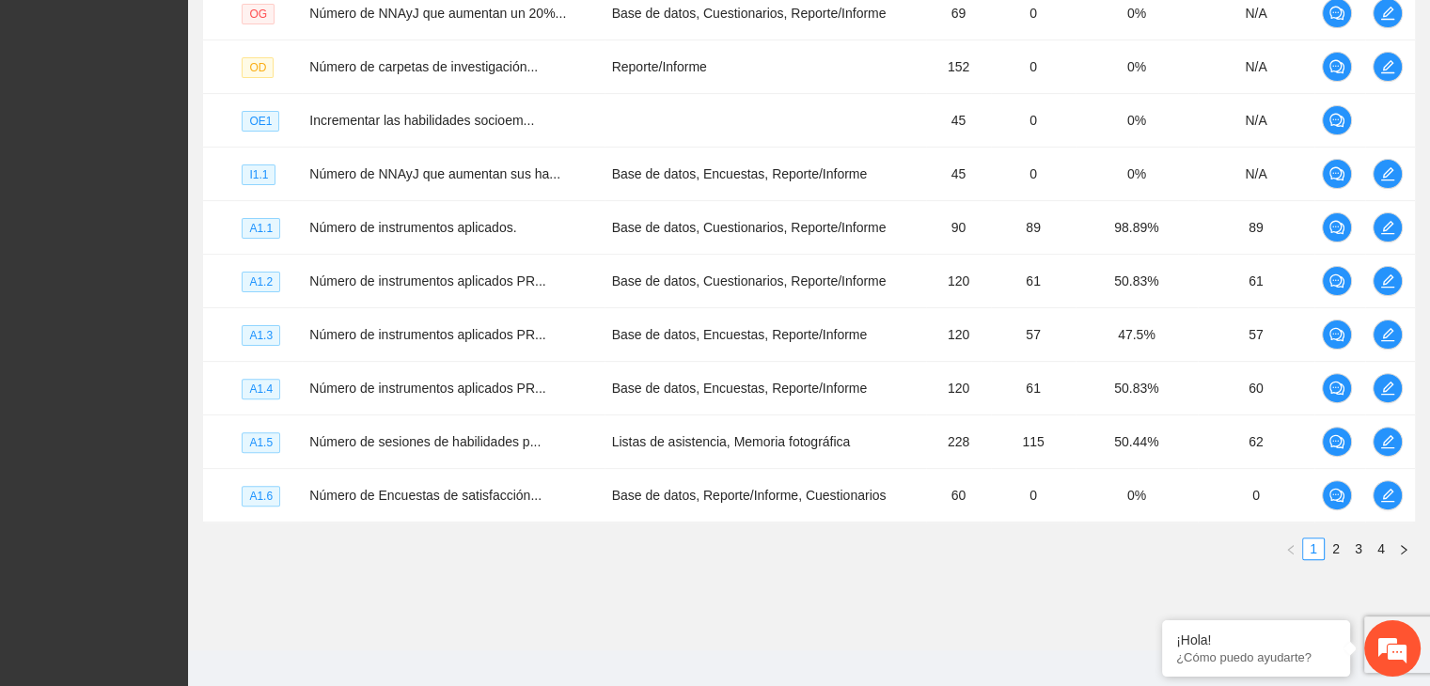
scroll to position [540, 0]
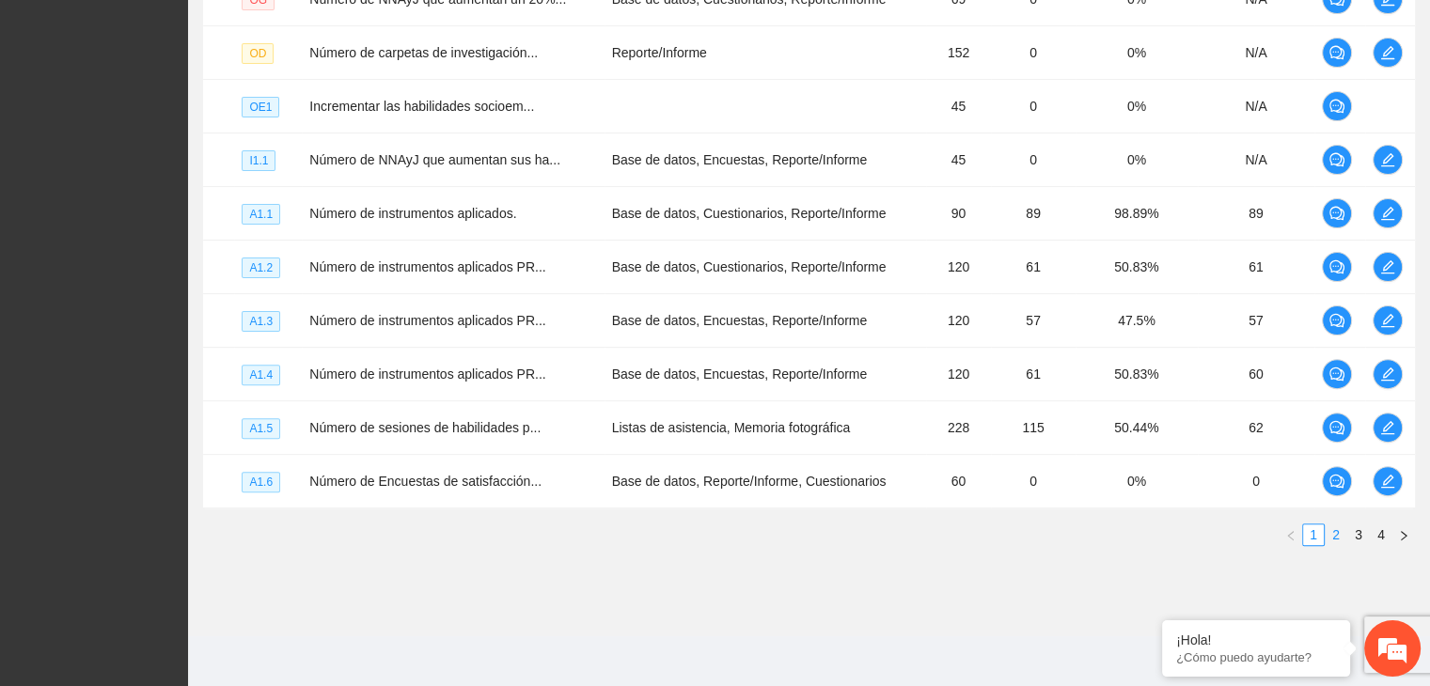
click at [1331, 534] on link "2" at bounding box center [1335, 535] width 21 height 21
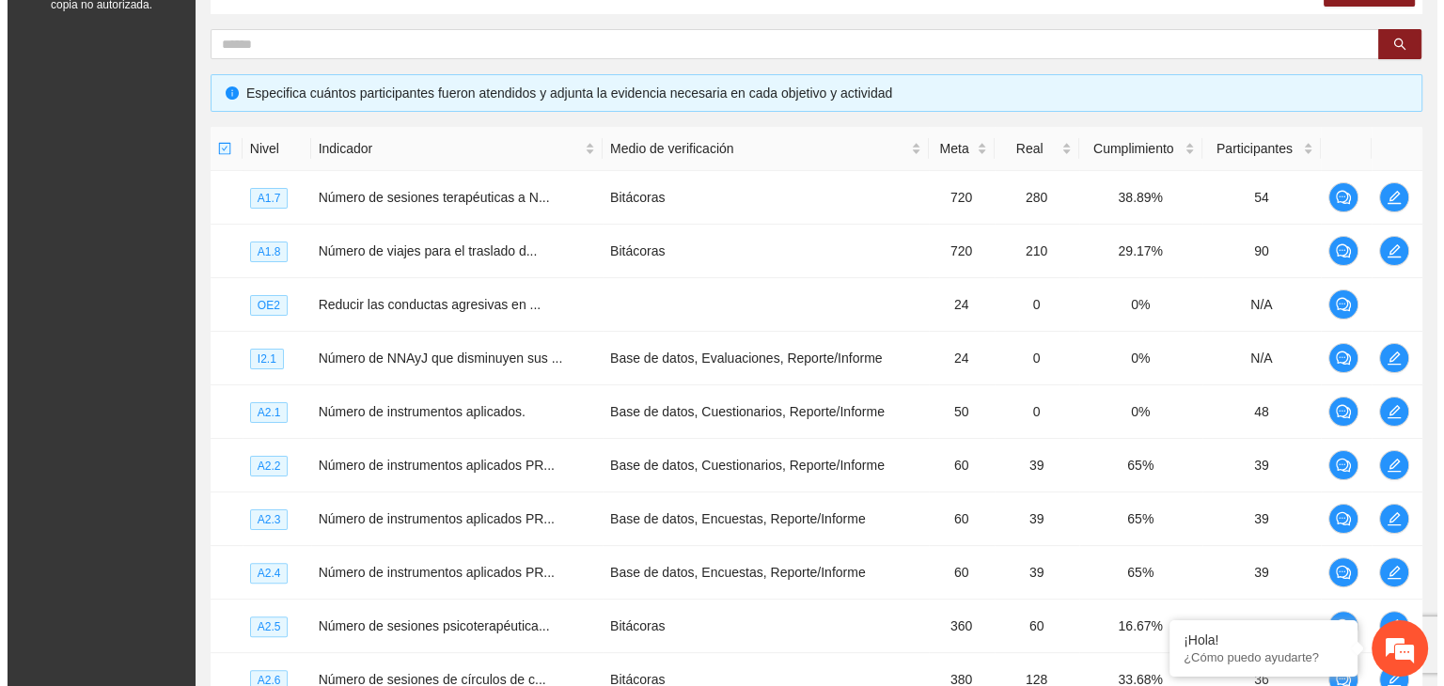
scroll to position [338, 0]
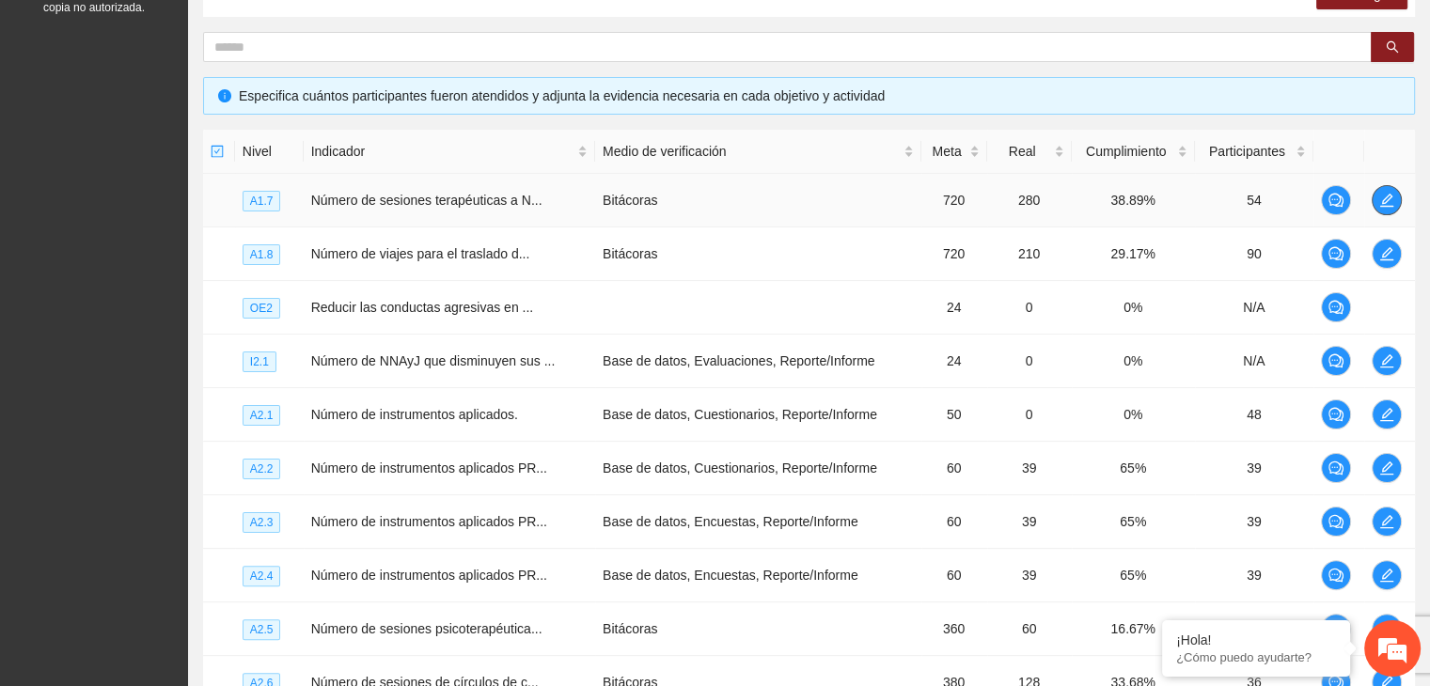
click at [1380, 193] on icon "edit" at bounding box center [1386, 200] width 15 height 15
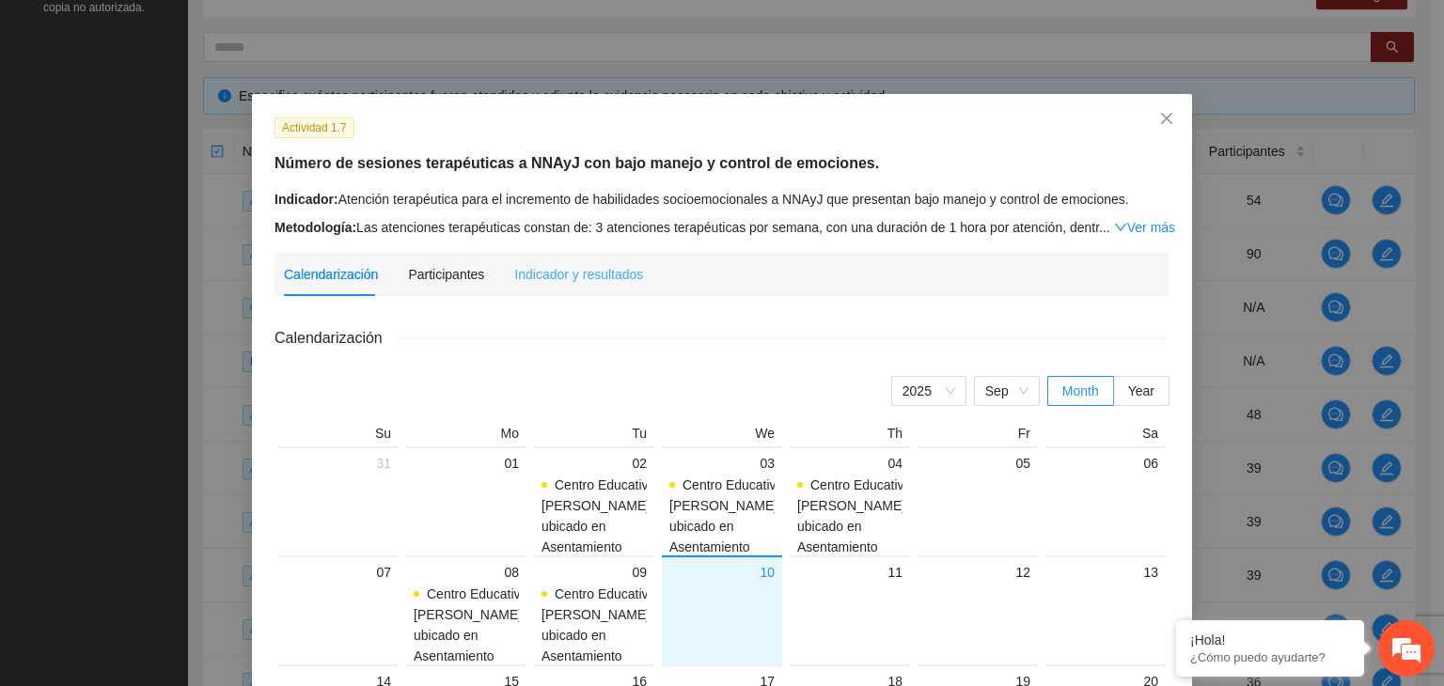
click at [616, 253] on div "Indicador y resultados" at bounding box center [578, 274] width 129 height 43
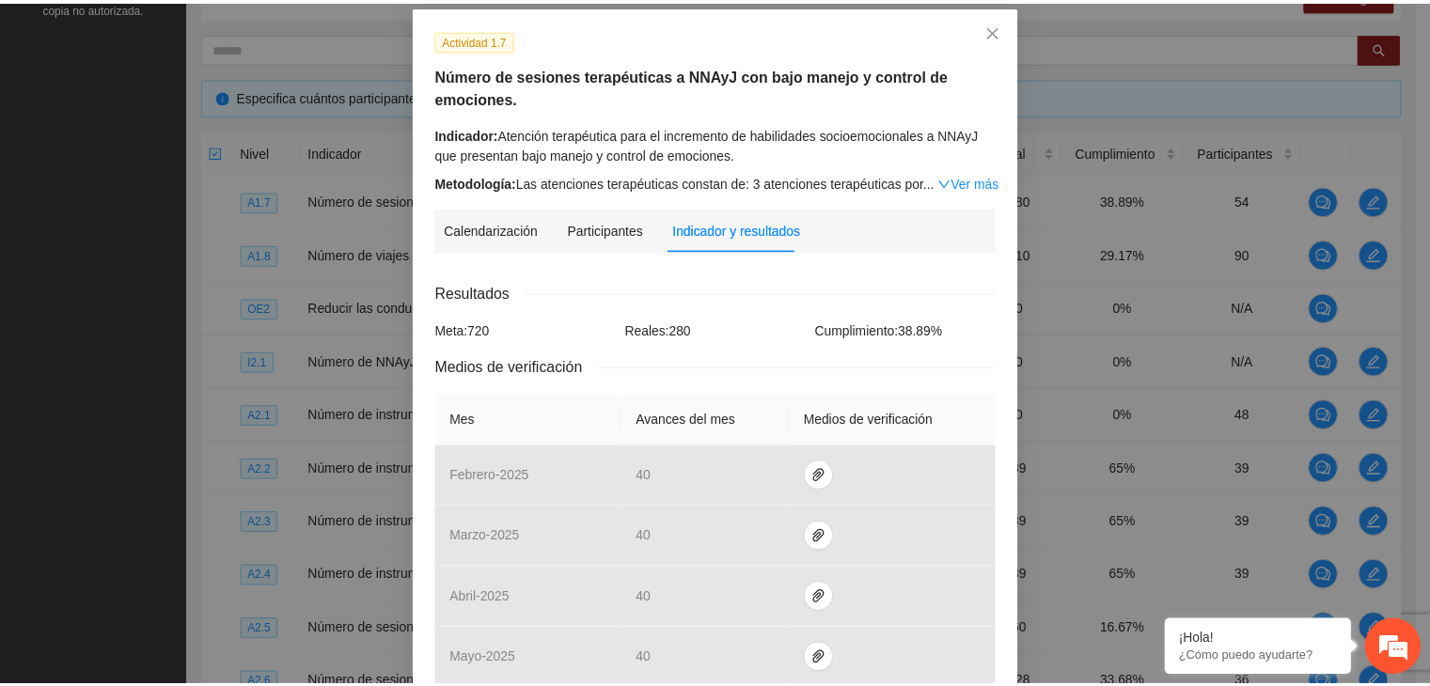
scroll to position [0, 0]
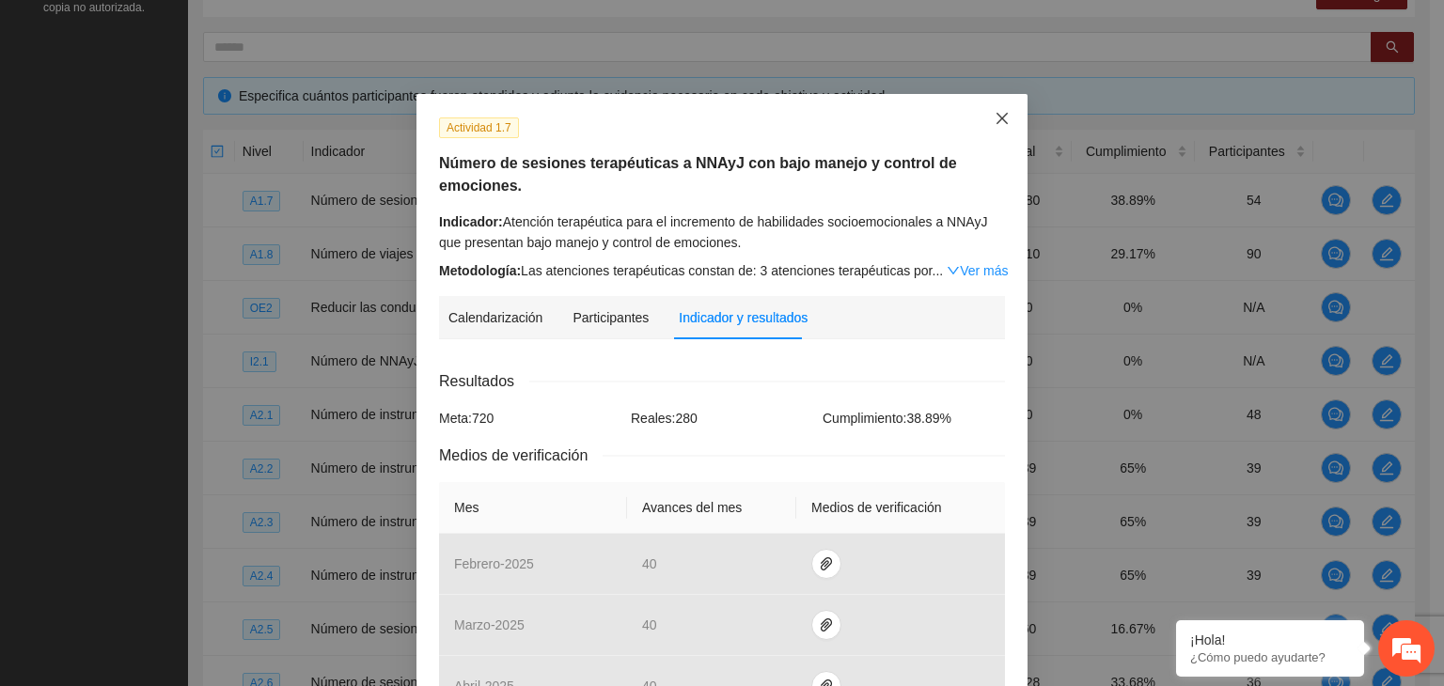
click at [1002, 118] on span "Close" at bounding box center [1002, 119] width 51 height 51
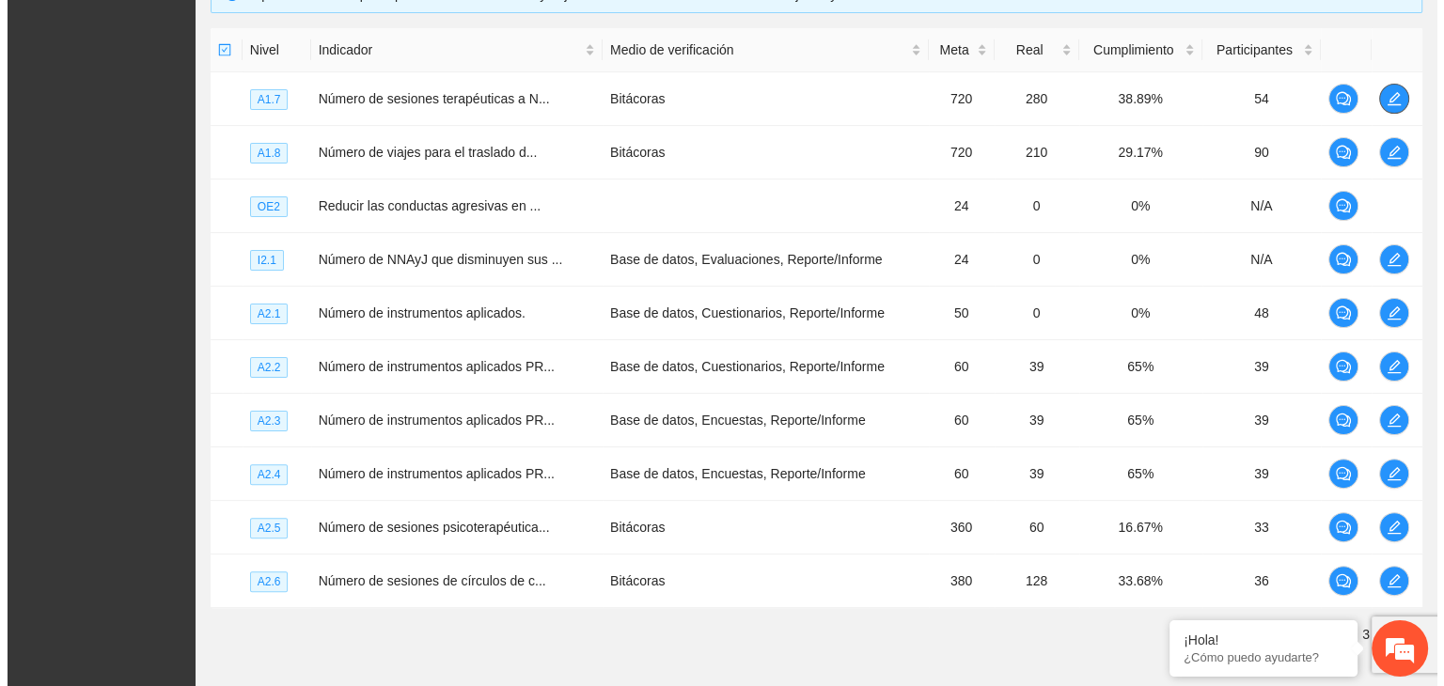
scroll to position [449, 0]
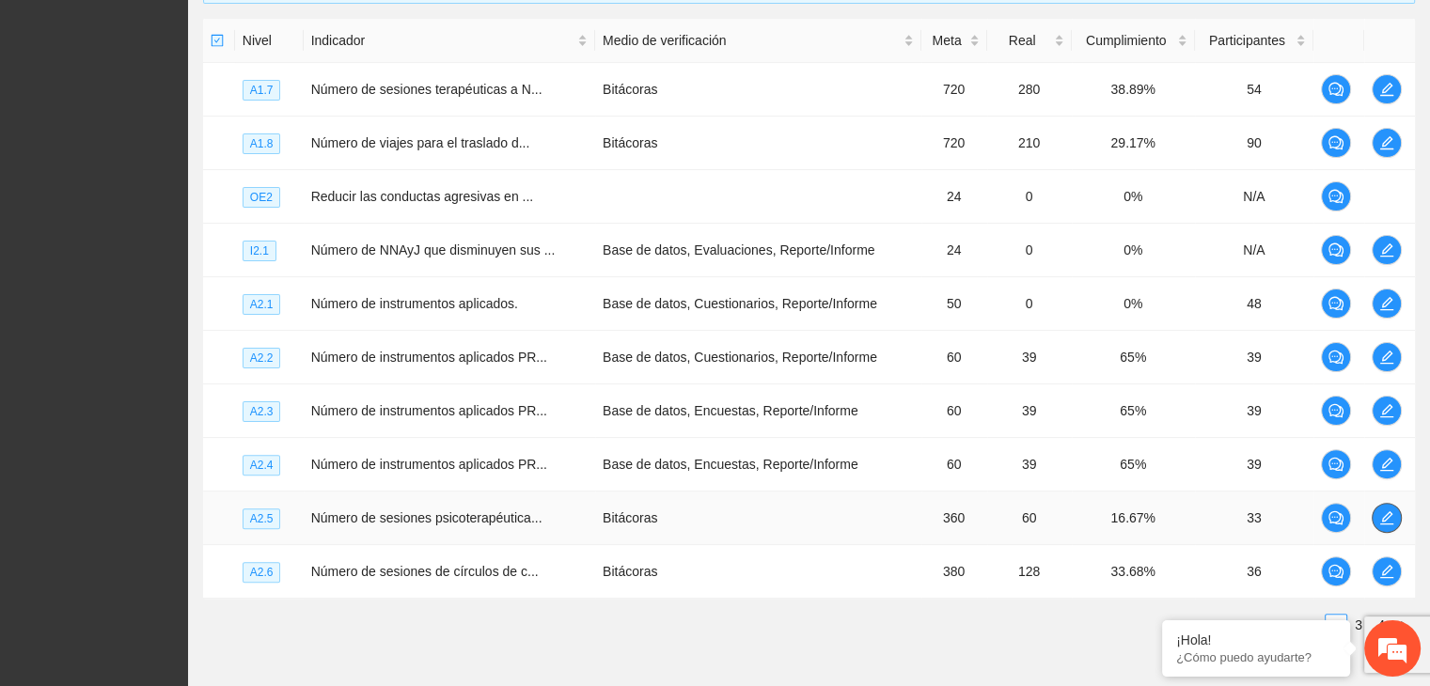
click at [1386, 520] on icon "edit" at bounding box center [1386, 517] width 13 height 13
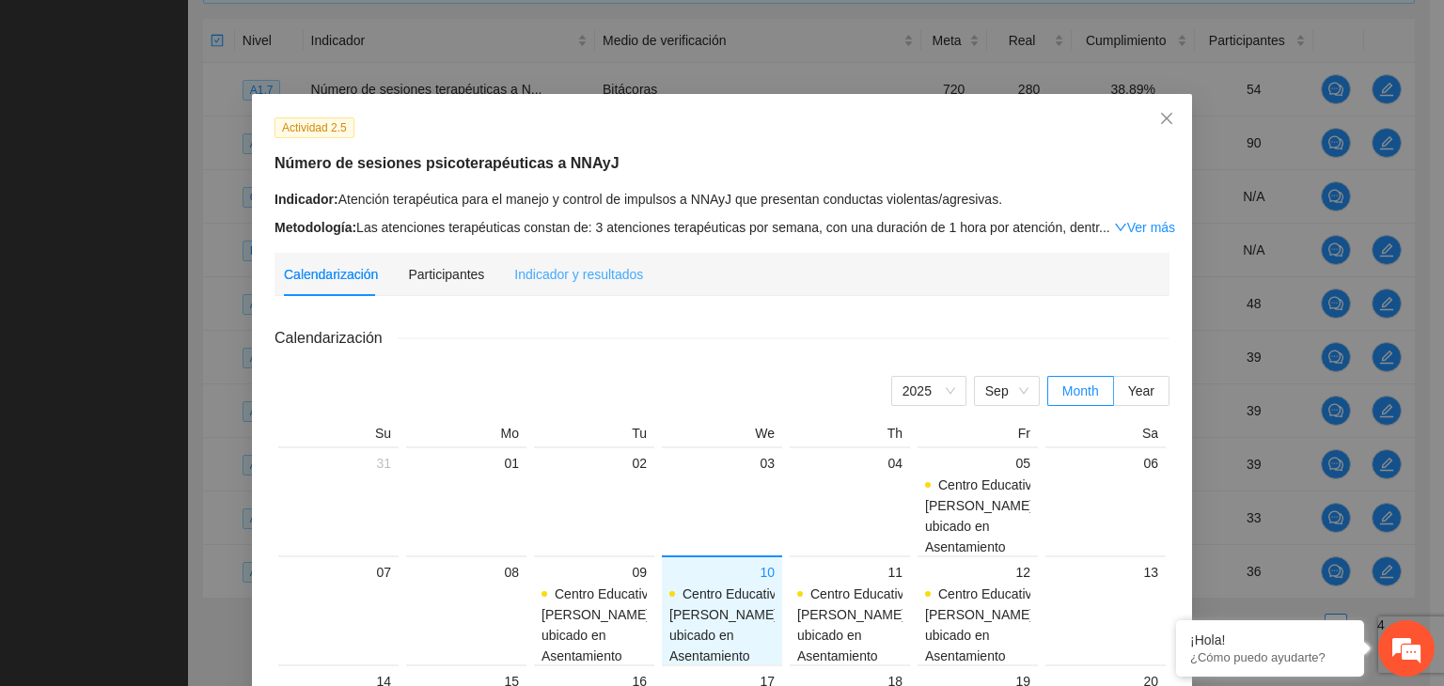
click at [597, 285] on div "Indicador y resultados" at bounding box center [578, 274] width 129 height 43
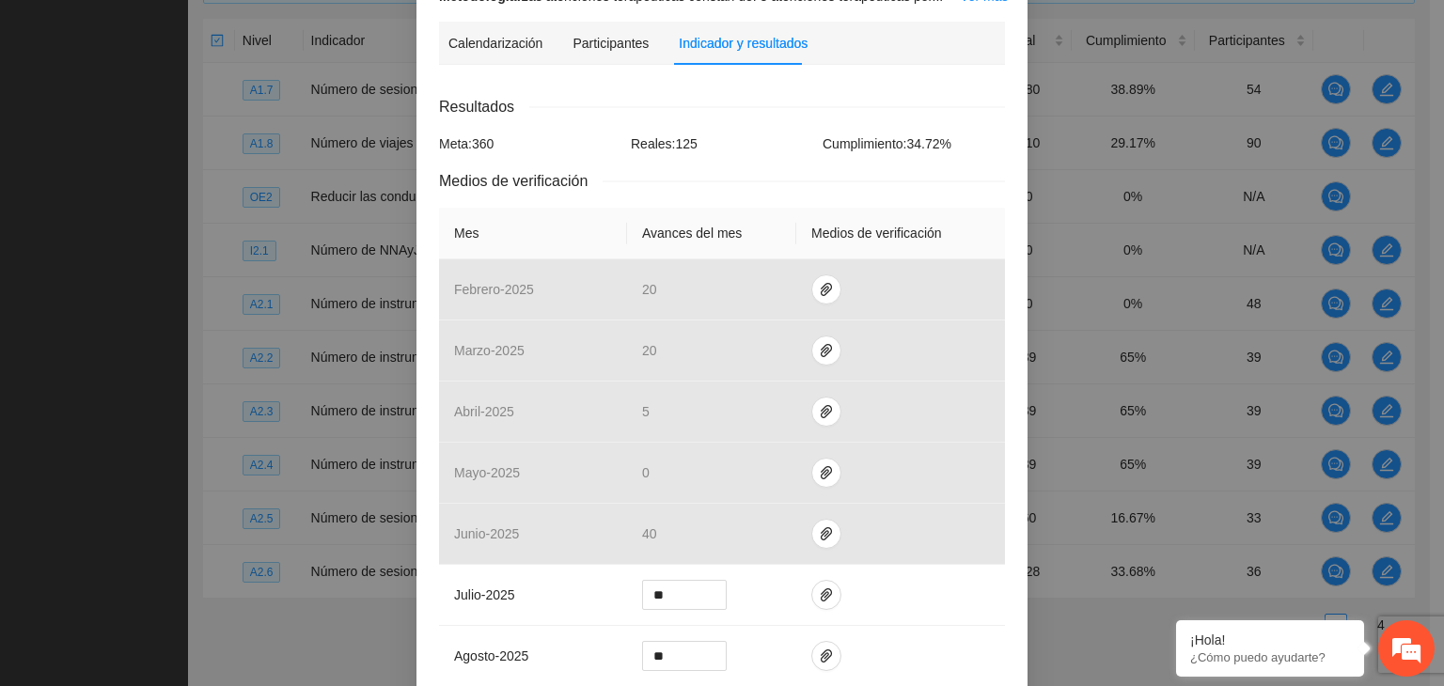
scroll to position [258, 0]
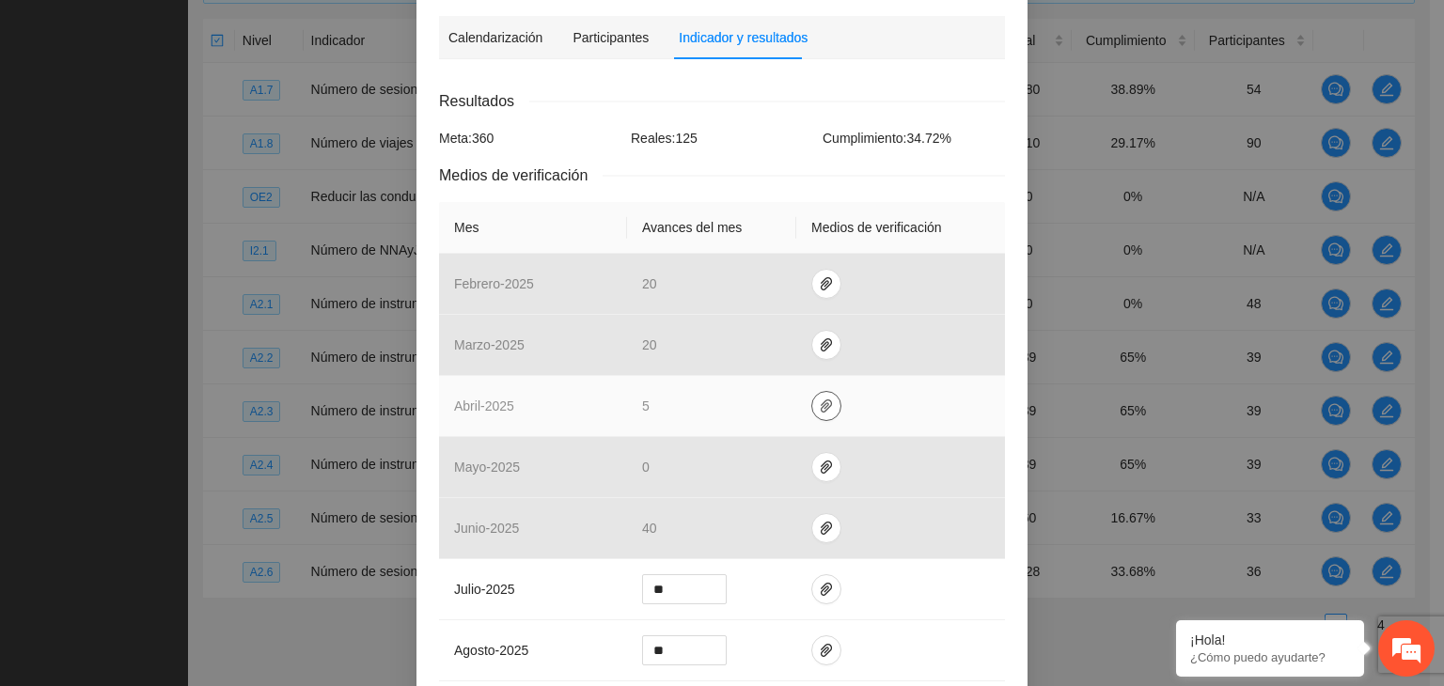
click at [821, 405] on icon "paper-clip" at bounding box center [826, 406] width 11 height 13
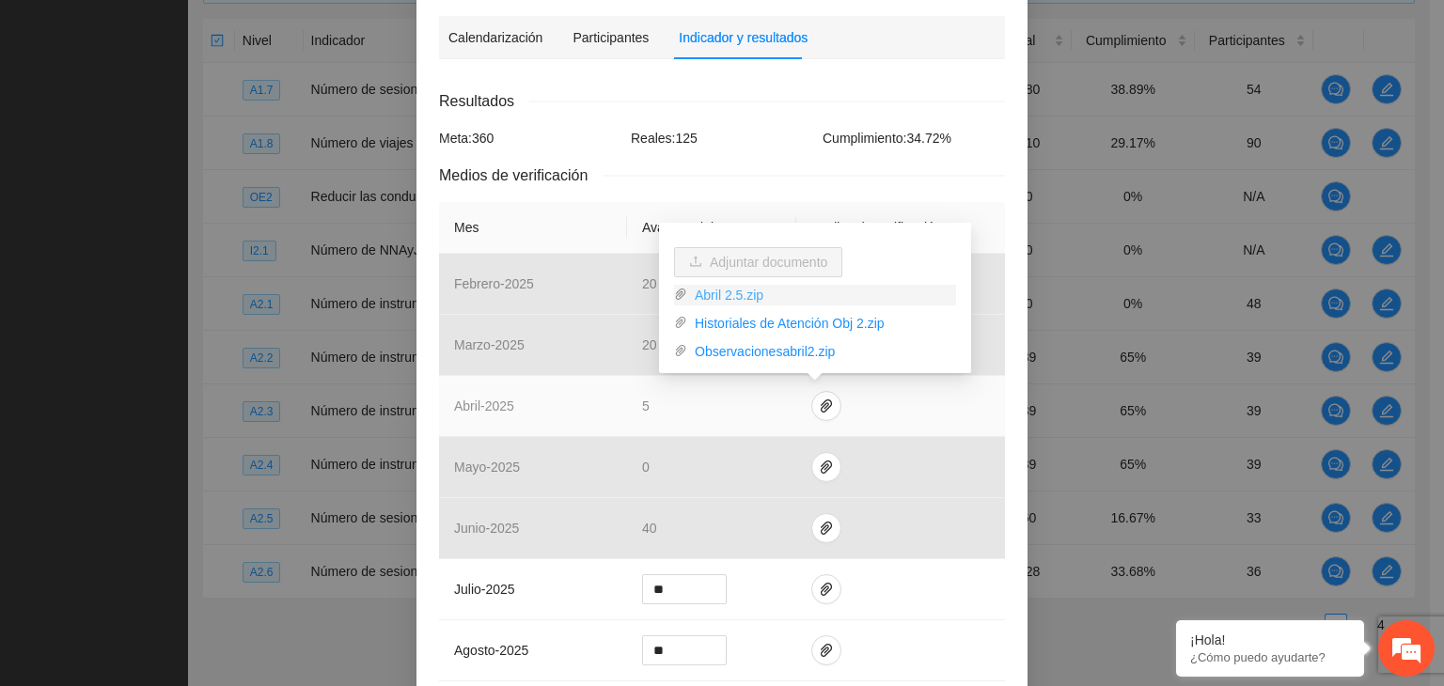
click at [719, 293] on link "Abril 2.5.zip" at bounding box center [821, 295] width 269 height 21
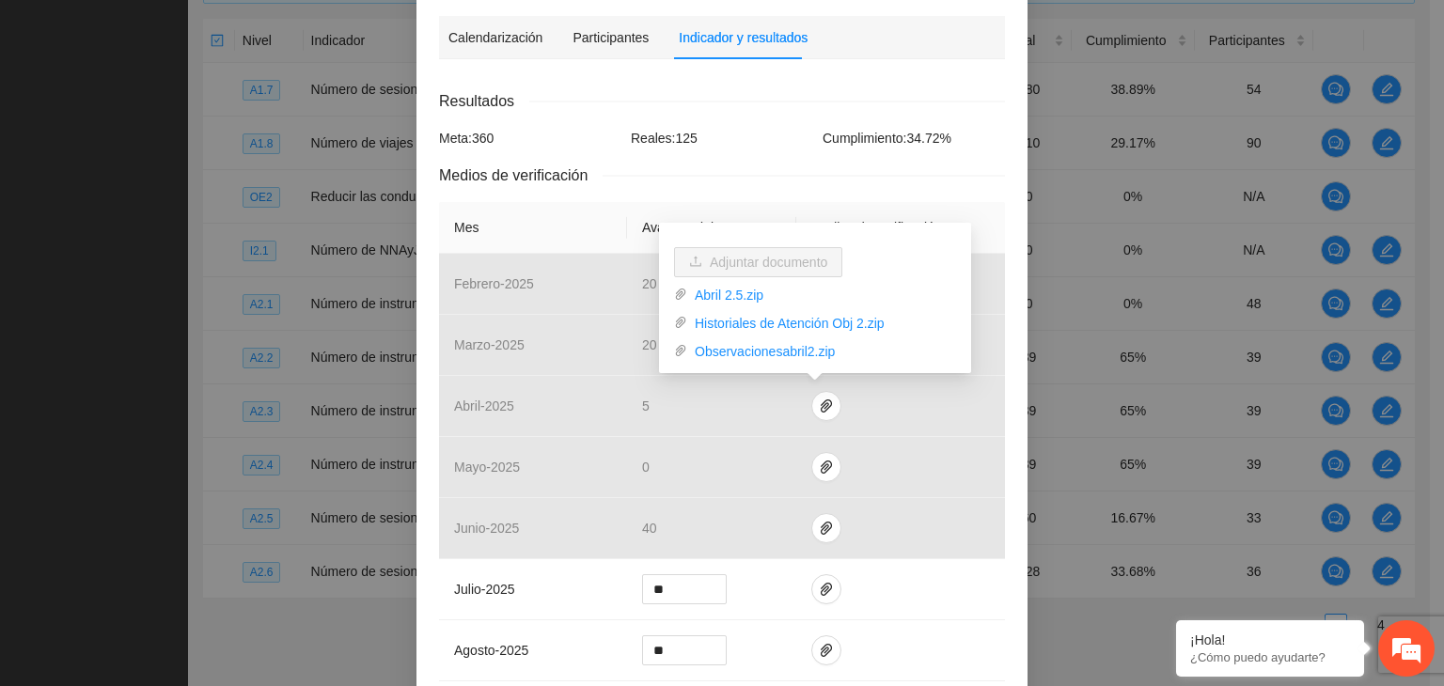
click at [823, 181] on div "Medios de verificación" at bounding box center [722, 176] width 566 height 24
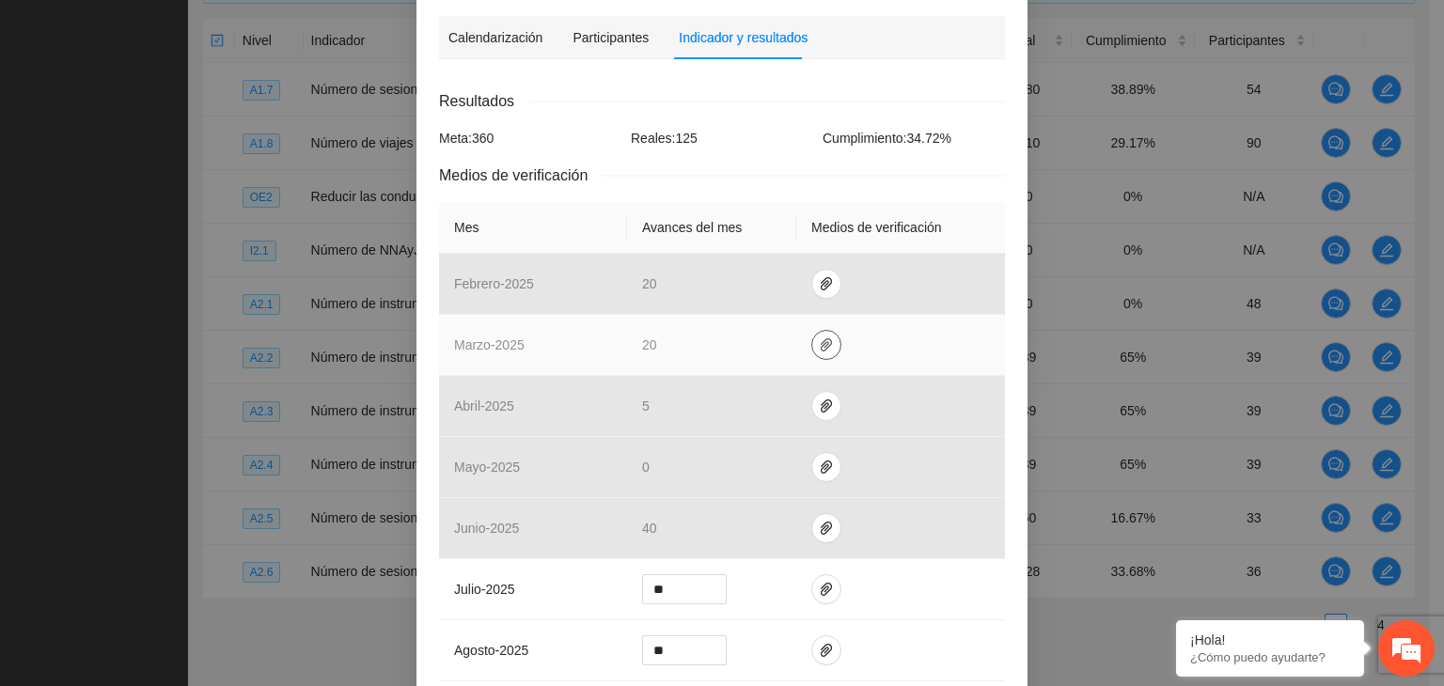
click at [819, 337] on icon "paper-clip" at bounding box center [826, 344] width 15 height 15
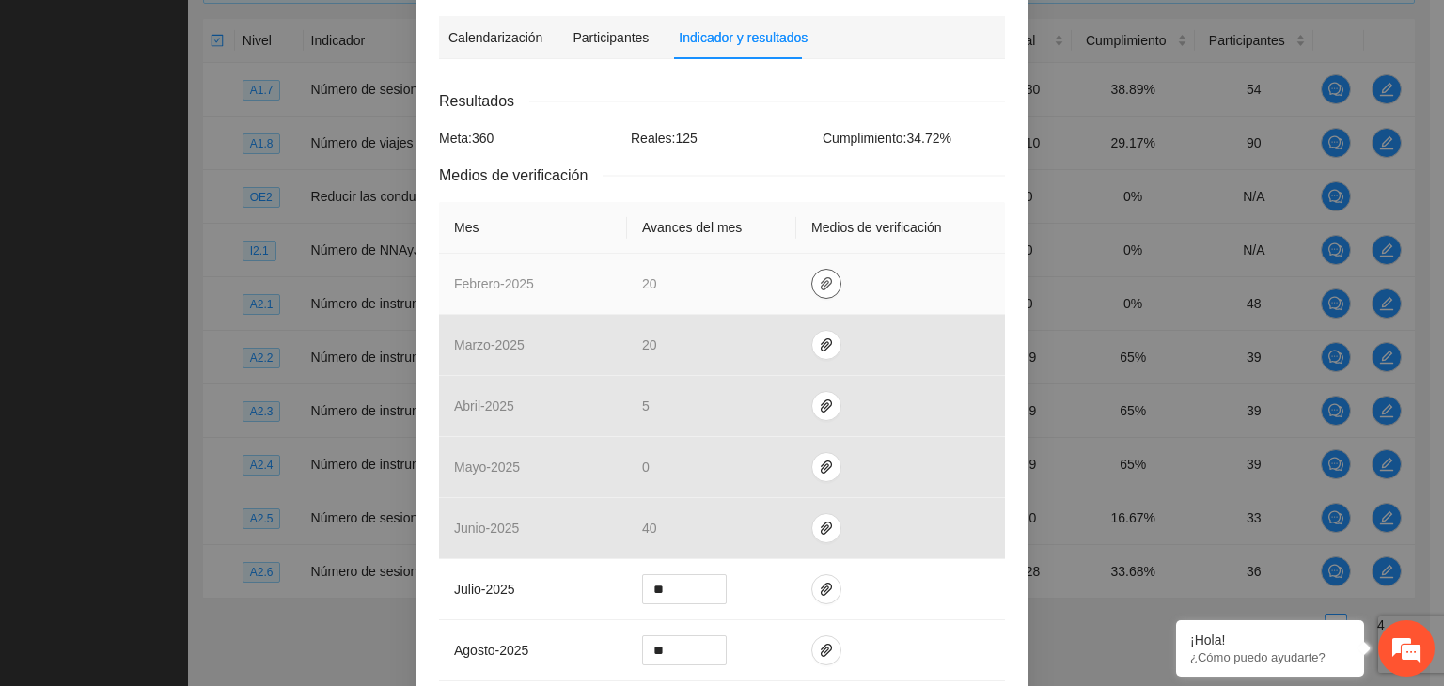
click at [830, 283] on button "button" at bounding box center [826, 284] width 30 height 30
click at [742, 231] on link "[DATE].zip" at bounding box center [821, 229] width 269 height 21
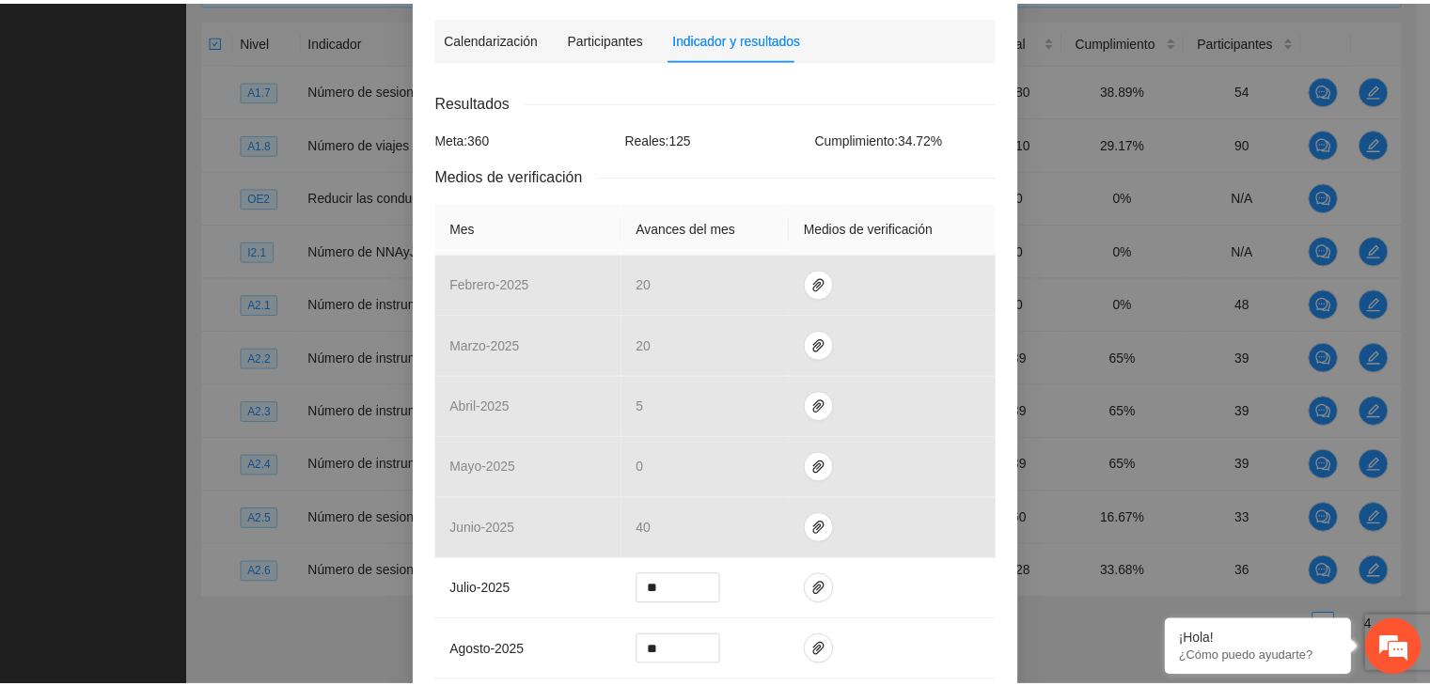
scroll to position [0, 0]
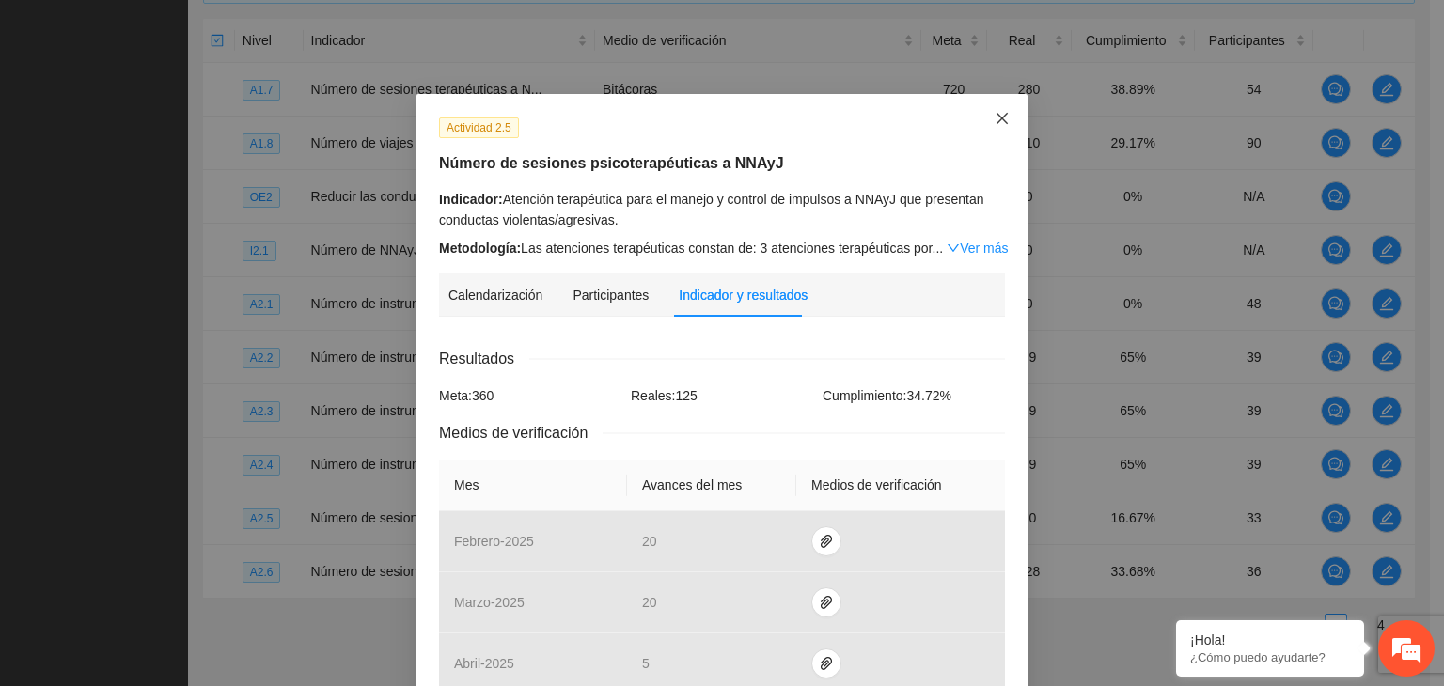
click at [981, 115] on span "Close" at bounding box center [1002, 119] width 51 height 51
